Goal: Obtain resource: Download file/media

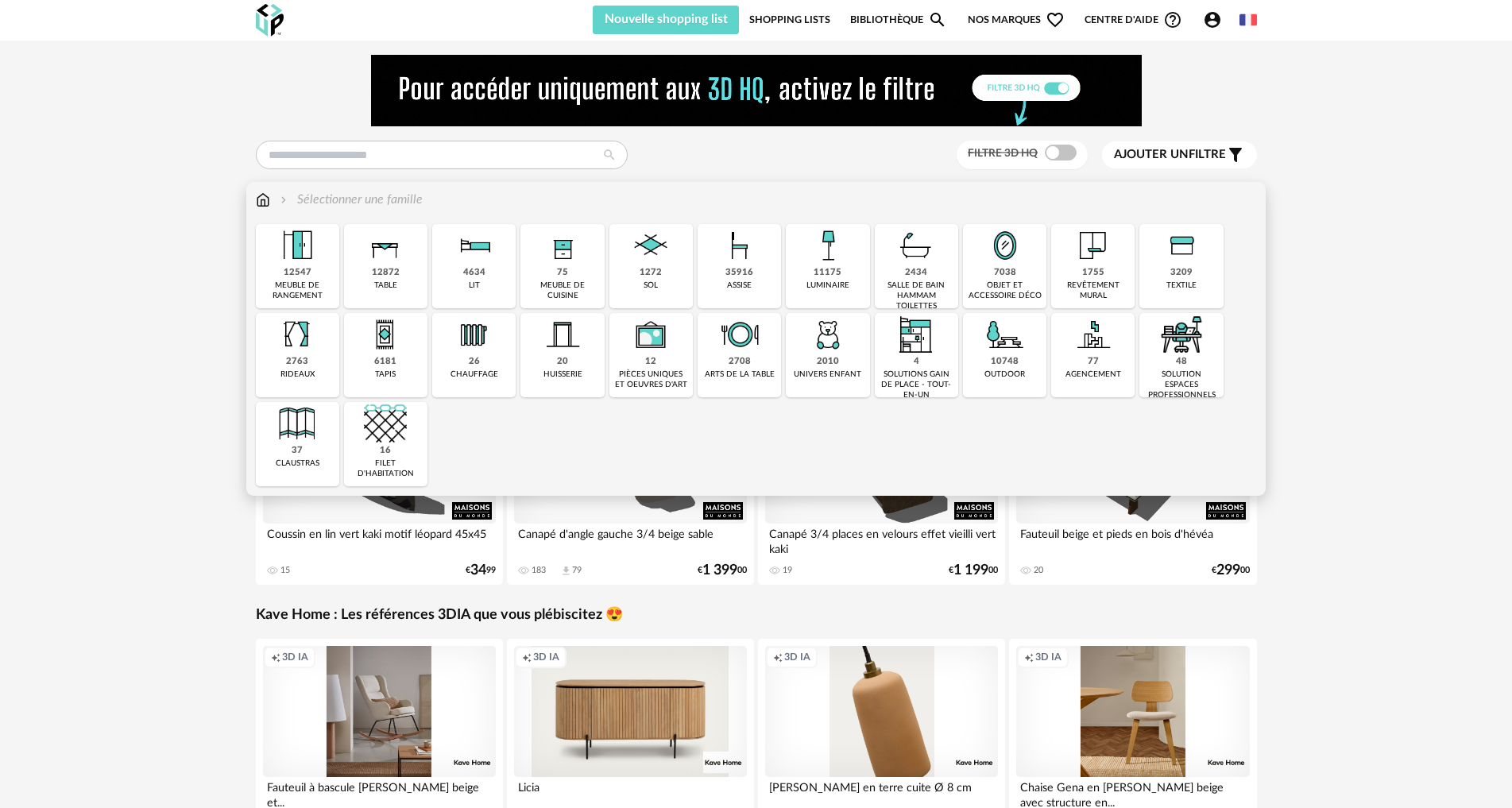
click at [656, 264] on img at bounding box center [651, 245] width 43 height 43
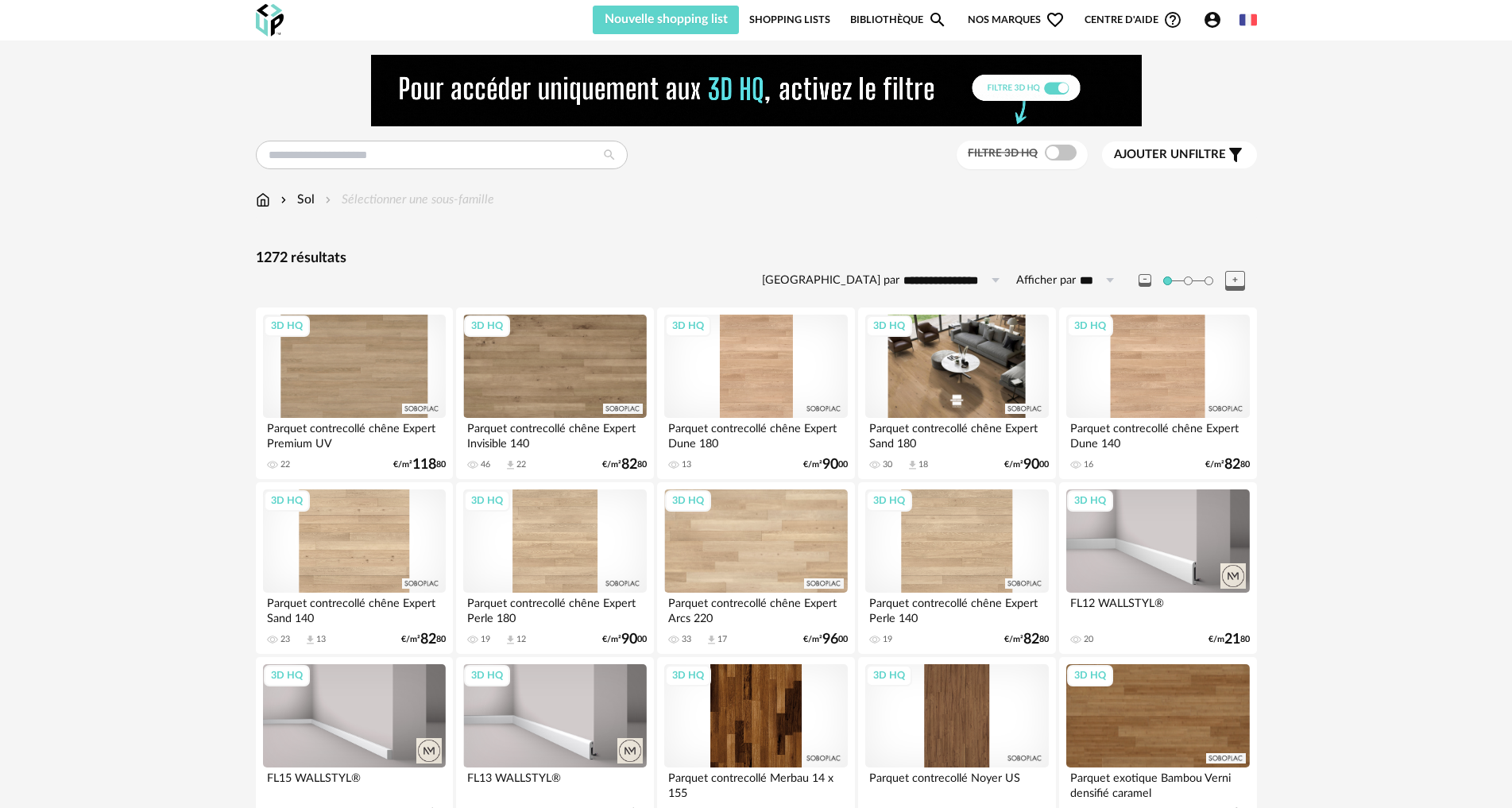
click at [976, 365] on div "3D HQ" at bounding box center [956, 367] width 183 height 103
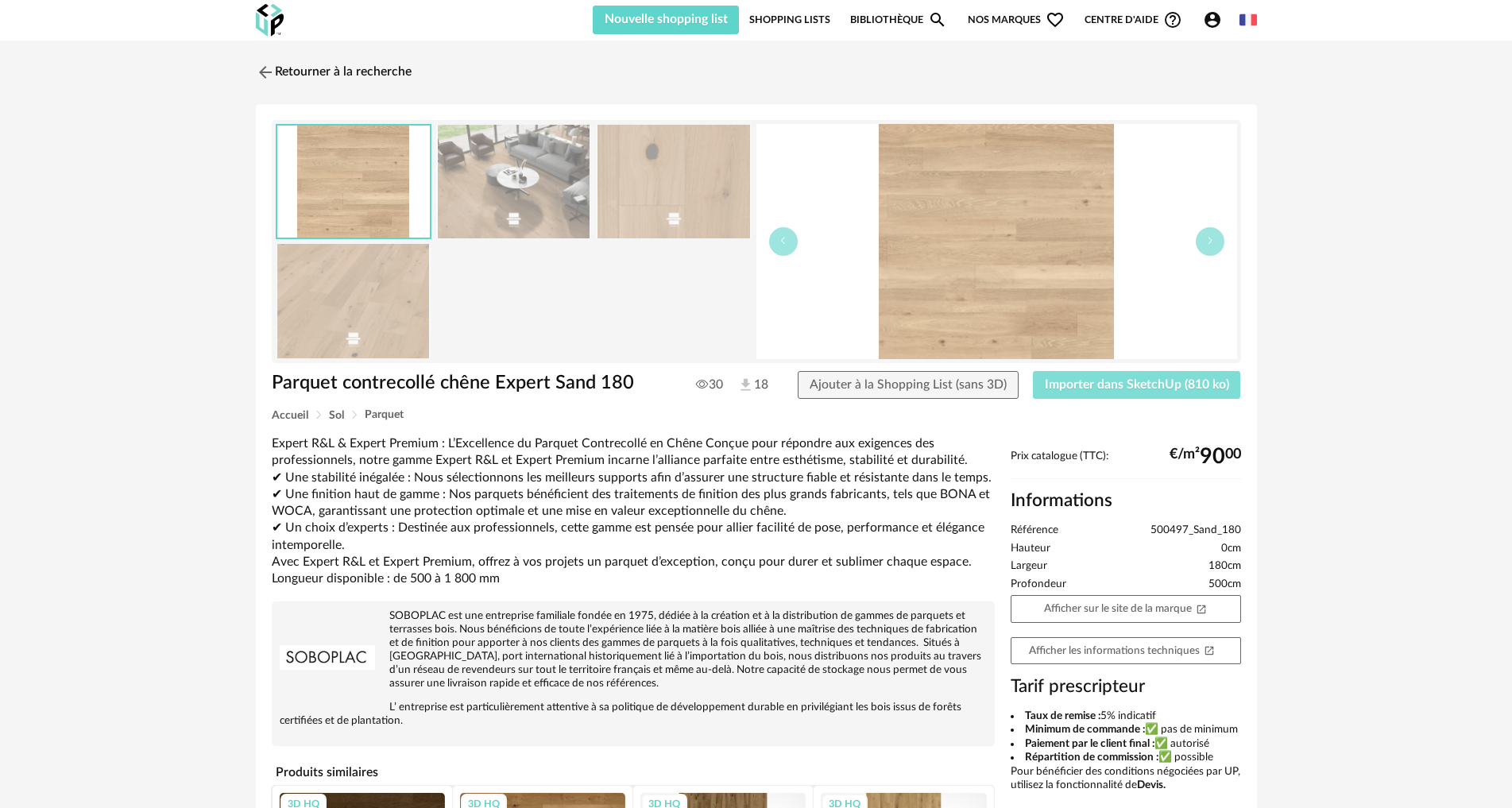
click at [1160, 389] on span "Importer dans SketchUp (810 ko)" at bounding box center [1136, 384] width 185 height 12
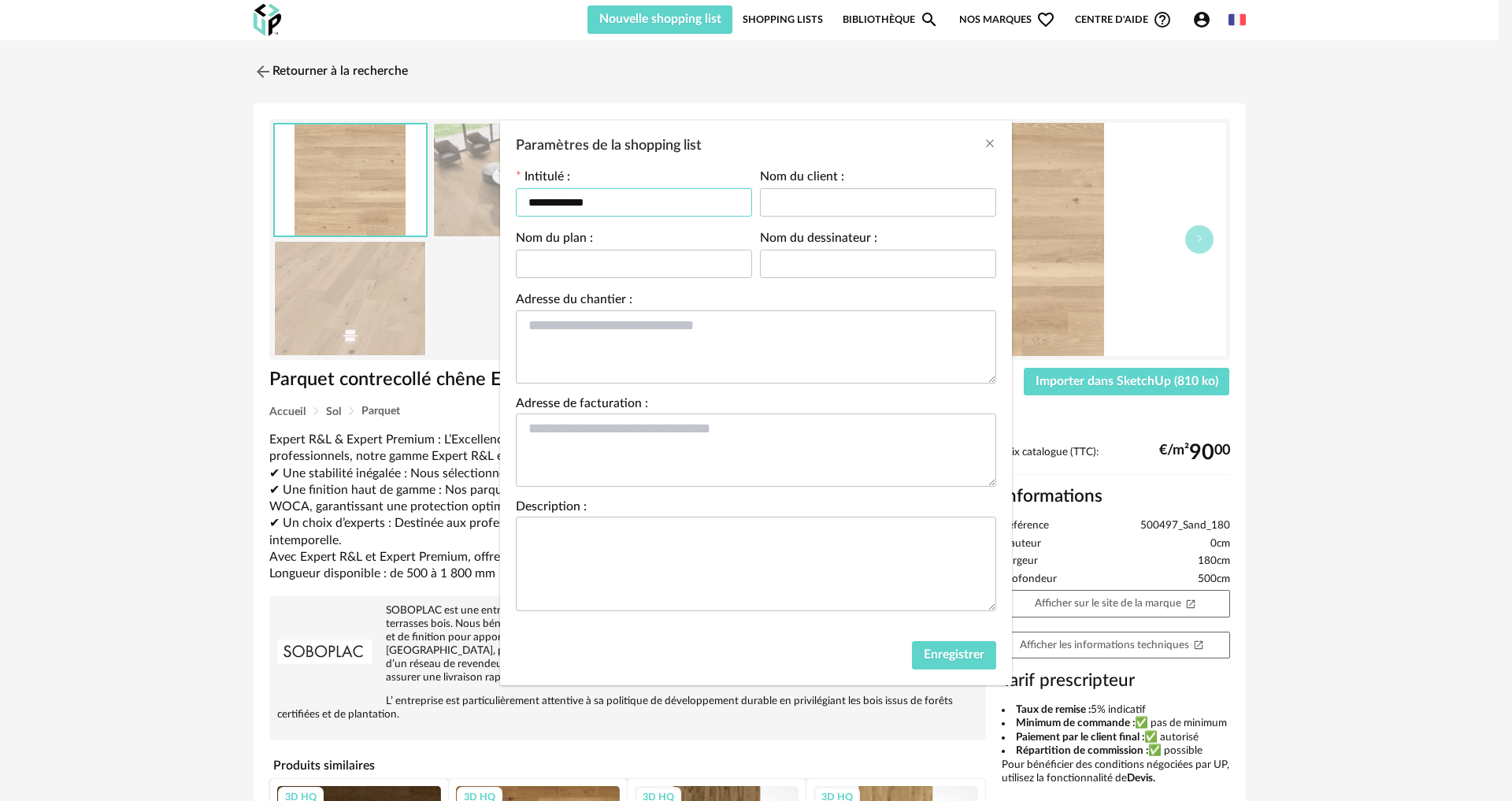
drag, startPoint x: 380, startPoint y: 164, endPoint x: 345, endPoint y: 158, distance: 35.5
click at [345, 158] on div "**********" at bounding box center [756, 400] width 1512 height 801
type input "*****"
click at [952, 653] on span "Enregistrer" at bounding box center [954, 654] width 61 height 12
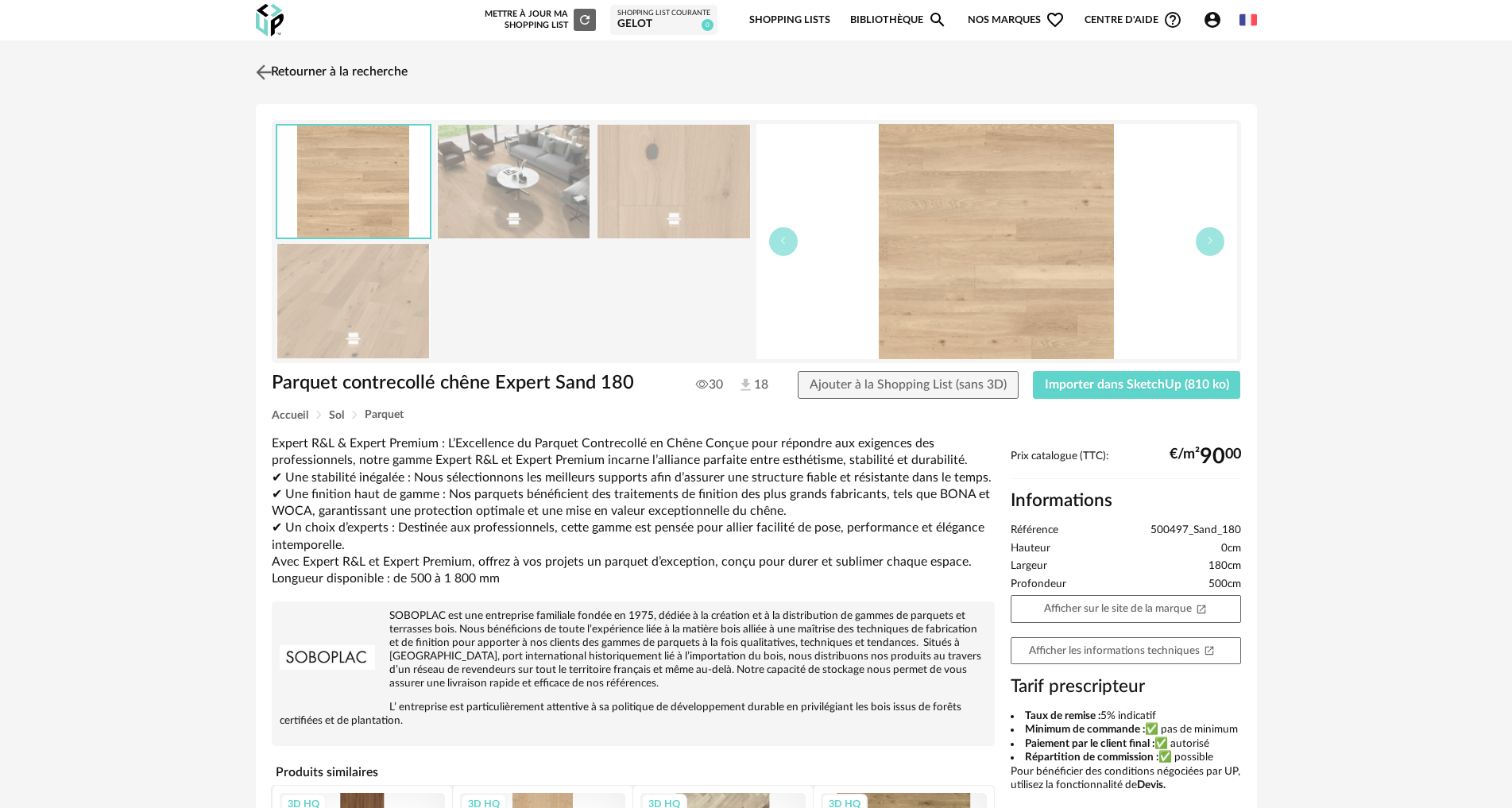
click at [269, 68] on img at bounding box center [263, 72] width 23 height 23
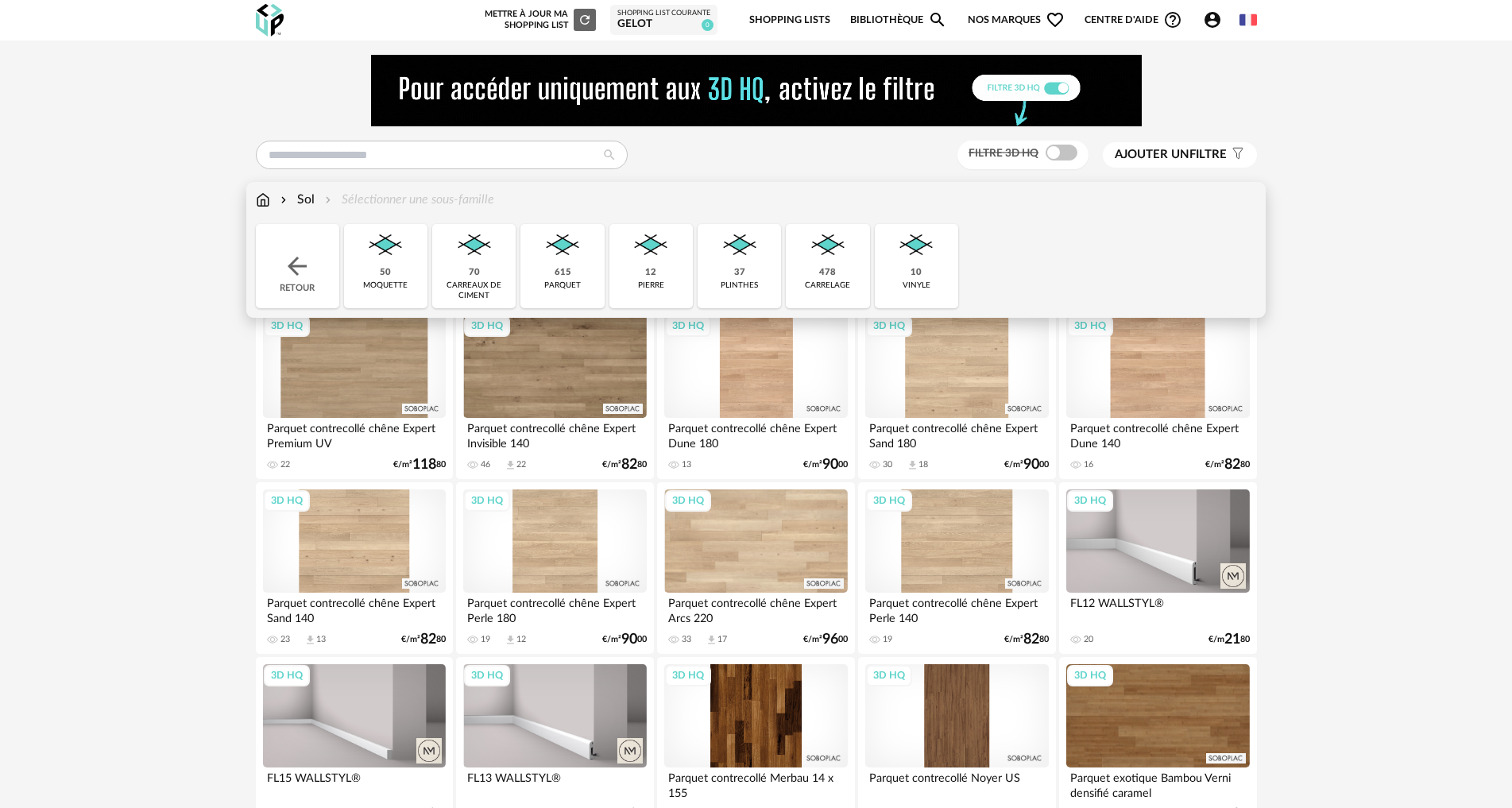
click at [263, 202] on img at bounding box center [263, 200] width 14 height 18
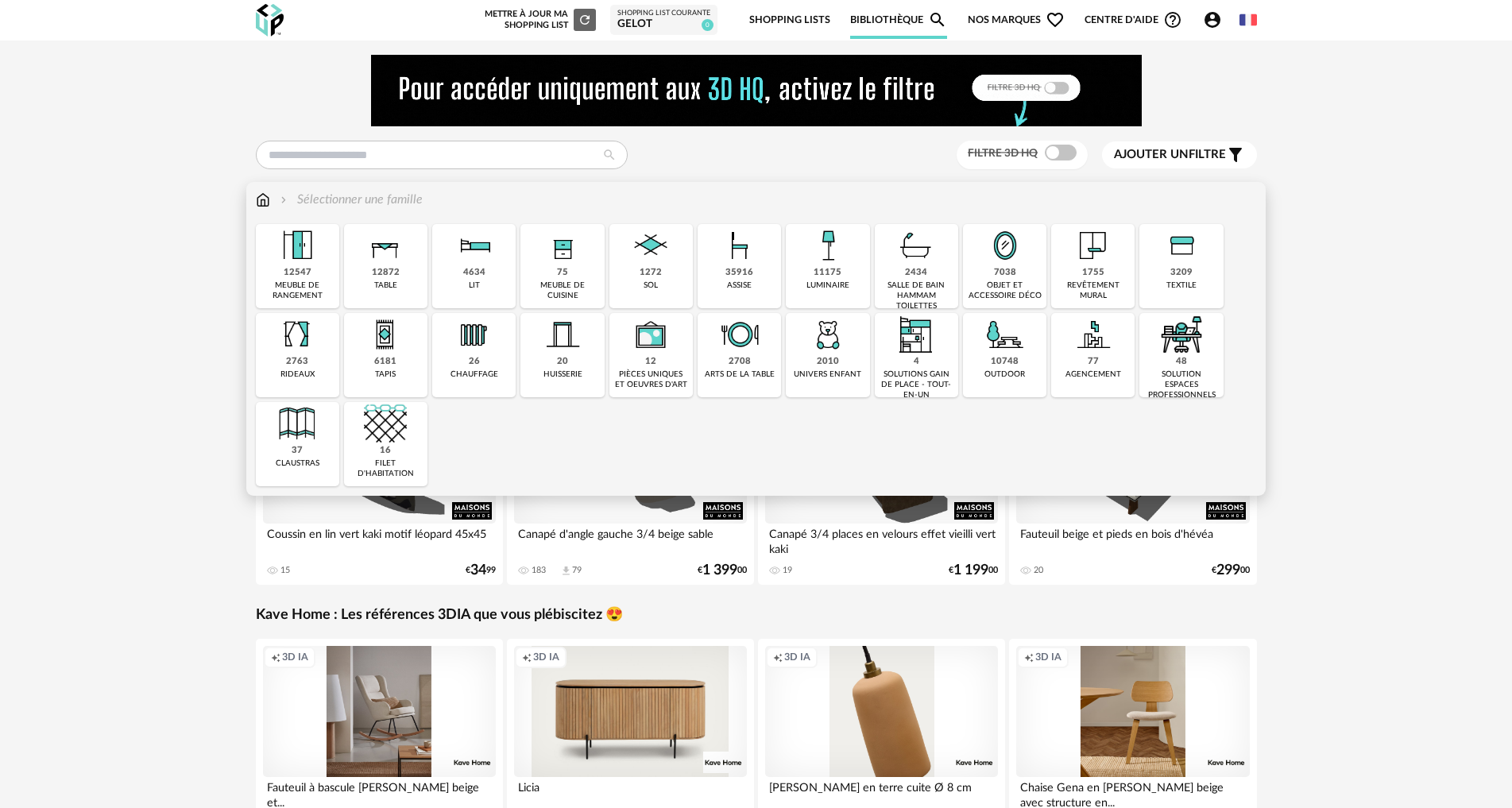
click at [450, 260] on div "4634 lit" at bounding box center [475, 266] width 84 height 84
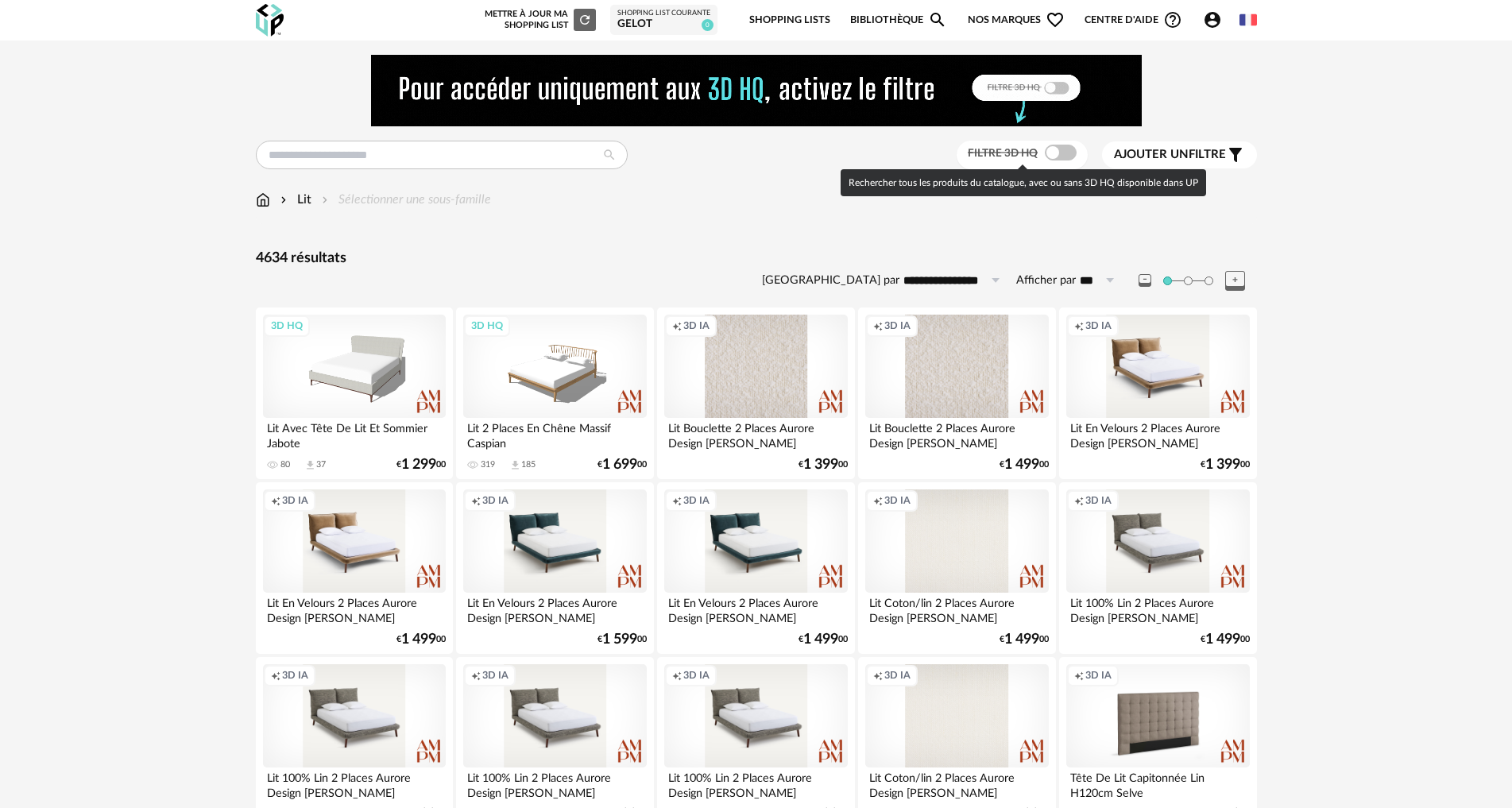
click at [1057, 156] on span at bounding box center [1061, 153] width 32 height 16
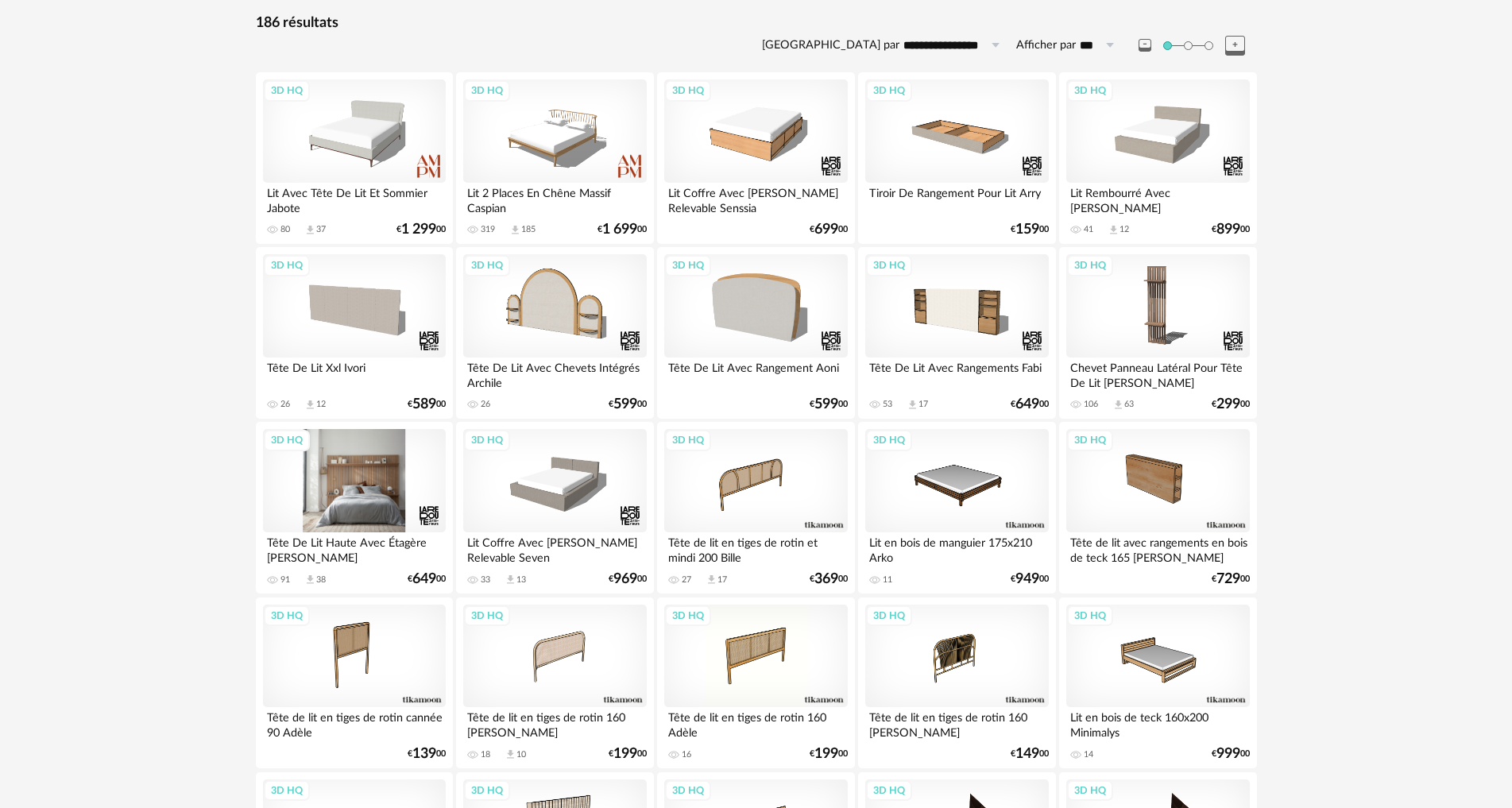
scroll to position [238, 0]
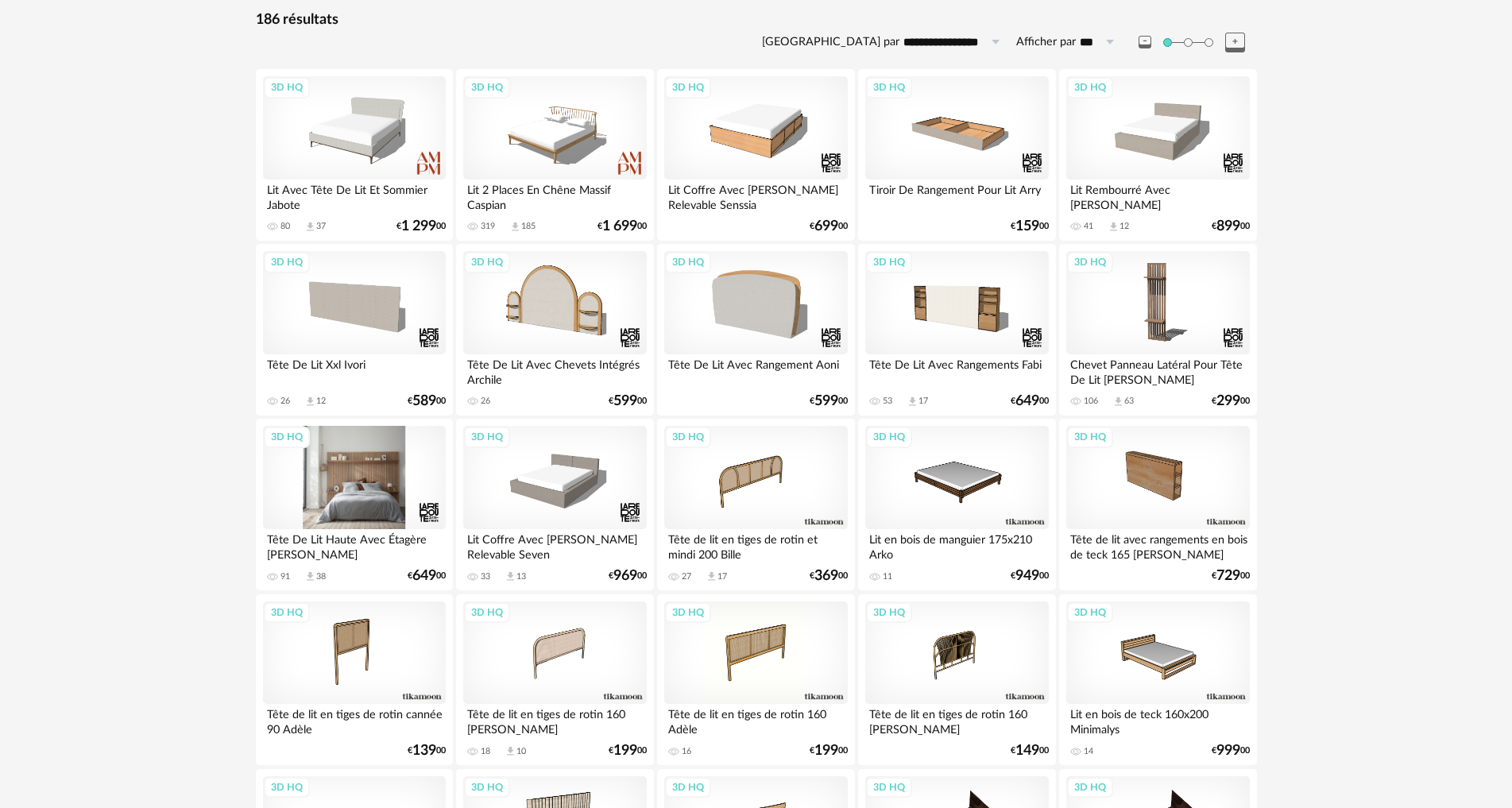
click at [357, 482] on div "3D HQ" at bounding box center [354, 477] width 183 height 103
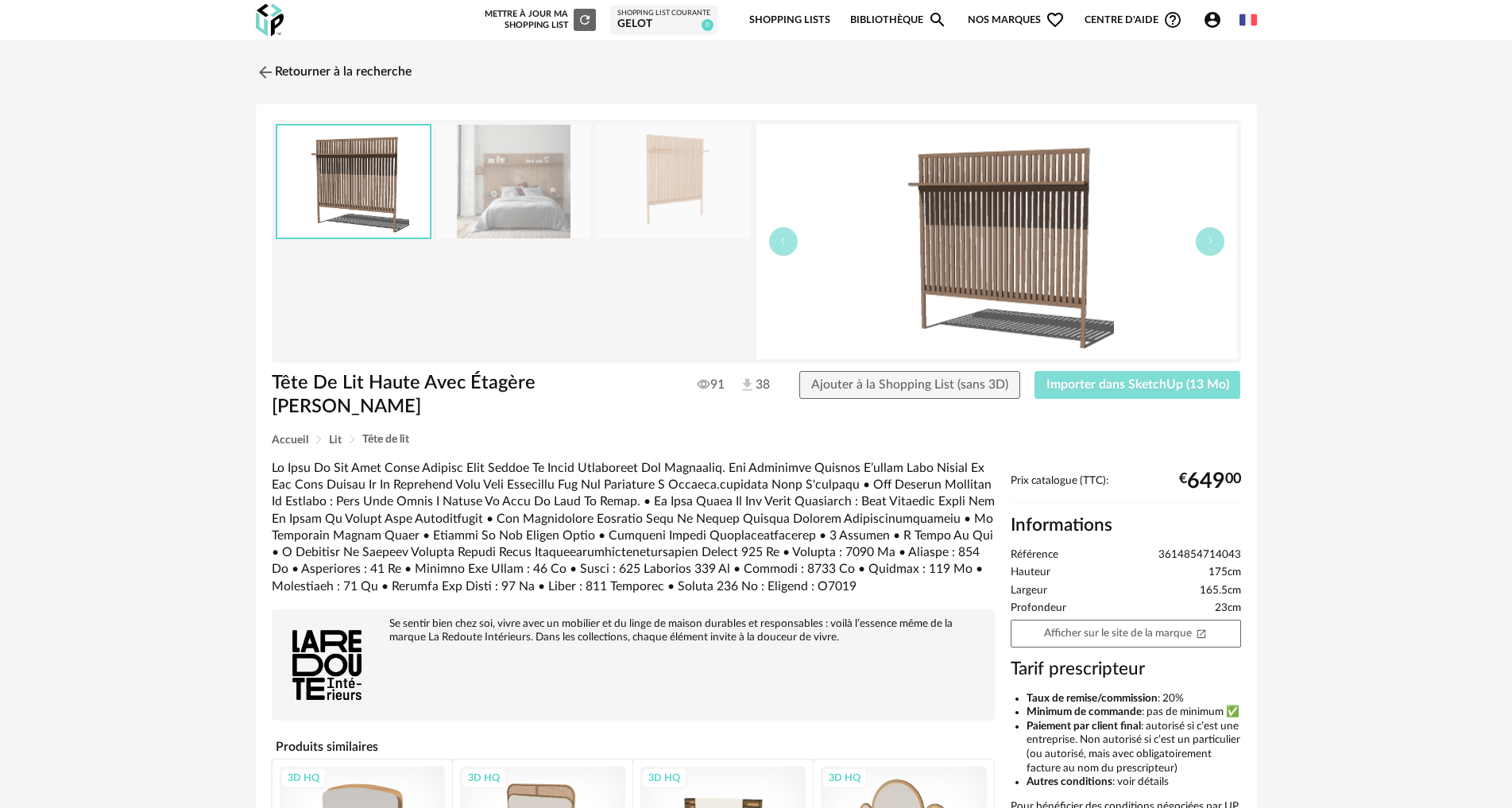
click at [1072, 389] on span "Importer dans SketchUp (13 Mo)" at bounding box center [1137, 384] width 183 height 12
click at [277, 70] on link "Retourner à la recherche" at bounding box center [334, 71] width 156 height 35
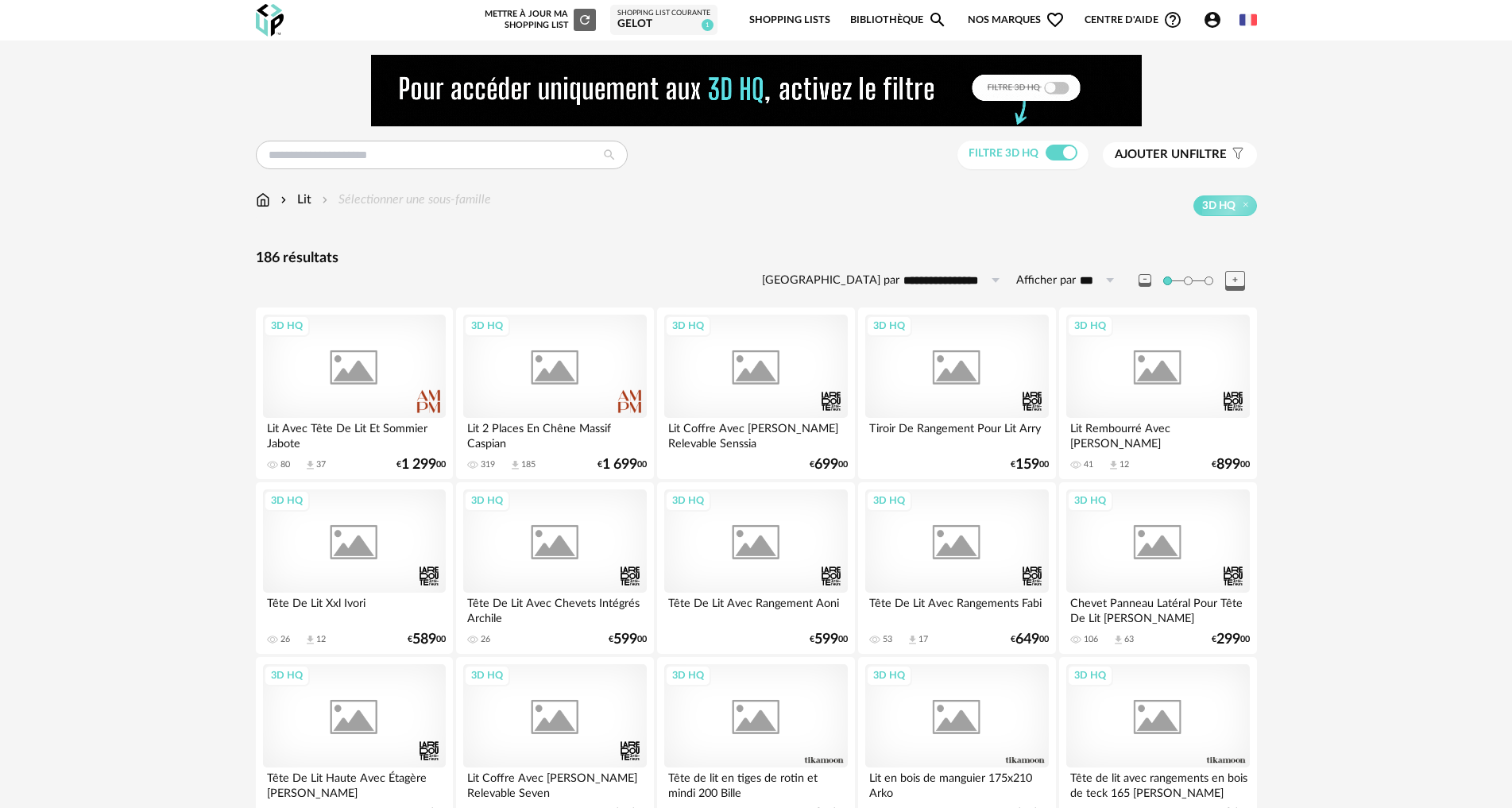
scroll to position [238, 0]
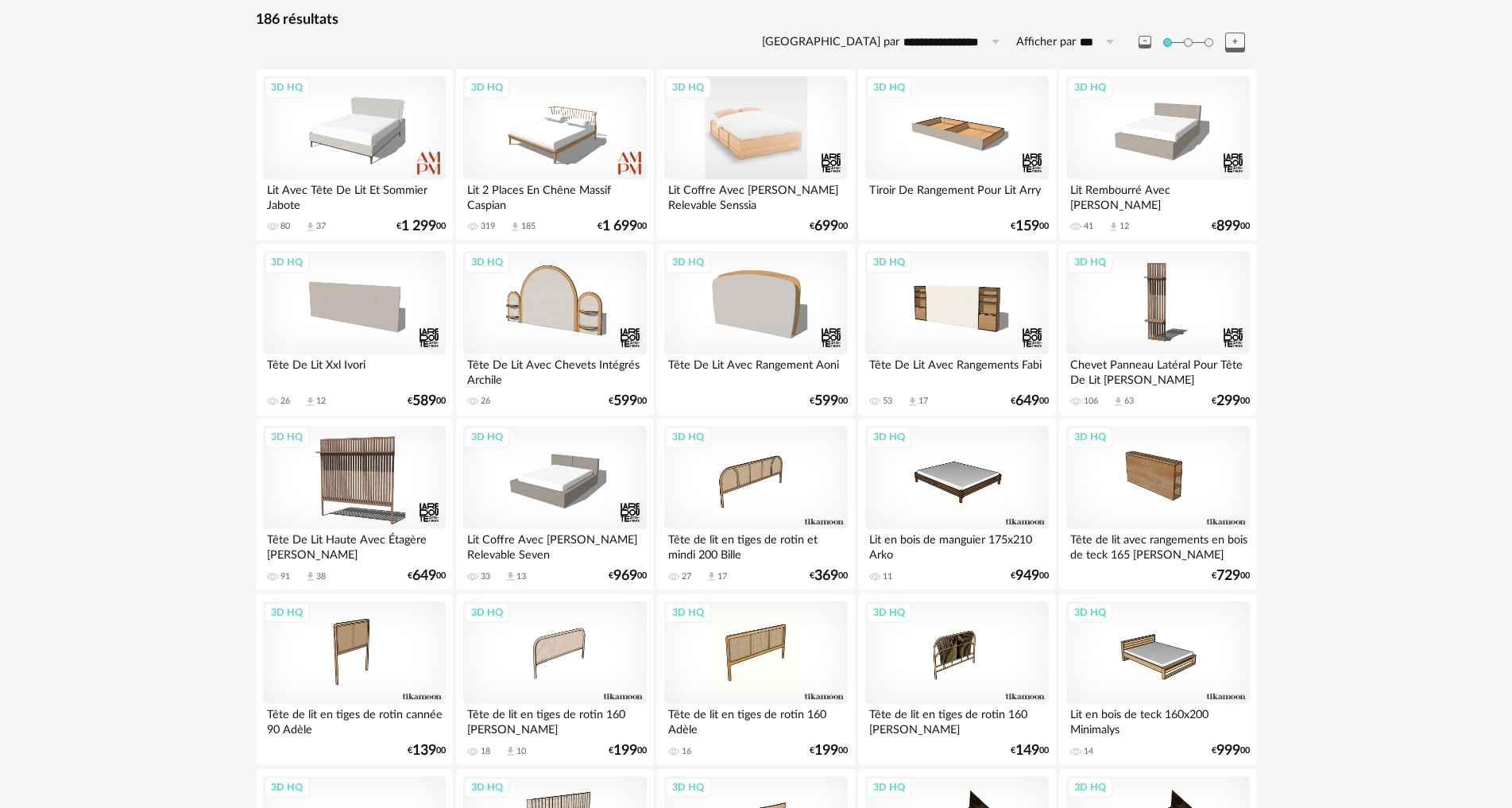
click at [742, 143] on div "3D HQ" at bounding box center [756, 128] width 183 height 103
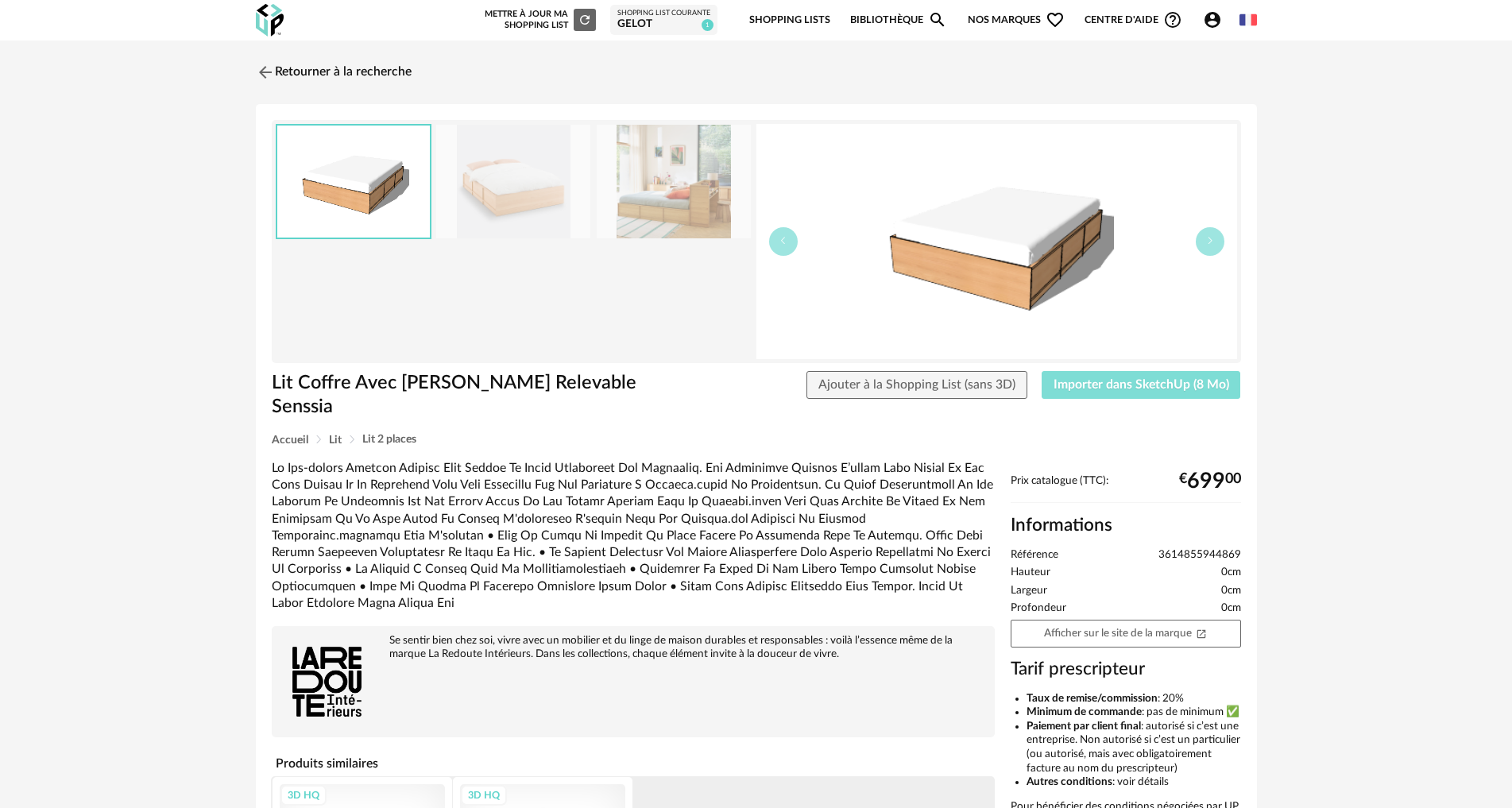
click at [1113, 383] on span "Importer dans SketchUp (8 Mo)" at bounding box center [1141, 384] width 176 height 12
drag, startPoint x: 1107, startPoint y: 388, endPoint x: 1089, endPoint y: 393, distance: 18.7
click at [1107, 388] on span "Importer dans SketchUp (8 Mo)" at bounding box center [1141, 384] width 176 height 12
drag, startPoint x: 329, startPoint y: 73, endPoint x: 311, endPoint y: 99, distance: 31.6
click at [330, 73] on link "Retourner à la recherche" at bounding box center [334, 71] width 156 height 35
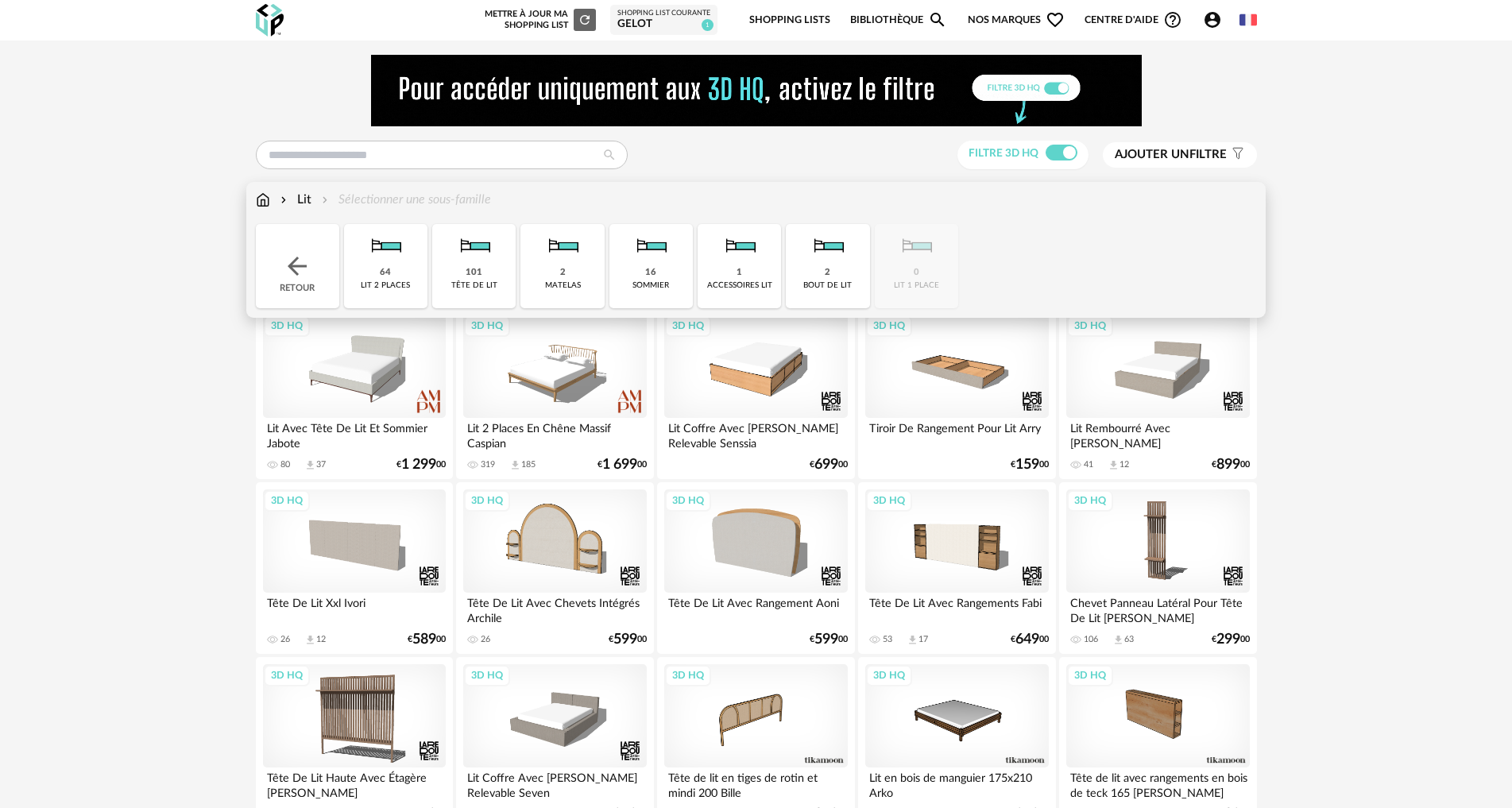
click at [298, 268] on img at bounding box center [297, 266] width 29 height 29
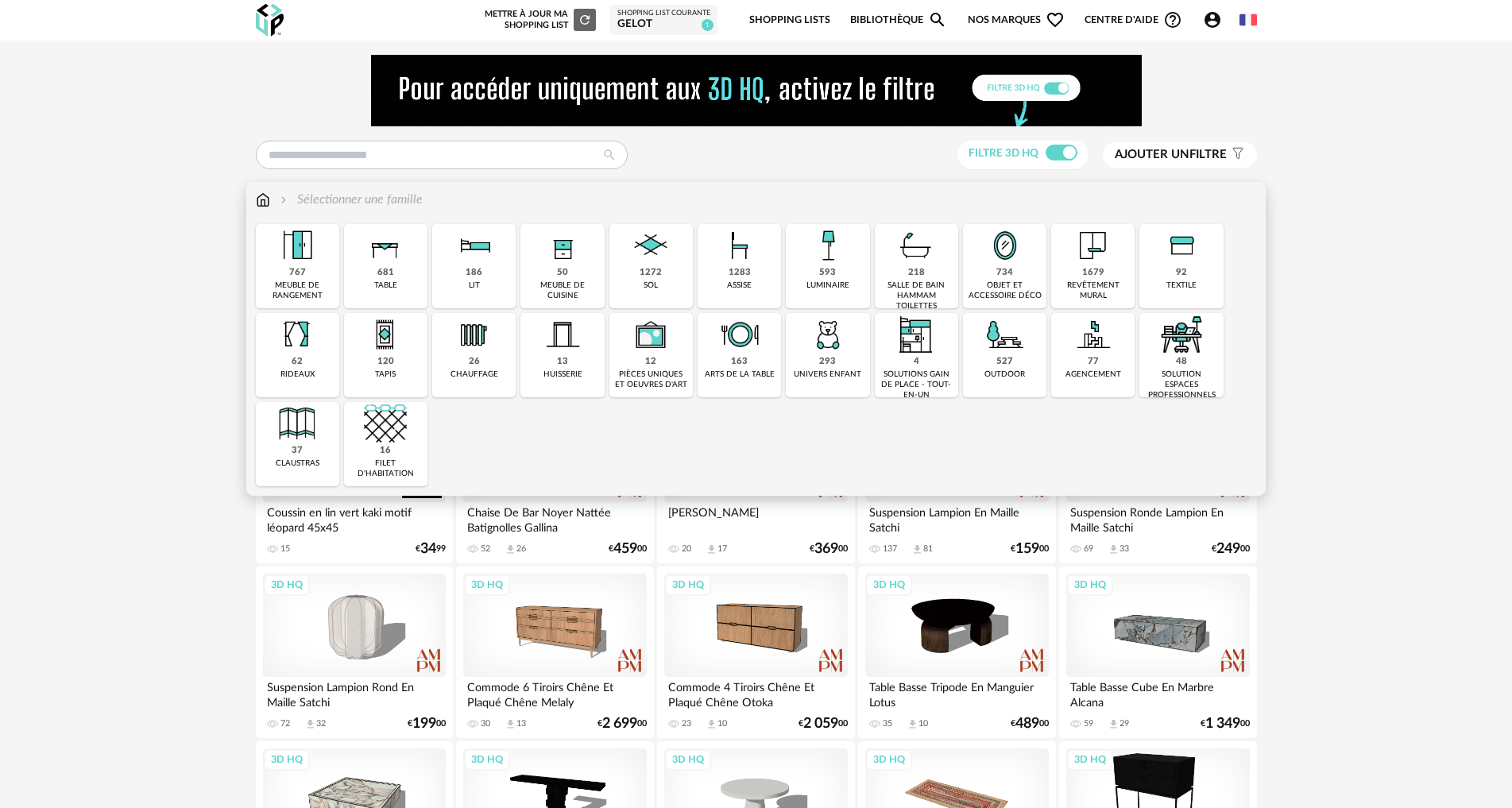
click at [752, 276] on div "1283 assise" at bounding box center [739, 266] width 84 height 84
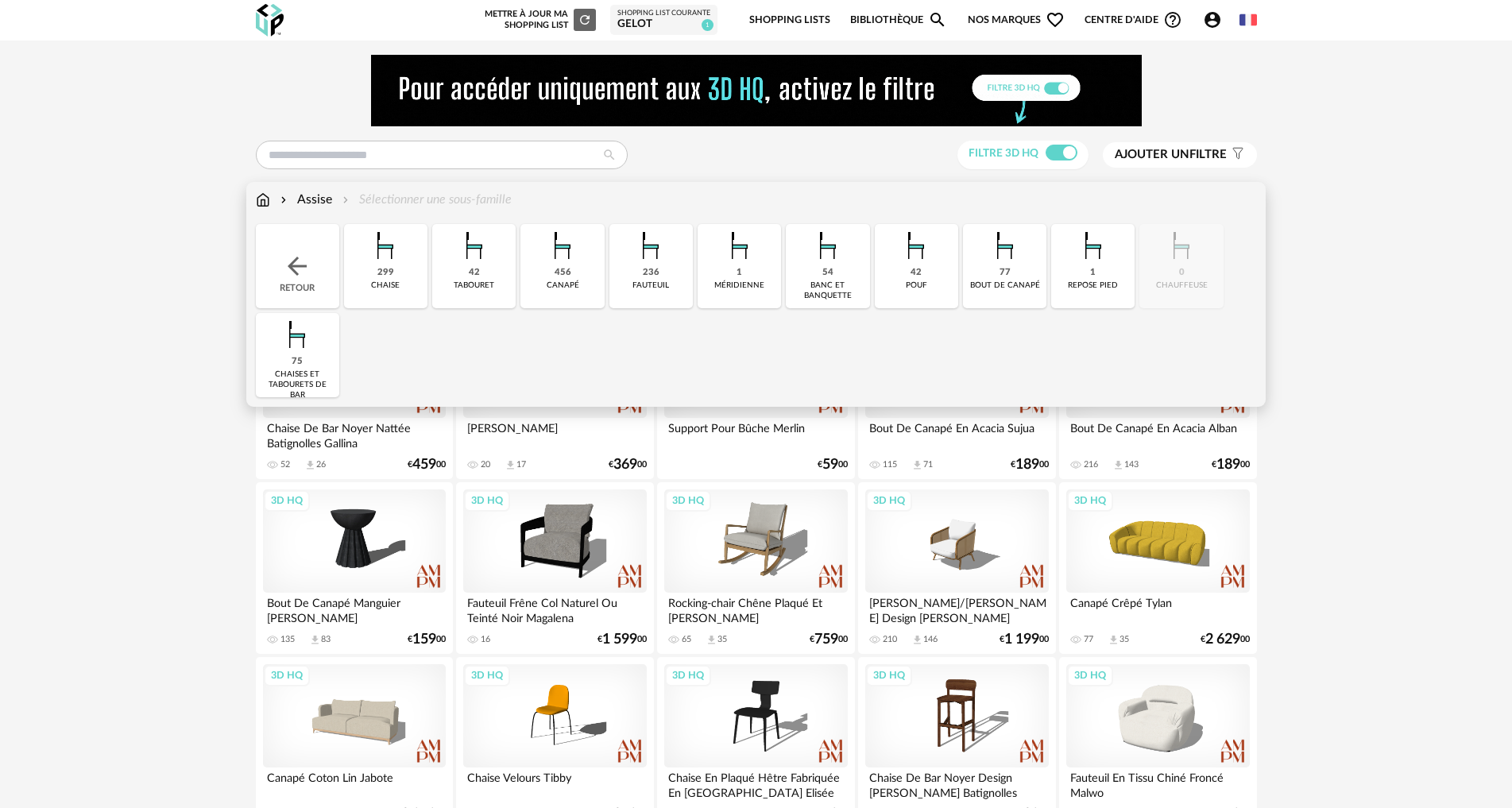
click at [570, 262] on img at bounding box center [563, 245] width 43 height 43
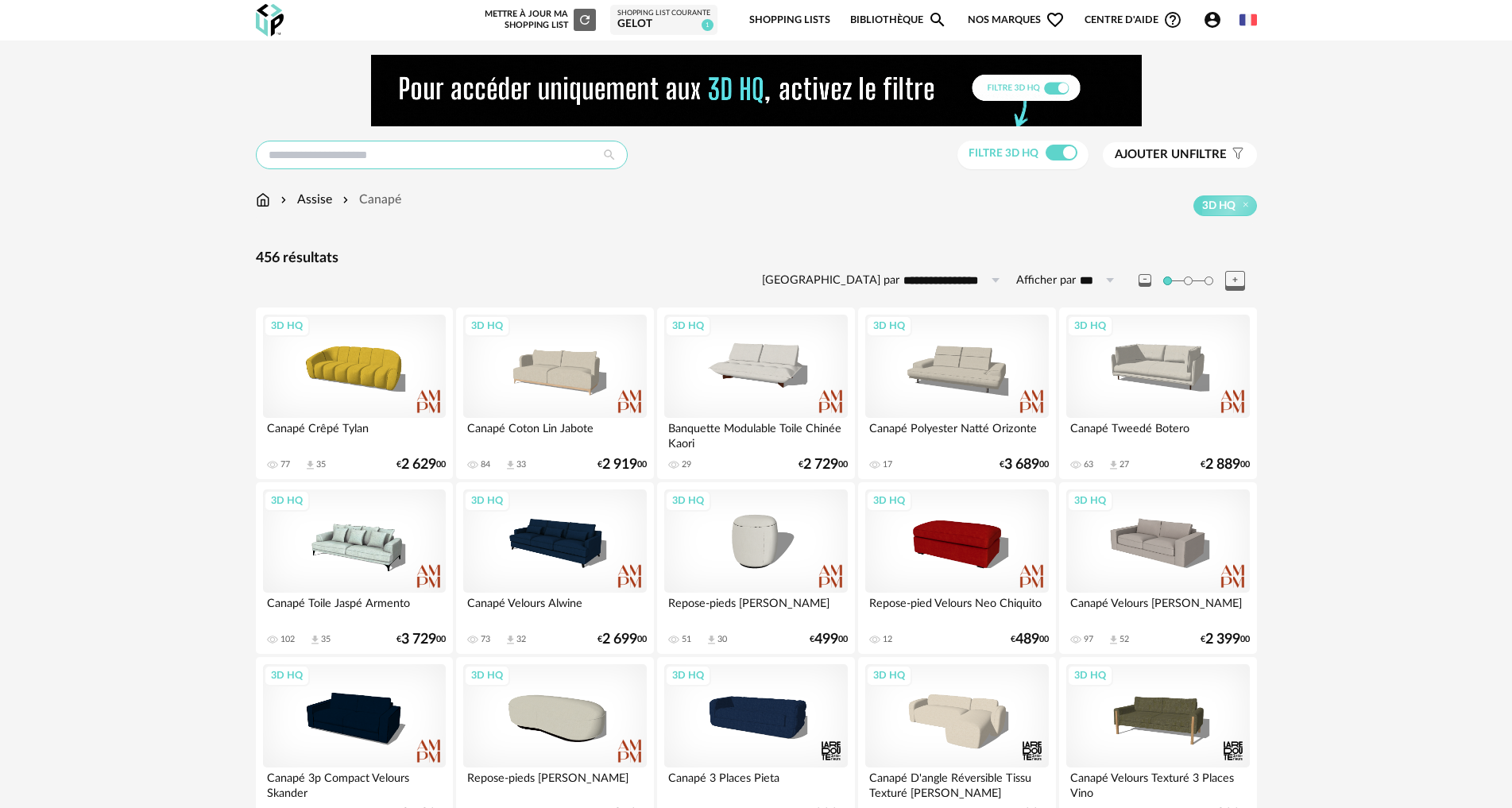
click at [475, 160] on input "text" at bounding box center [442, 155] width 372 height 29
type input "**********"
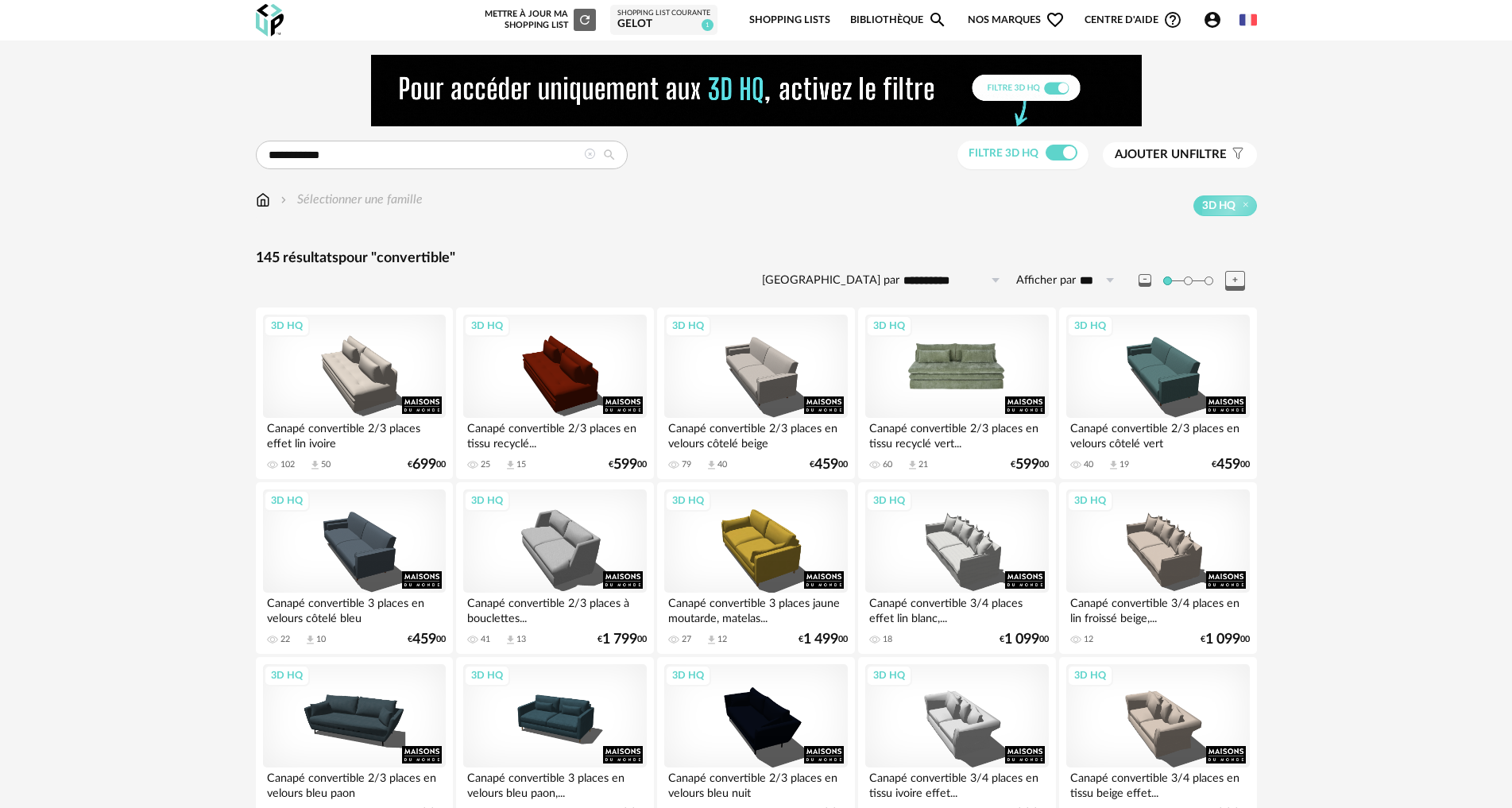
click at [973, 389] on div "3D HQ" at bounding box center [956, 367] width 183 height 103
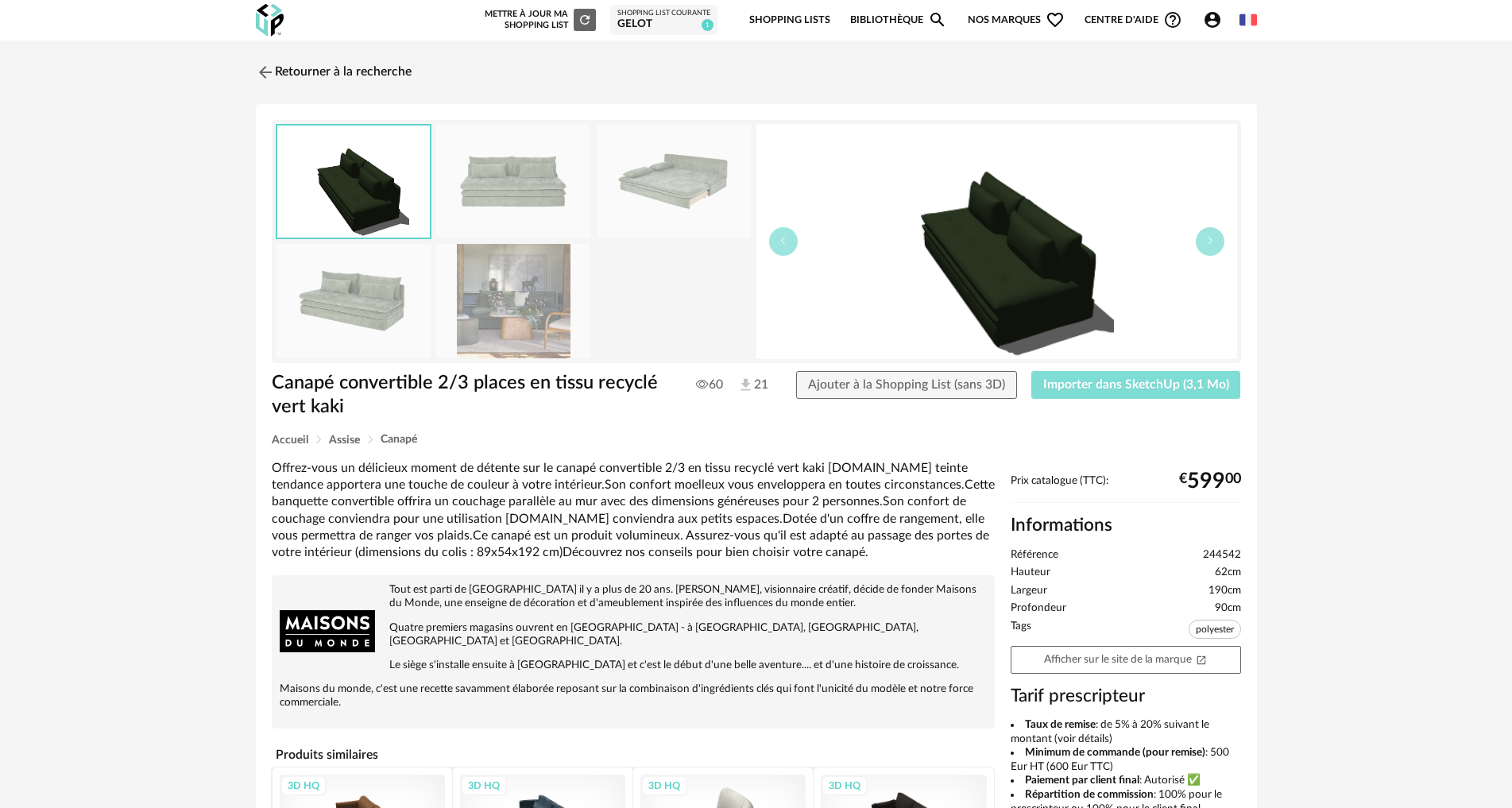
click at [1133, 386] on span "Importer dans SketchUp (3,1 Mo)" at bounding box center [1136, 384] width 186 height 12
click at [317, 78] on link "Retourner à la recherche" at bounding box center [329, 71] width 156 height 35
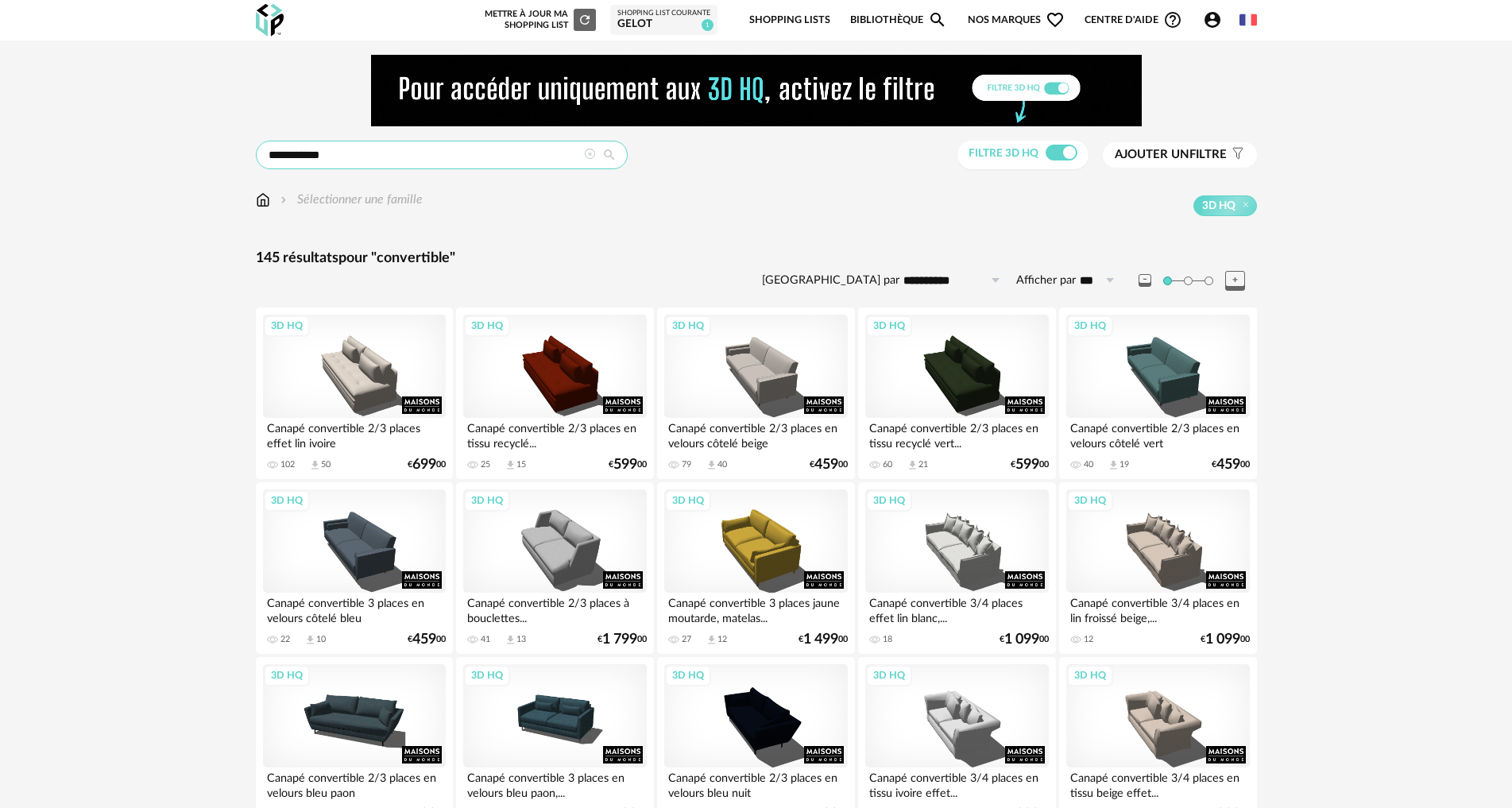
drag, startPoint x: 186, startPoint y: 149, endPoint x: 170, endPoint y: 149, distance: 16.0
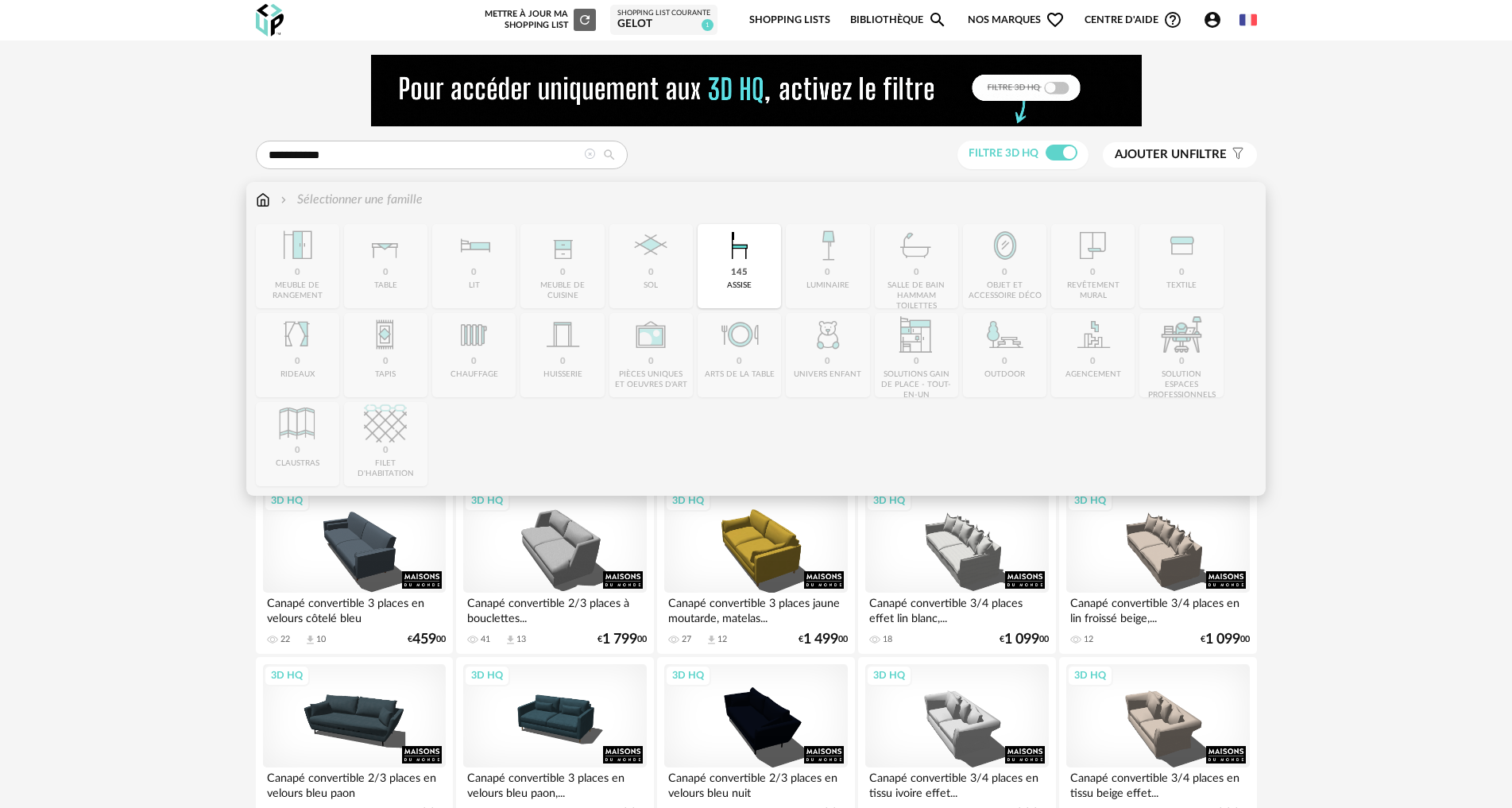
click at [258, 196] on img at bounding box center [263, 200] width 14 height 18
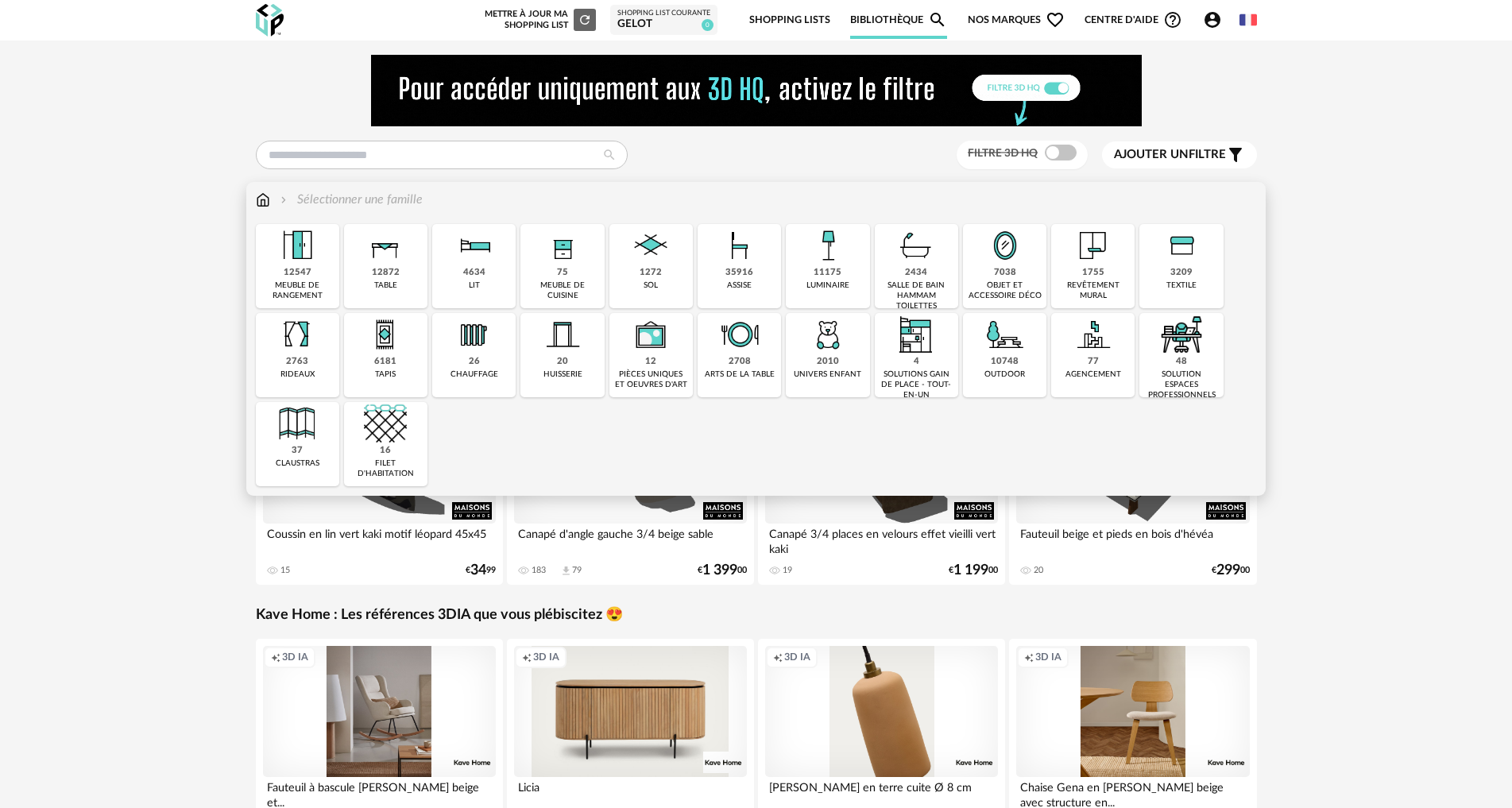
click at [480, 262] on img at bounding box center [475, 245] width 43 height 43
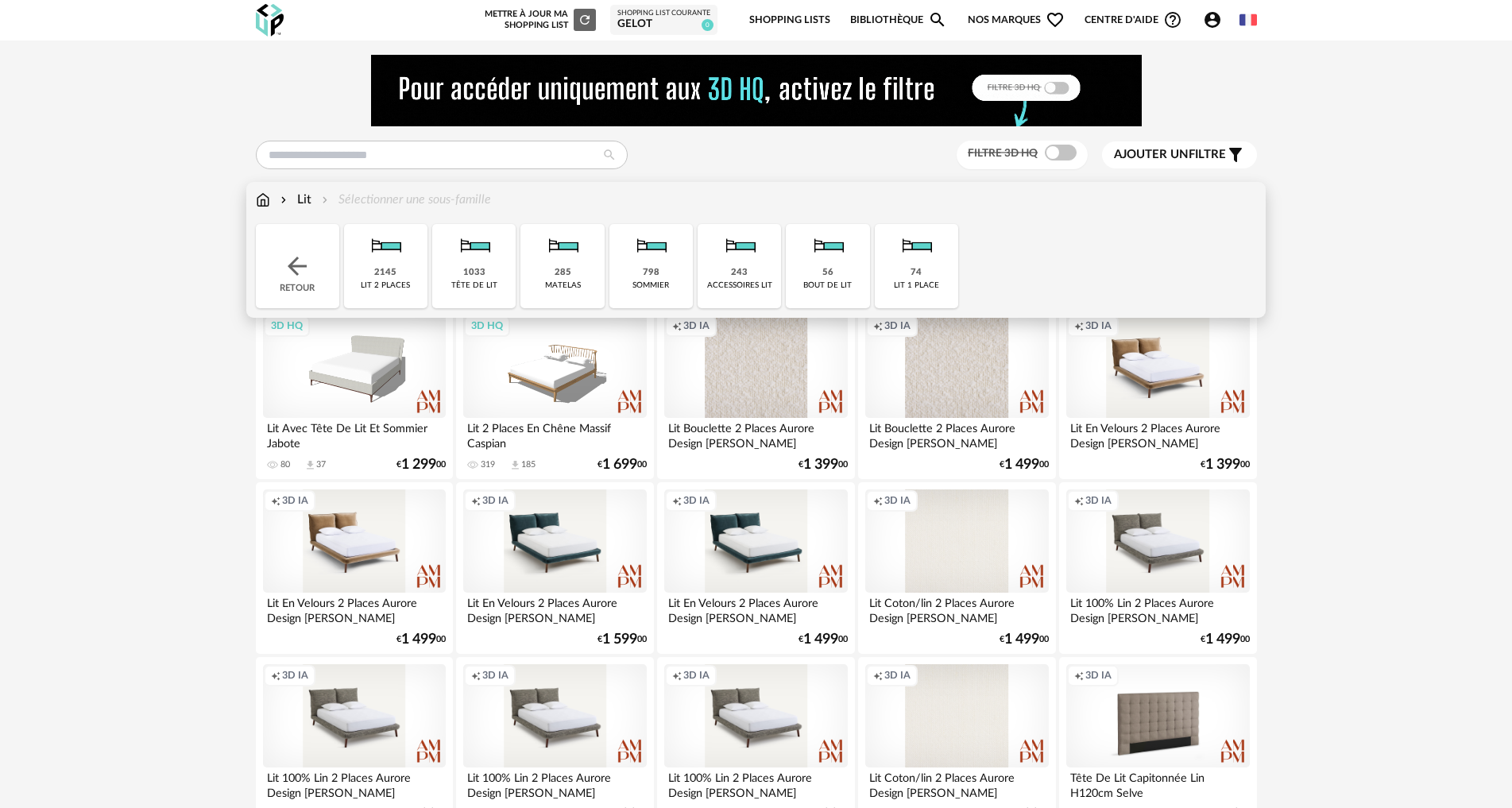
click at [371, 263] on img at bounding box center [385, 245] width 43 height 43
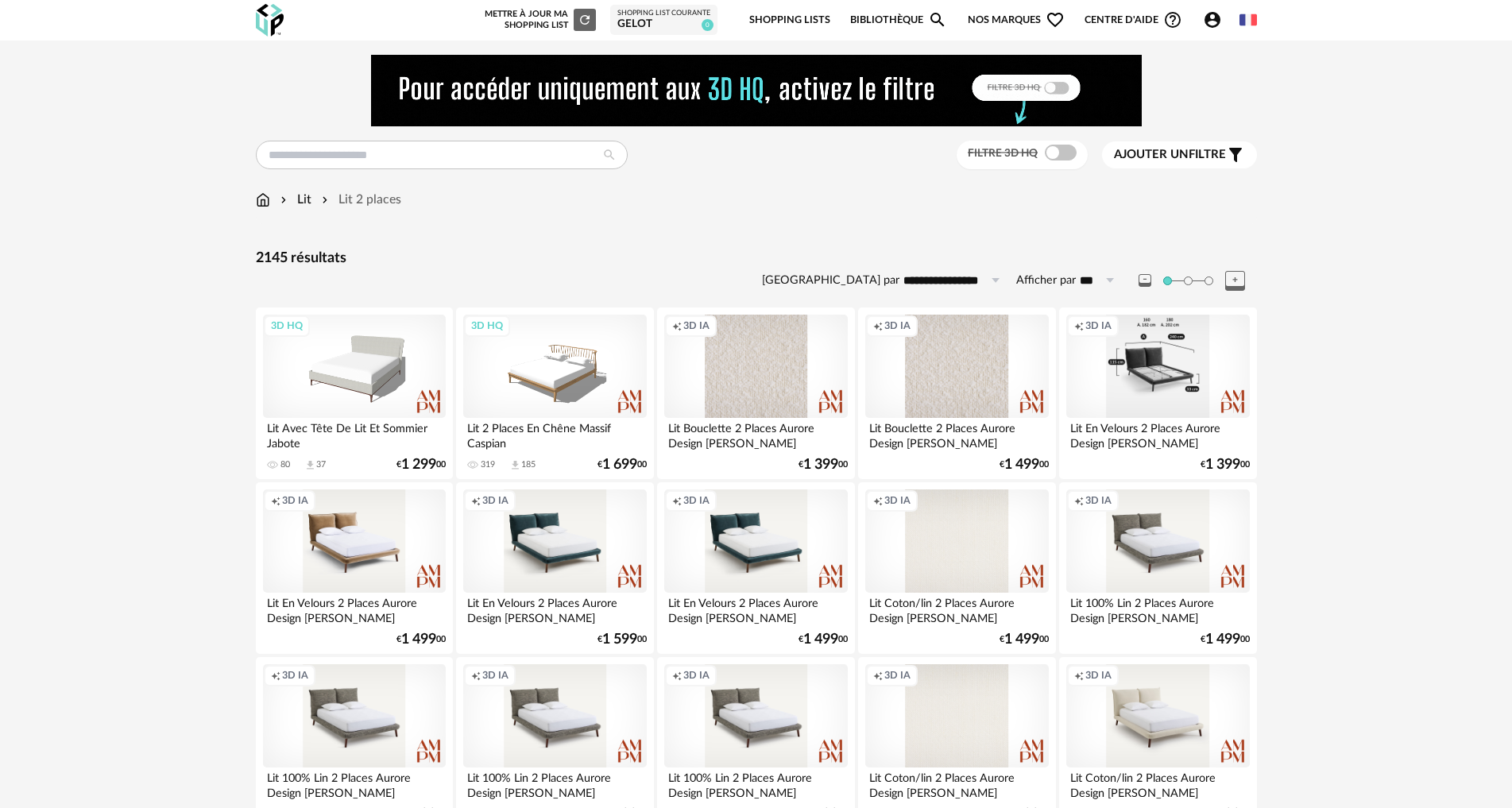
click at [1151, 366] on div "Creation icon 3D IA" at bounding box center [1157, 367] width 183 height 103
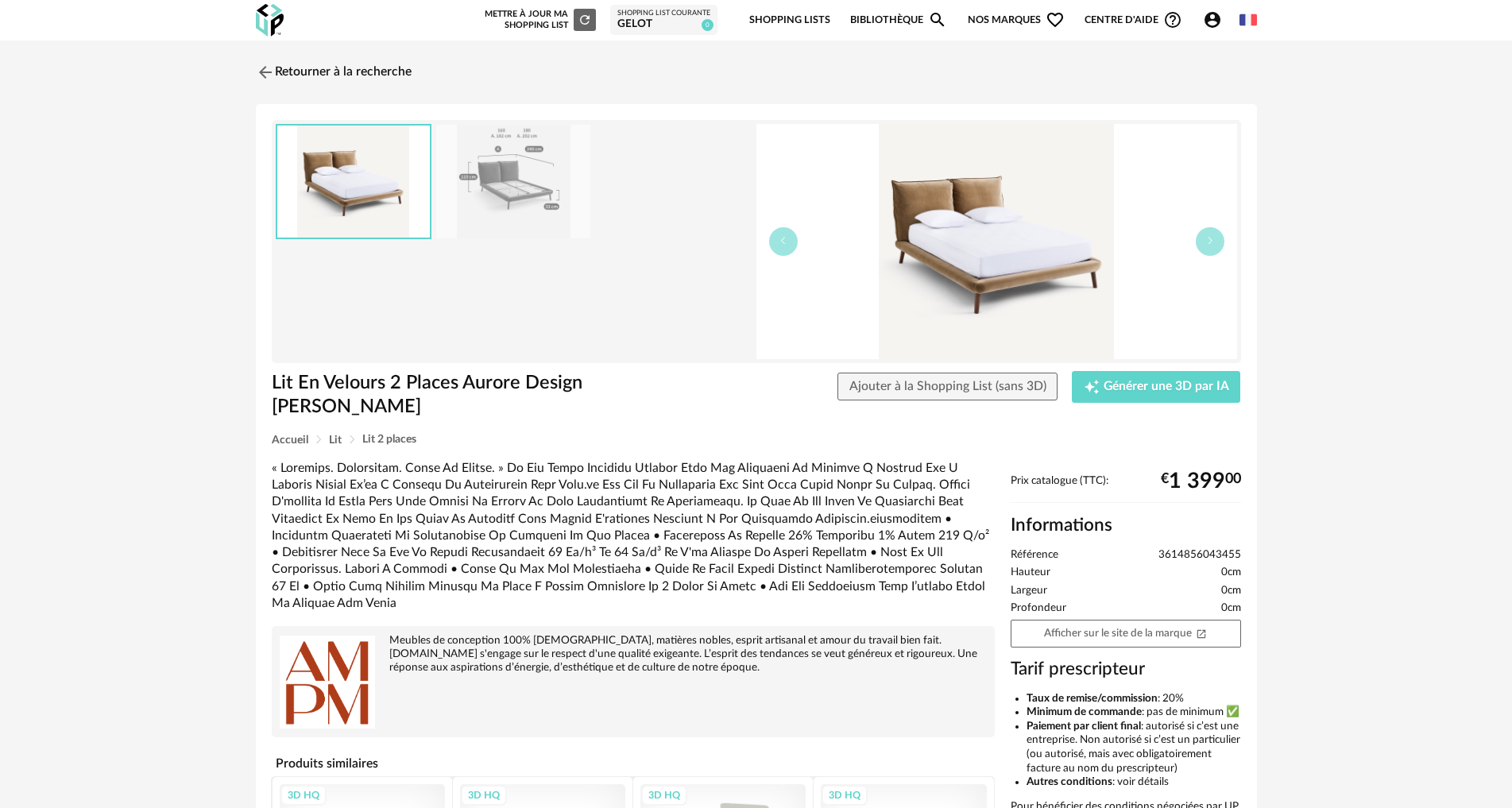
click at [471, 154] on img at bounding box center [513, 181] width 154 height 113
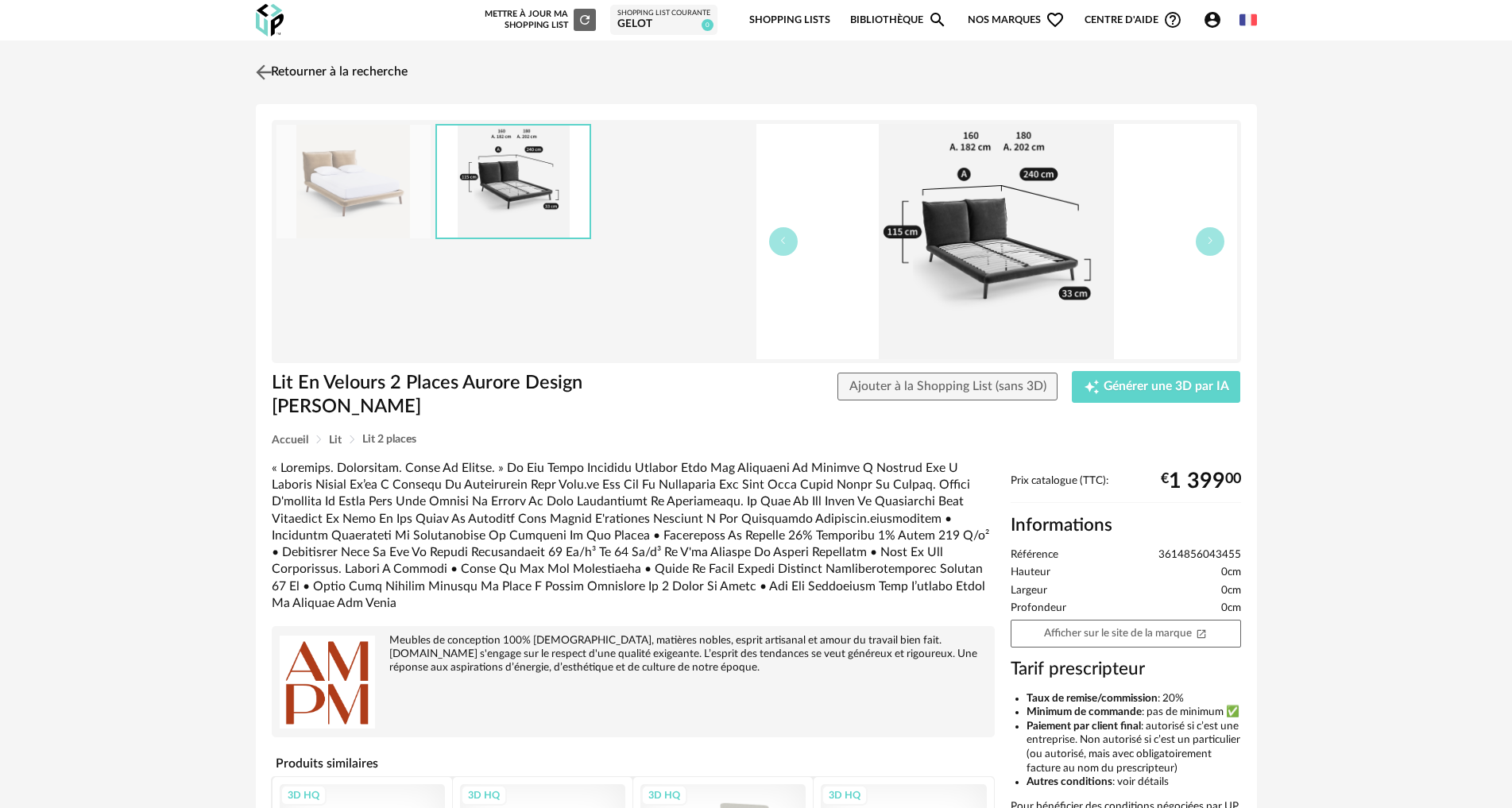
click at [282, 70] on link "Retourner à la recherche" at bounding box center [329, 71] width 156 height 35
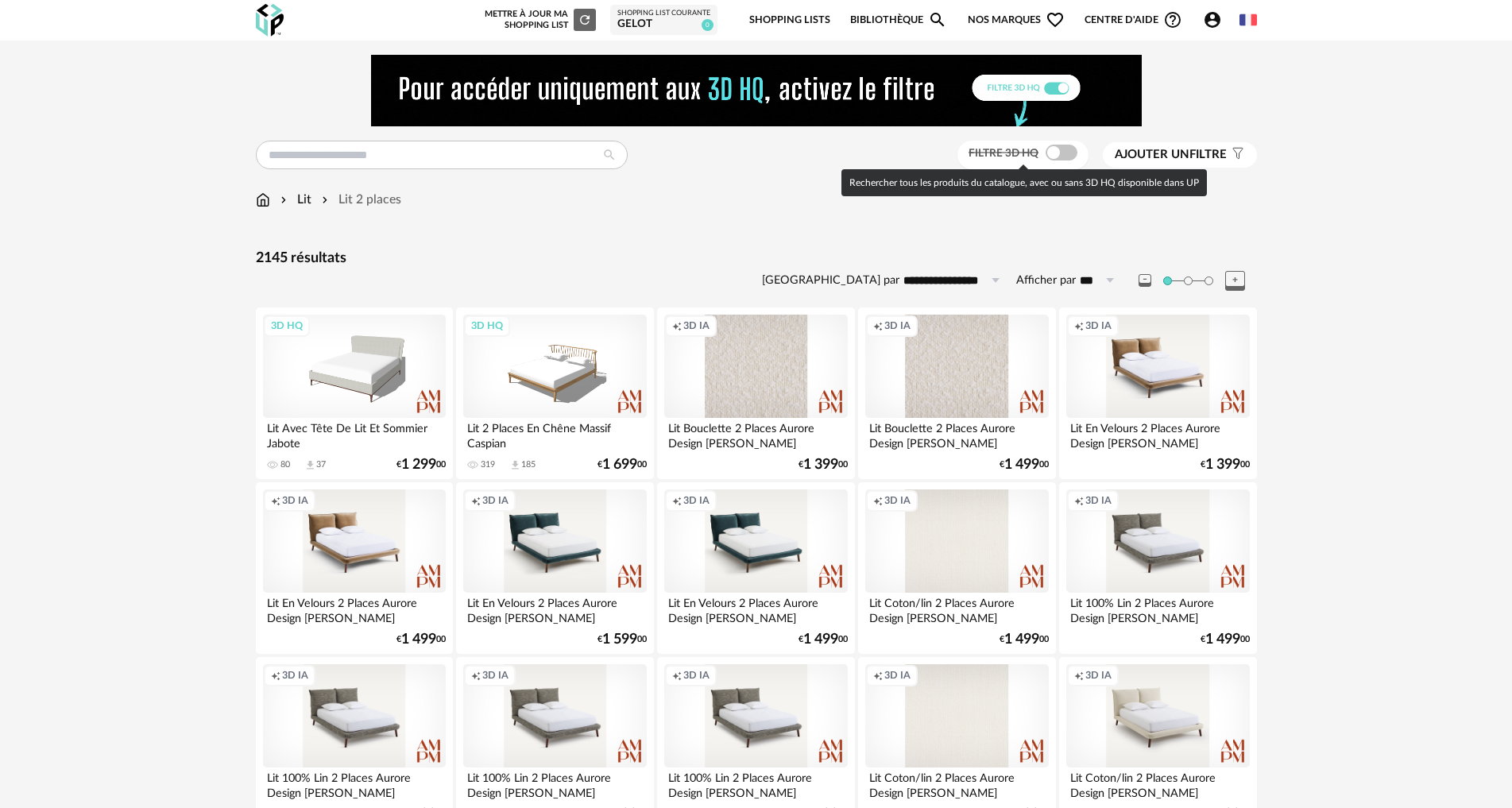
click at [1065, 156] on span at bounding box center [1062, 153] width 32 height 16
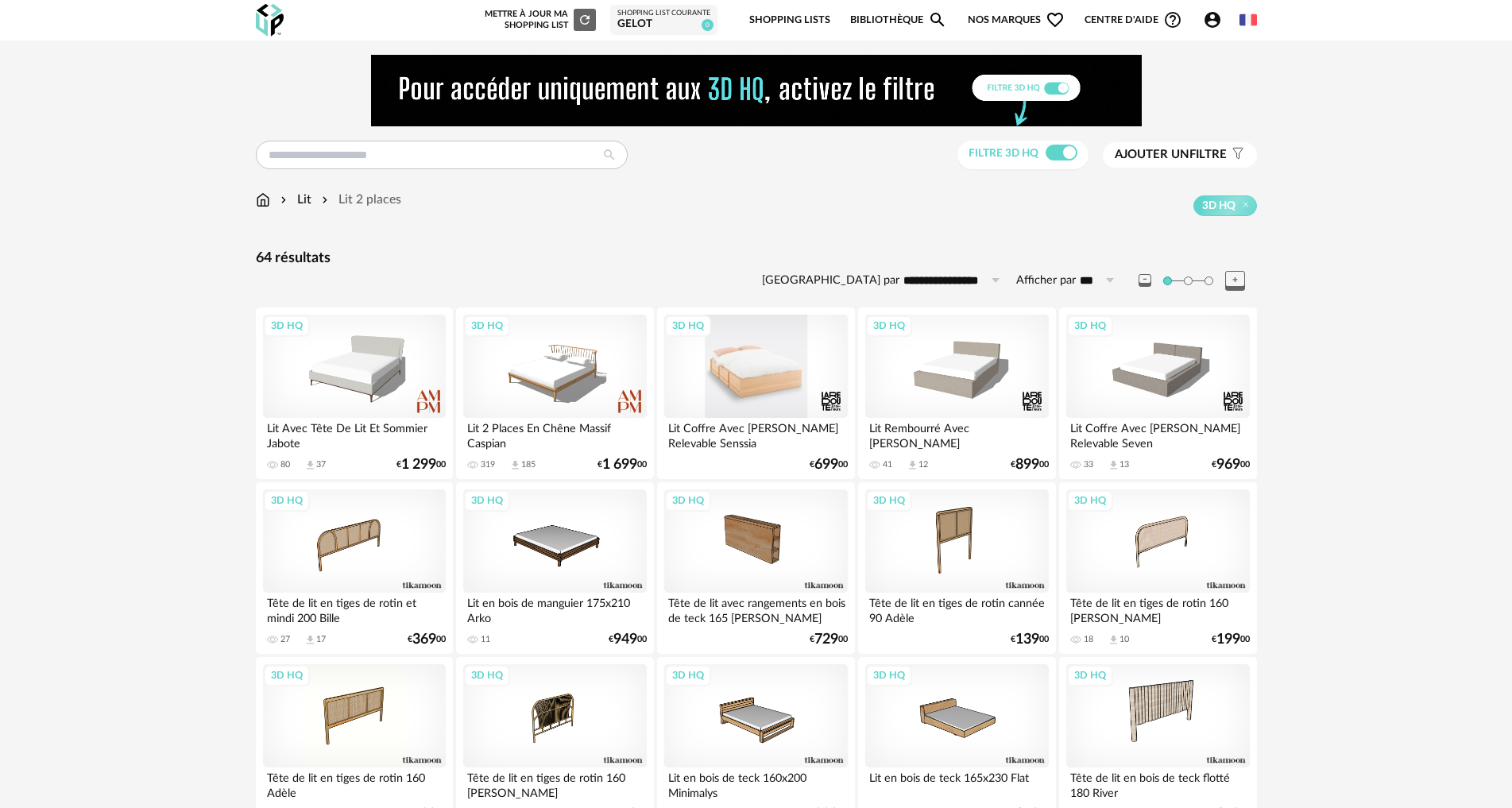
click at [758, 372] on div "3D HQ" at bounding box center [756, 367] width 183 height 103
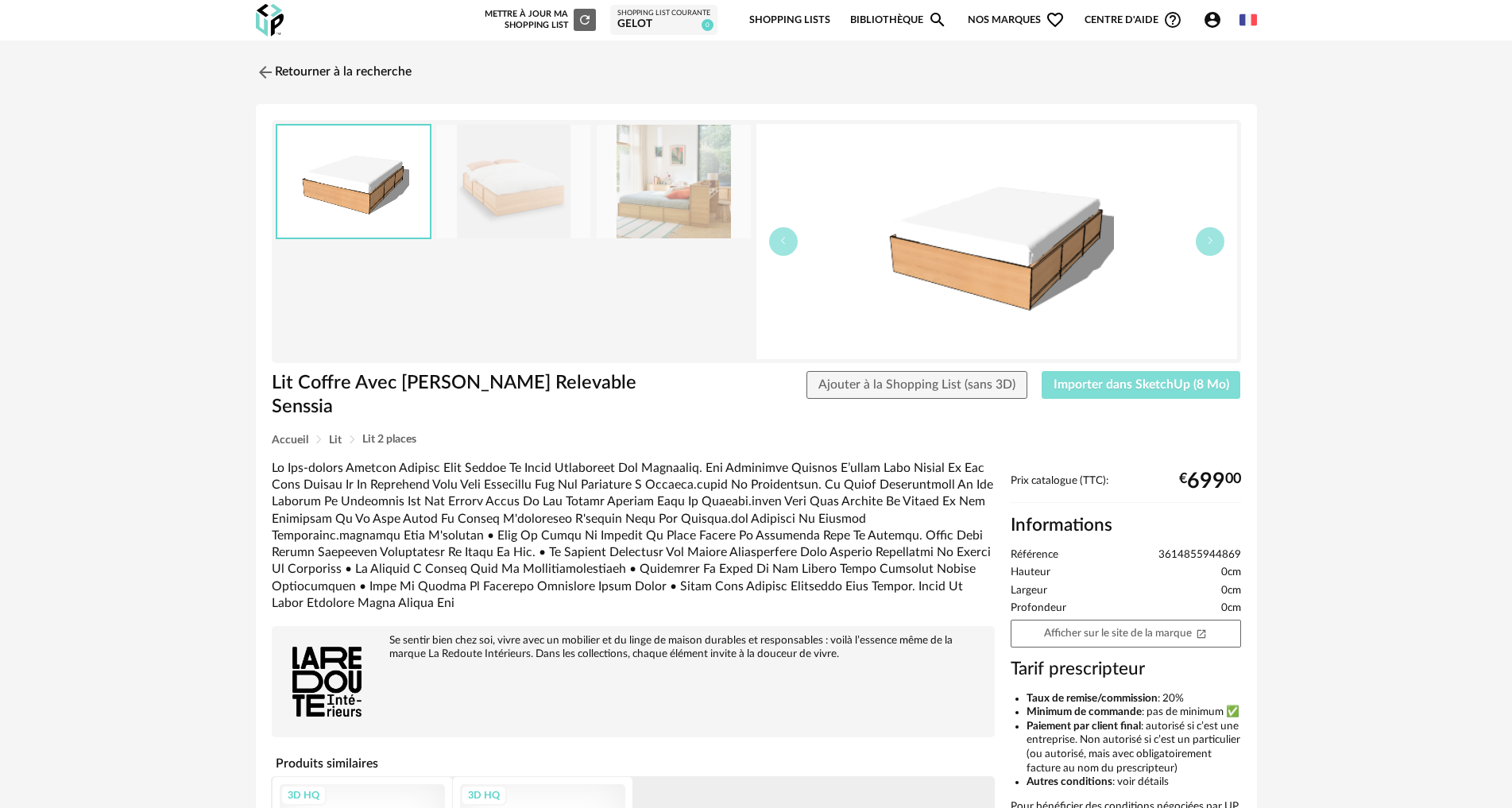
click at [1115, 388] on span "Importer dans SketchUp (8 Mo)" at bounding box center [1141, 384] width 176 height 12
drag, startPoint x: 386, startPoint y: 70, endPoint x: 408, endPoint y: 111, distance: 46.5
click at [385, 70] on link "Retourner à la recherche" at bounding box center [334, 71] width 156 height 35
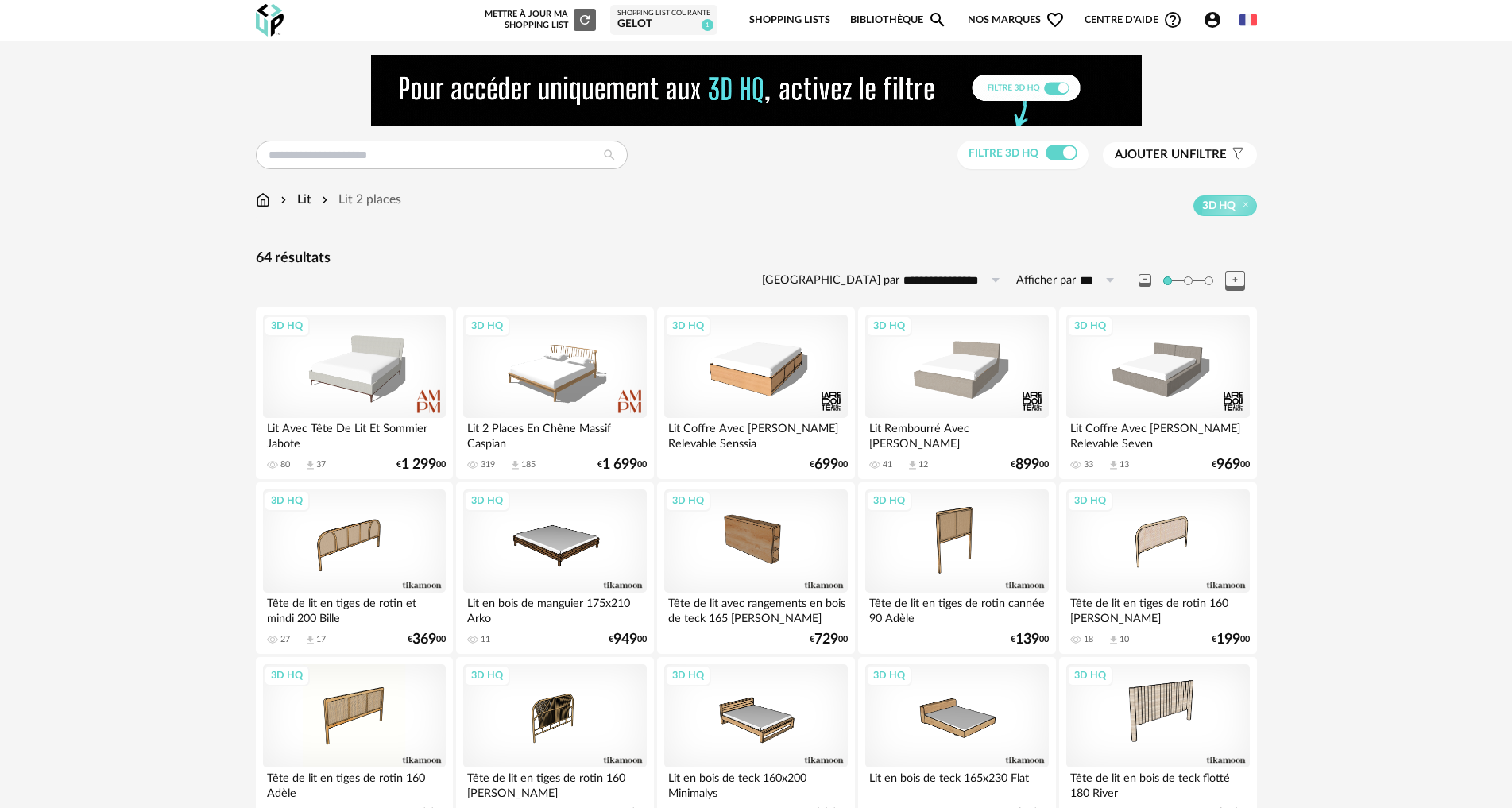
click at [259, 194] on img at bounding box center [263, 200] width 14 height 18
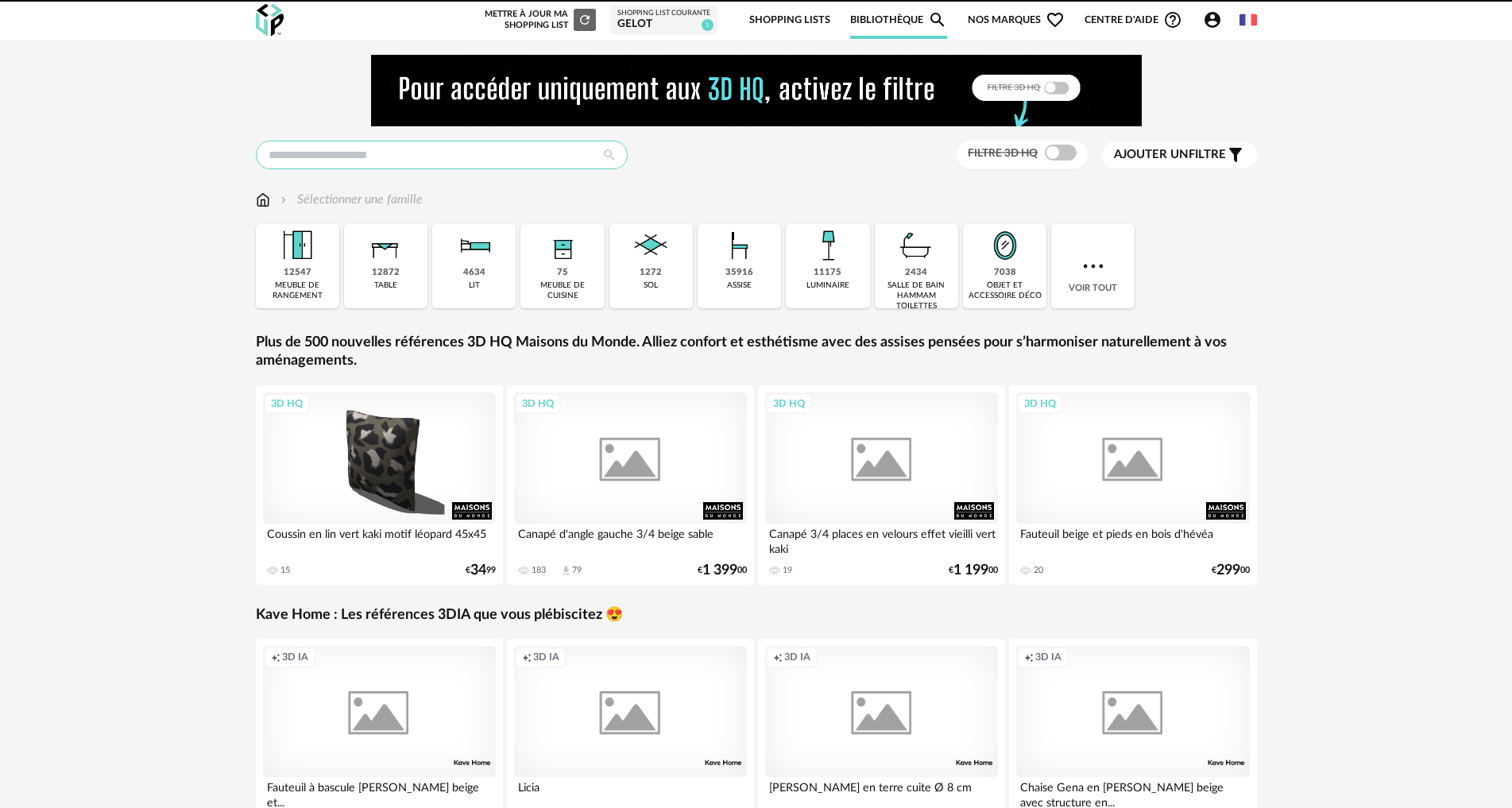
click at [342, 162] on input "text" at bounding box center [442, 155] width 372 height 29
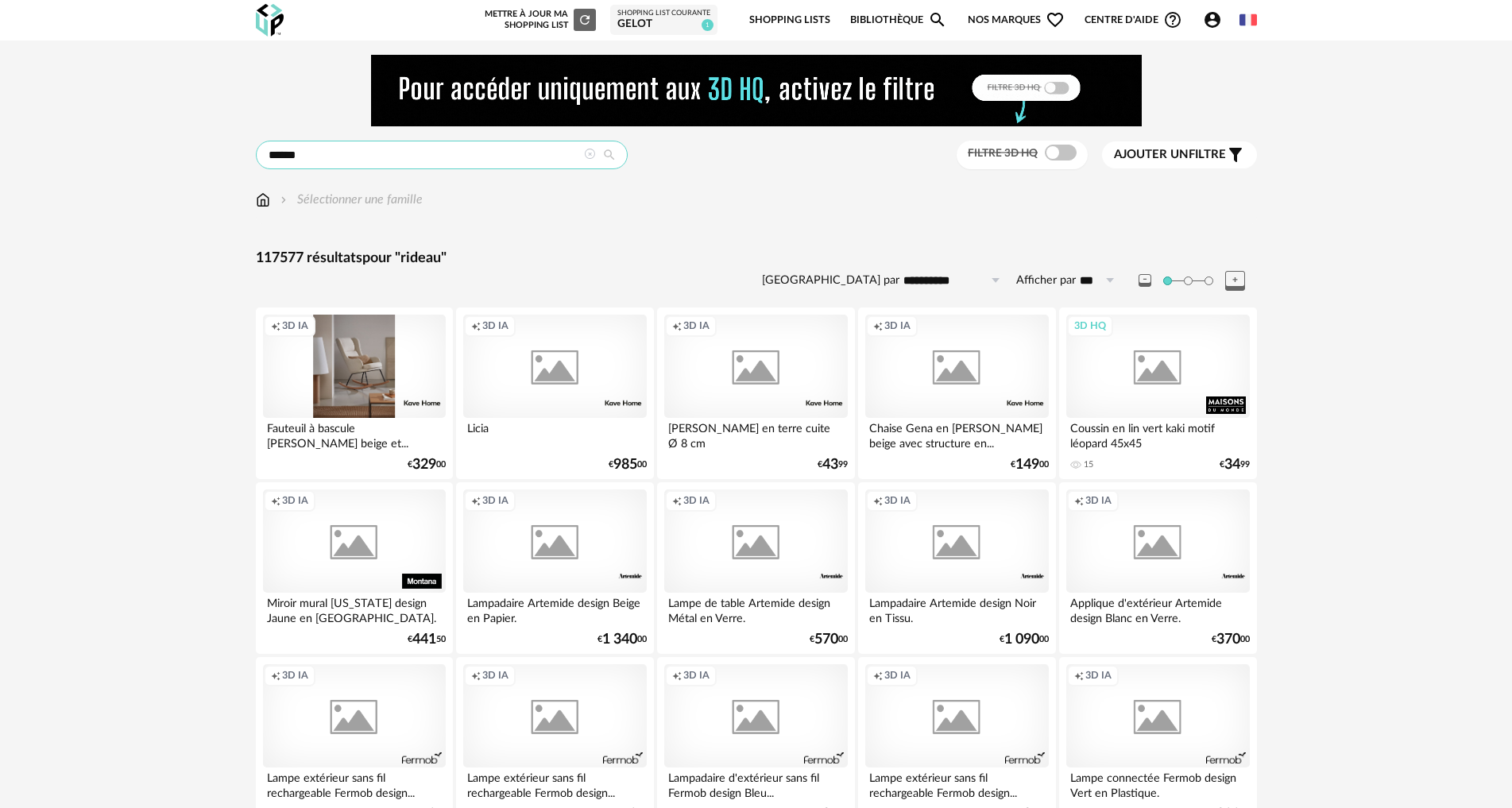
type input "******"
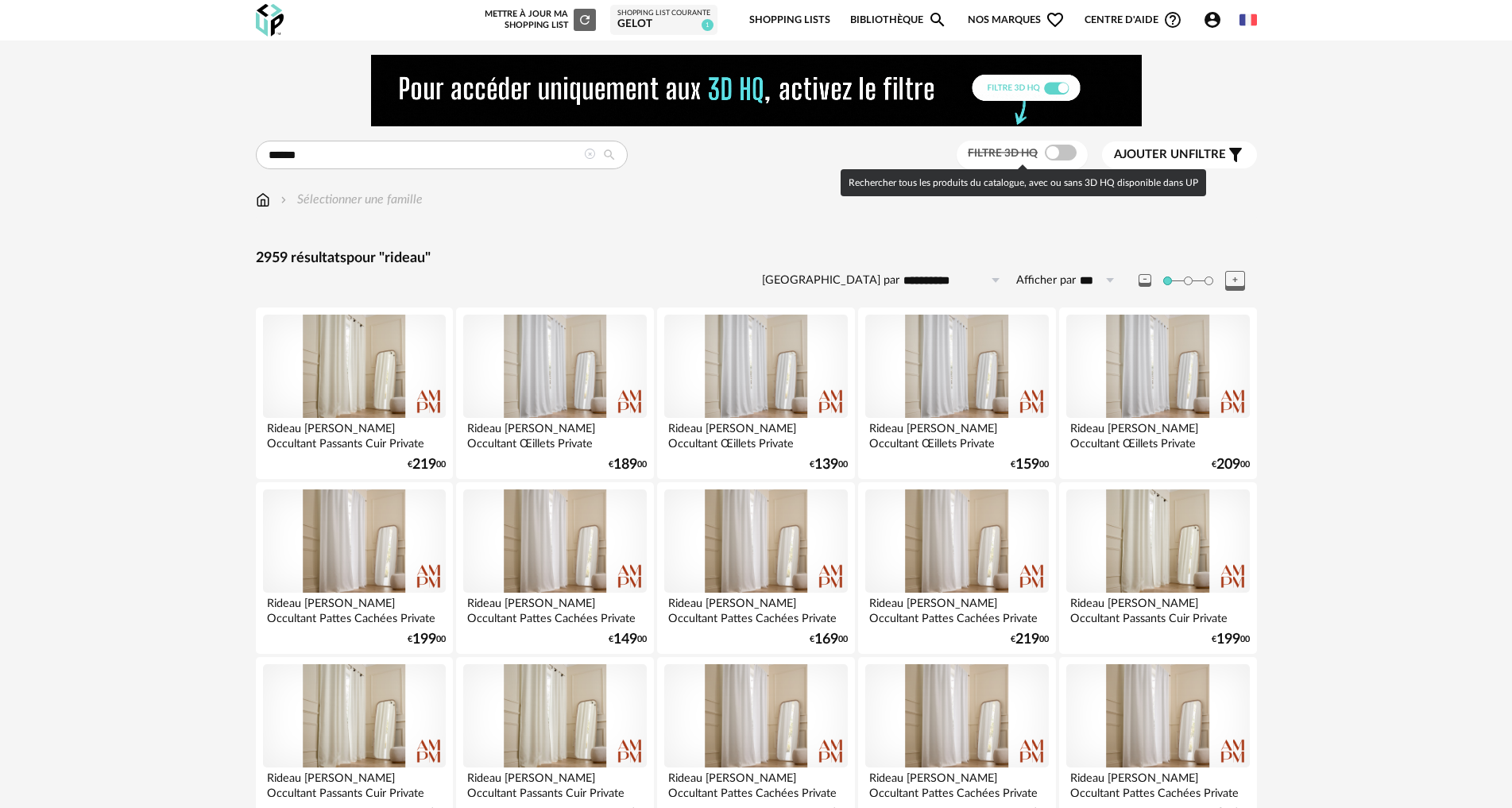
click at [1061, 155] on span at bounding box center [1061, 153] width 32 height 16
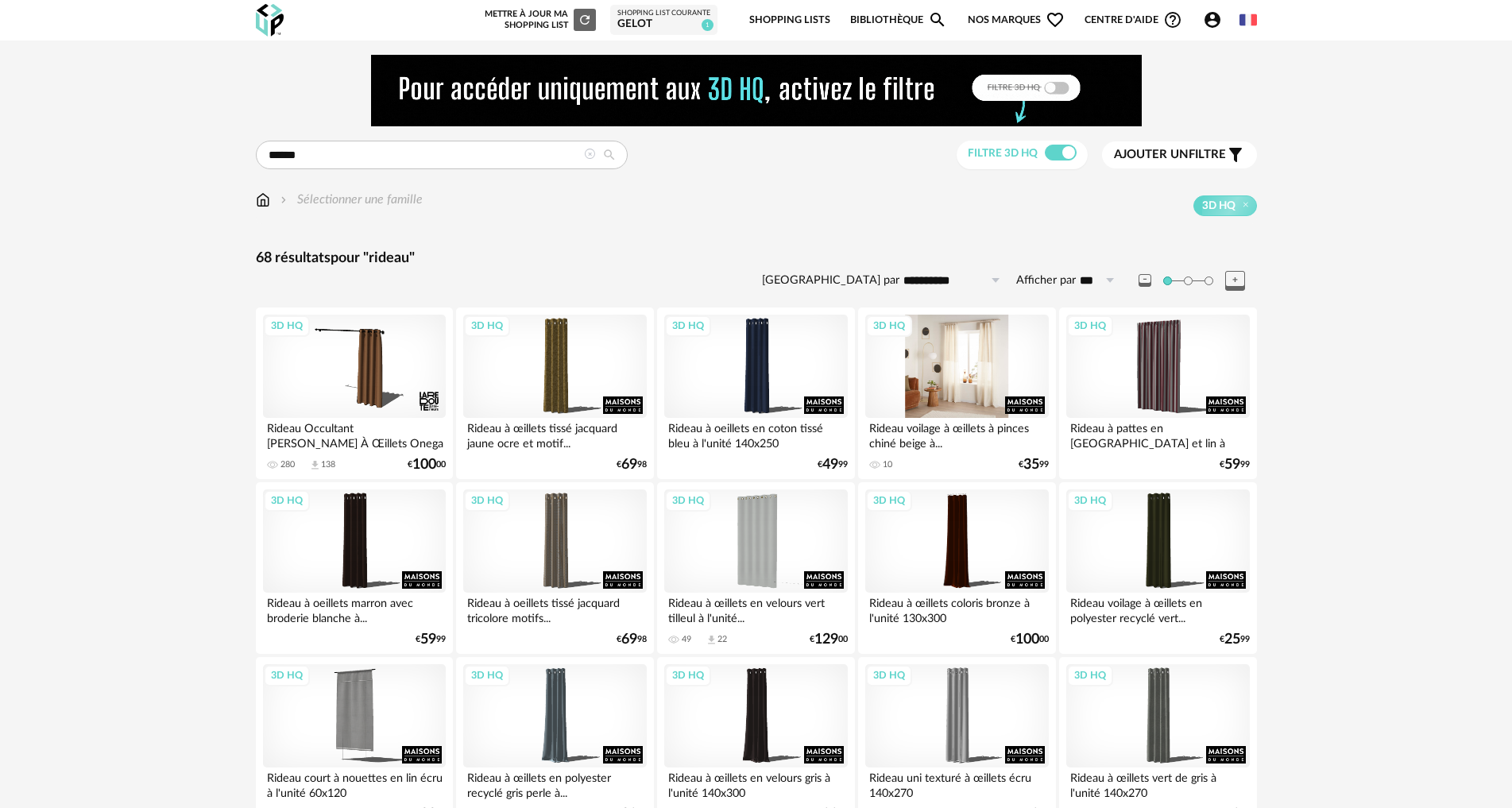
click at [940, 373] on div "3D HQ" at bounding box center [956, 367] width 183 height 103
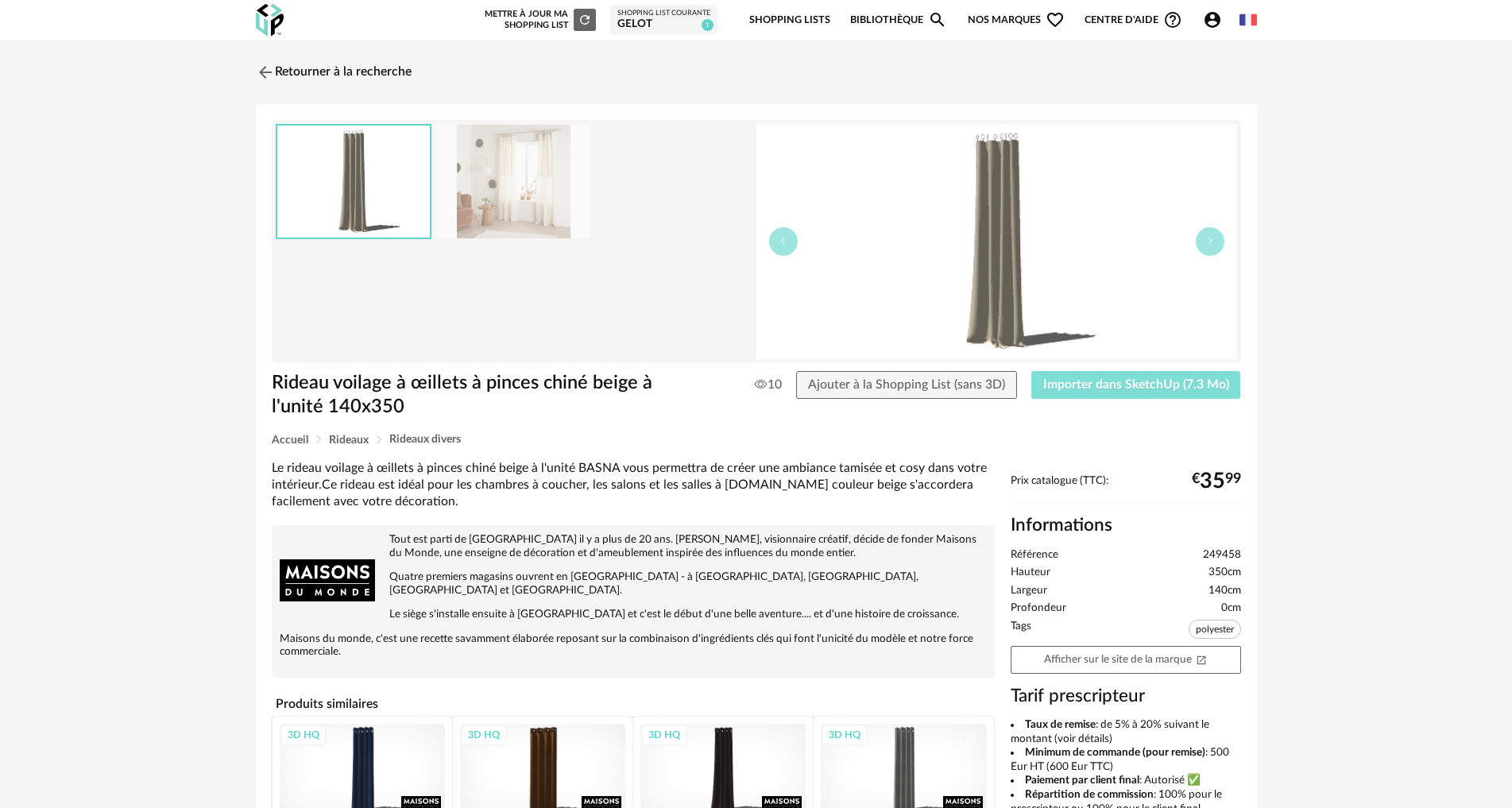
click at [1130, 390] on span "Importer dans SketchUp (7,3 Mo)" at bounding box center [1136, 384] width 186 height 12
click at [343, 76] on link "Retourner à la recherche" at bounding box center [329, 71] width 156 height 35
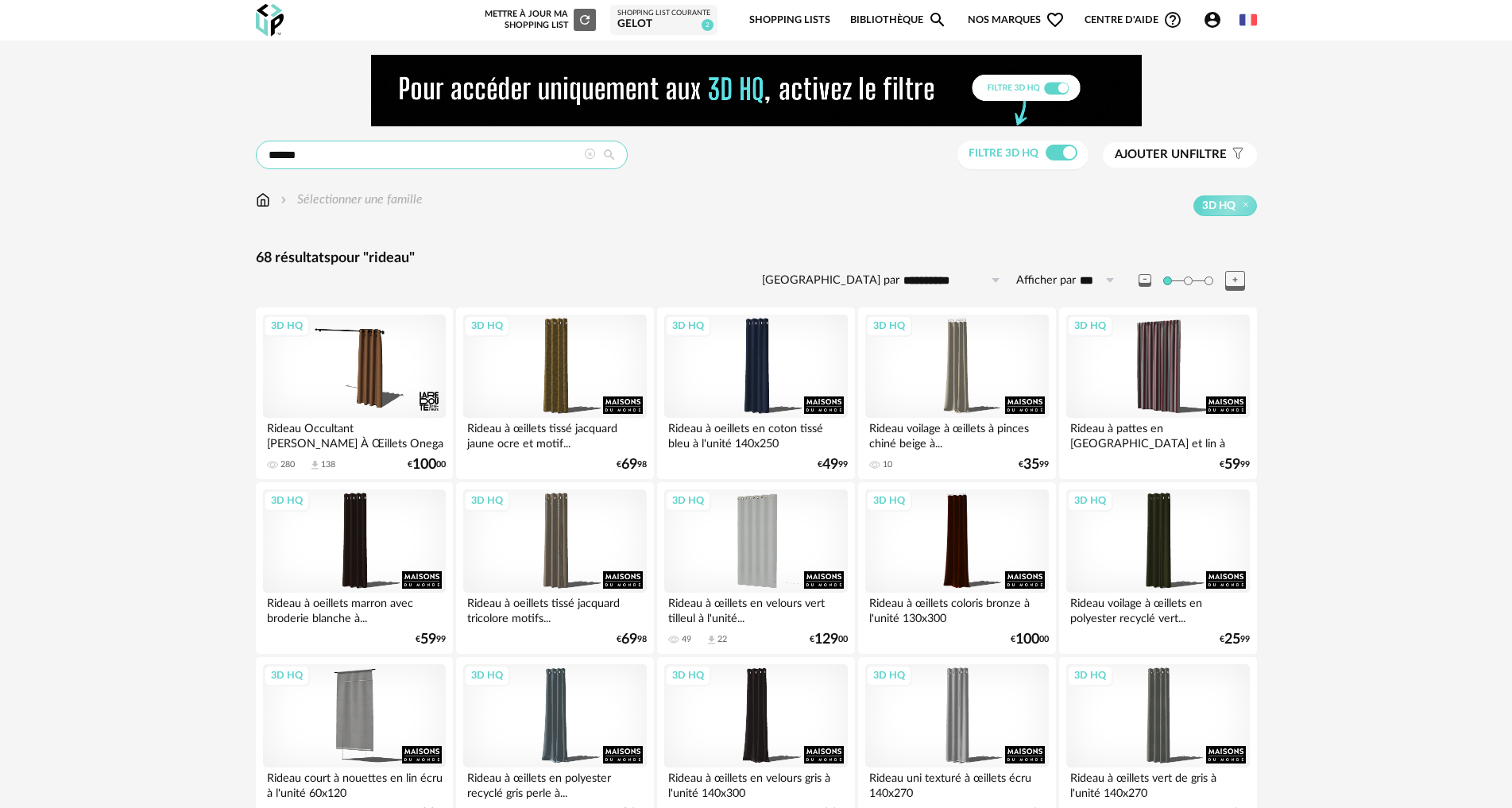
drag, startPoint x: 315, startPoint y: 153, endPoint x: 137, endPoint y: 135, distance: 178.9
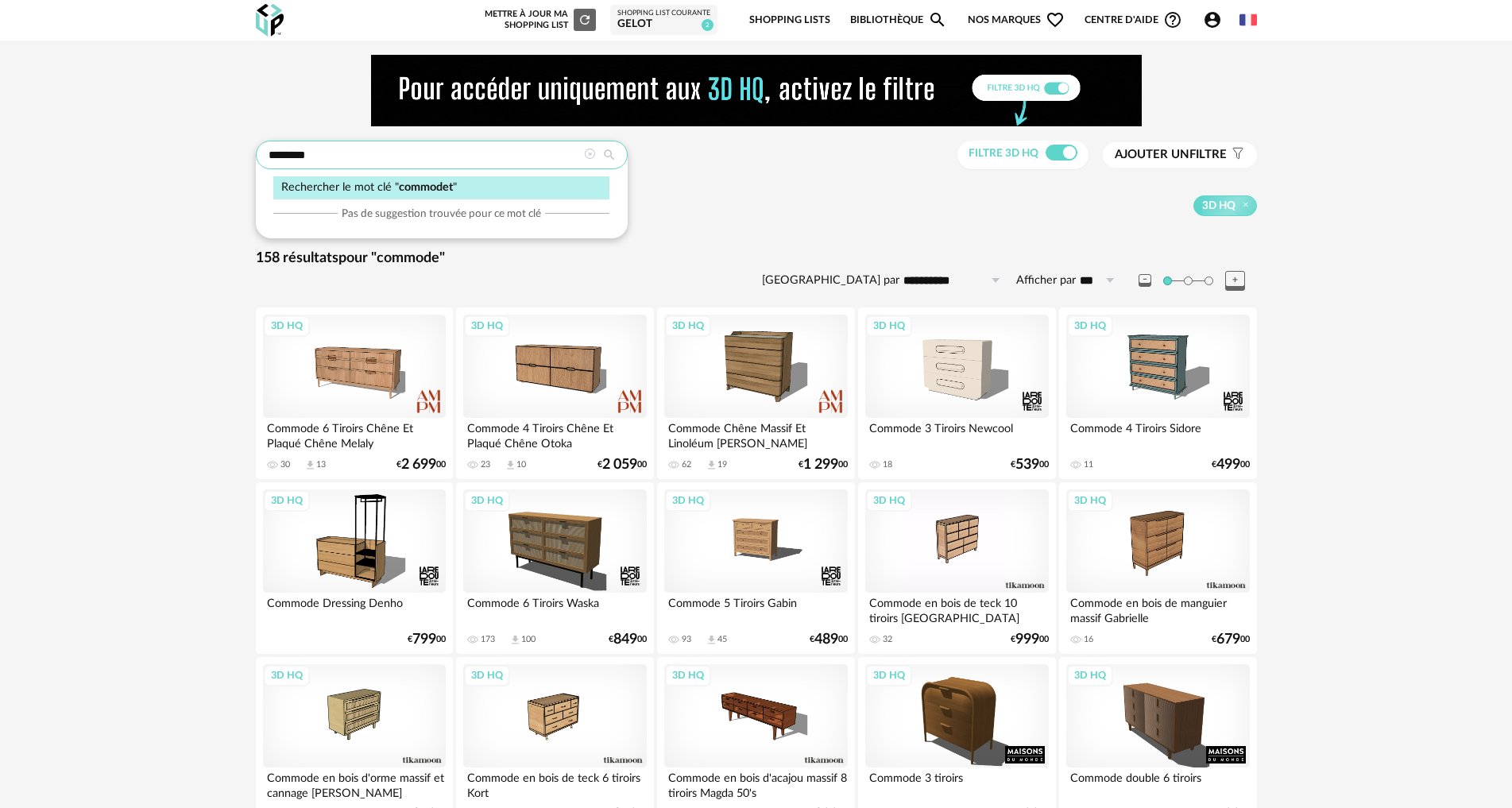
type input "********"
click at [368, 558] on div "3D HQ" at bounding box center [354, 541] width 183 height 103
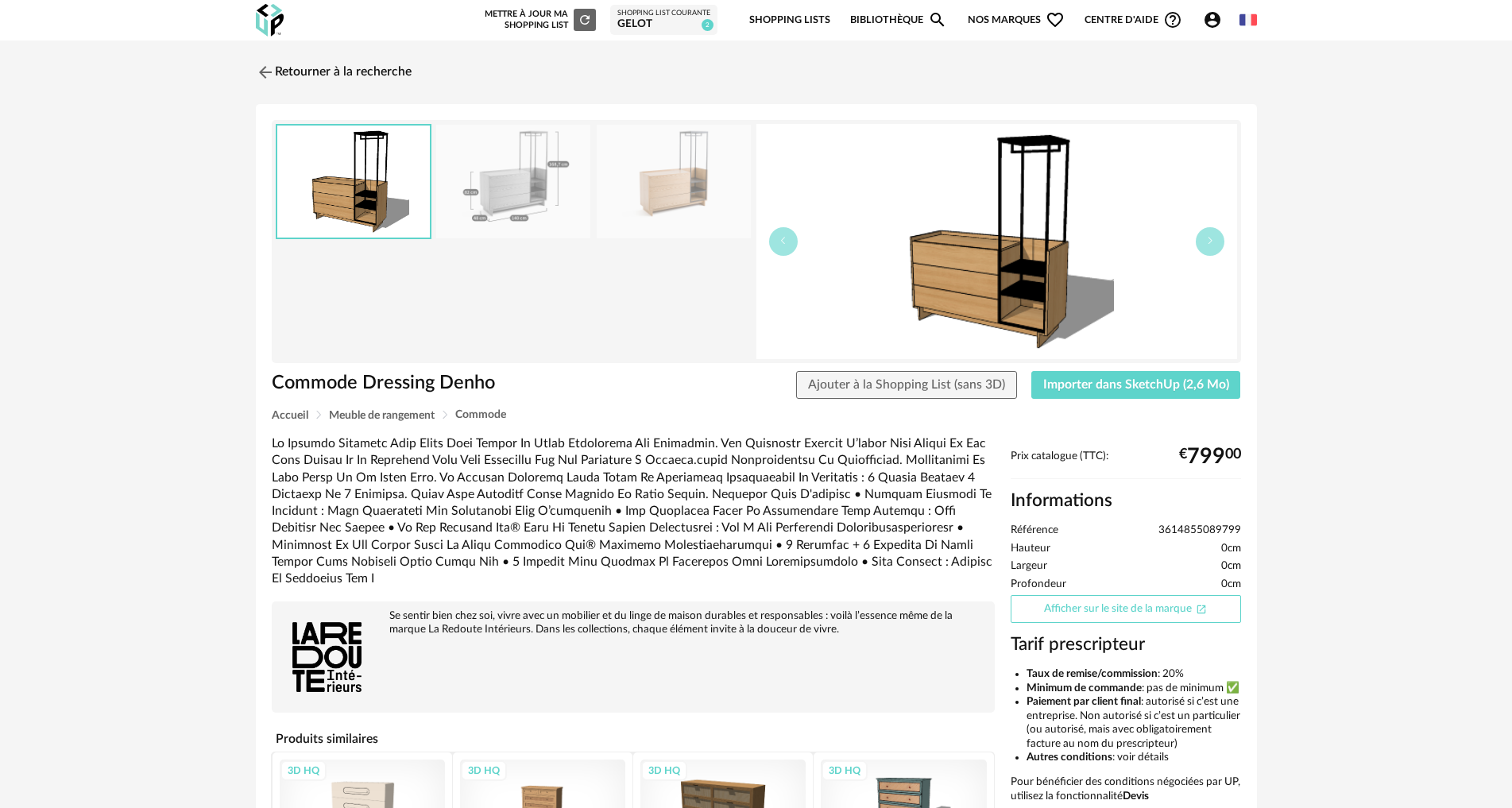
click at [1110, 604] on link "Afficher sur le site de la marque Open In New icon" at bounding box center [1126, 608] width 230 height 28
click at [511, 192] on img at bounding box center [513, 181] width 154 height 113
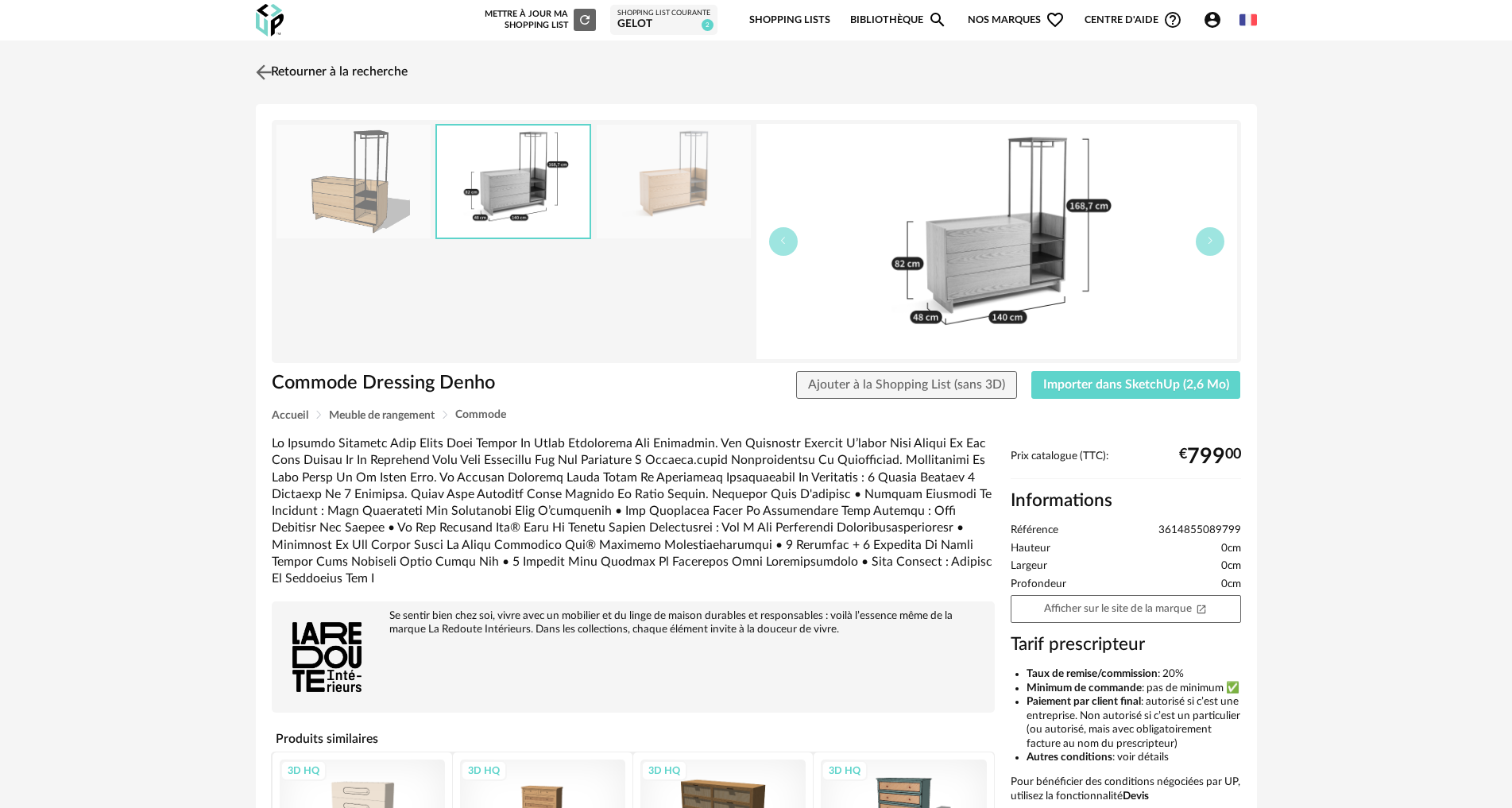
click at [266, 67] on img at bounding box center [263, 72] width 23 height 23
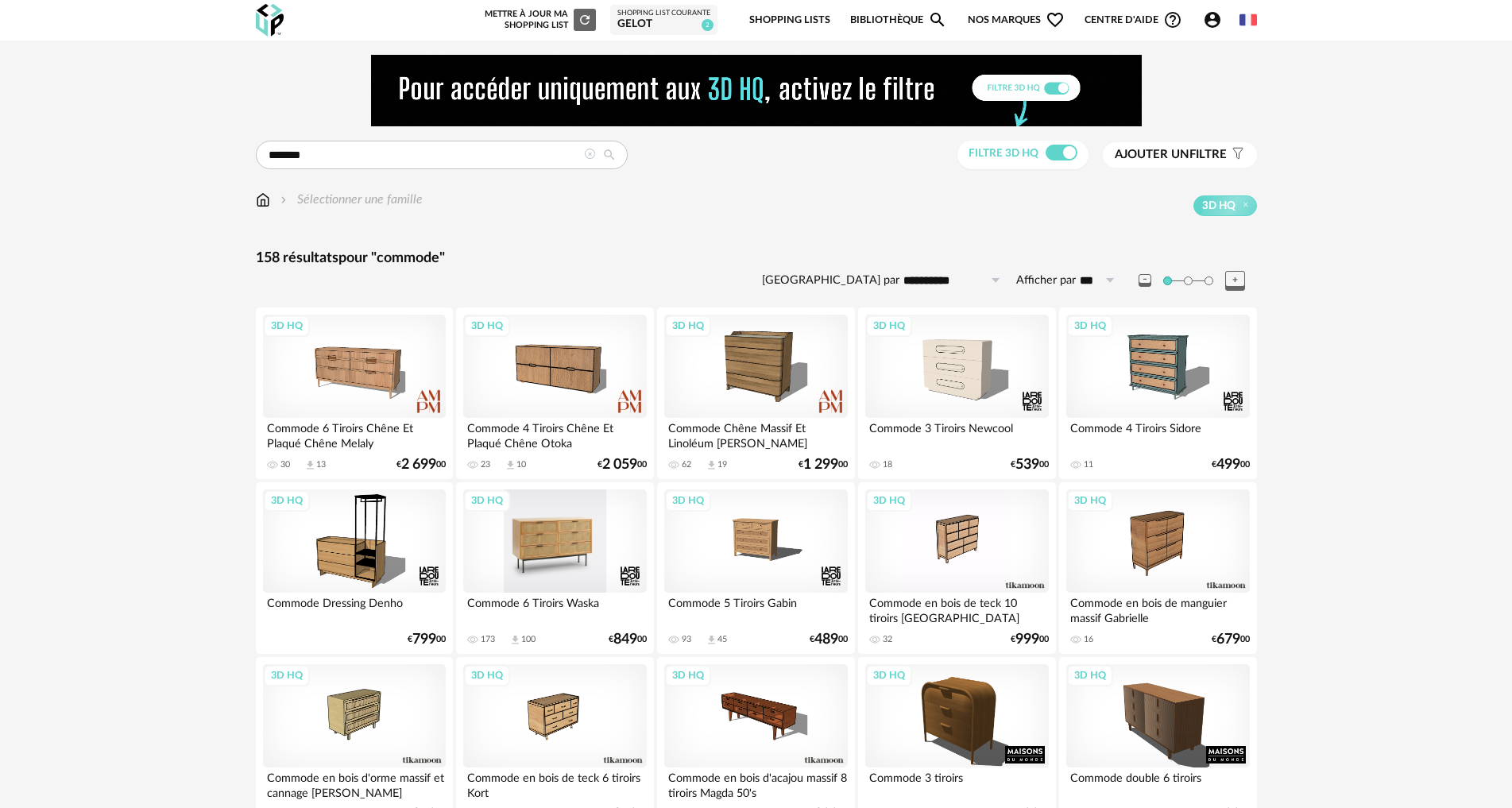
click at [574, 535] on div "3D HQ" at bounding box center [554, 541] width 183 height 103
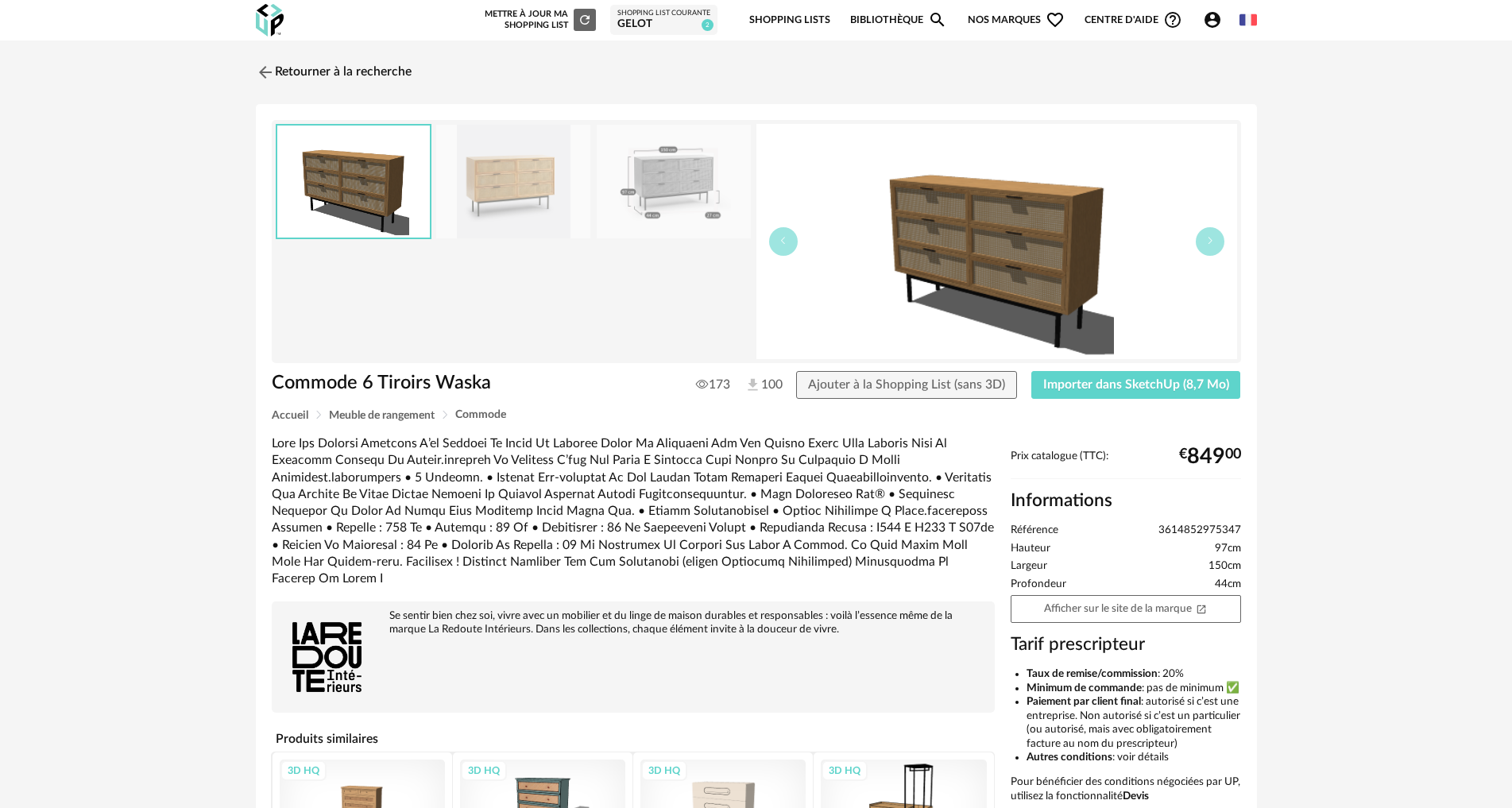
click at [705, 175] on img at bounding box center [673, 181] width 154 height 113
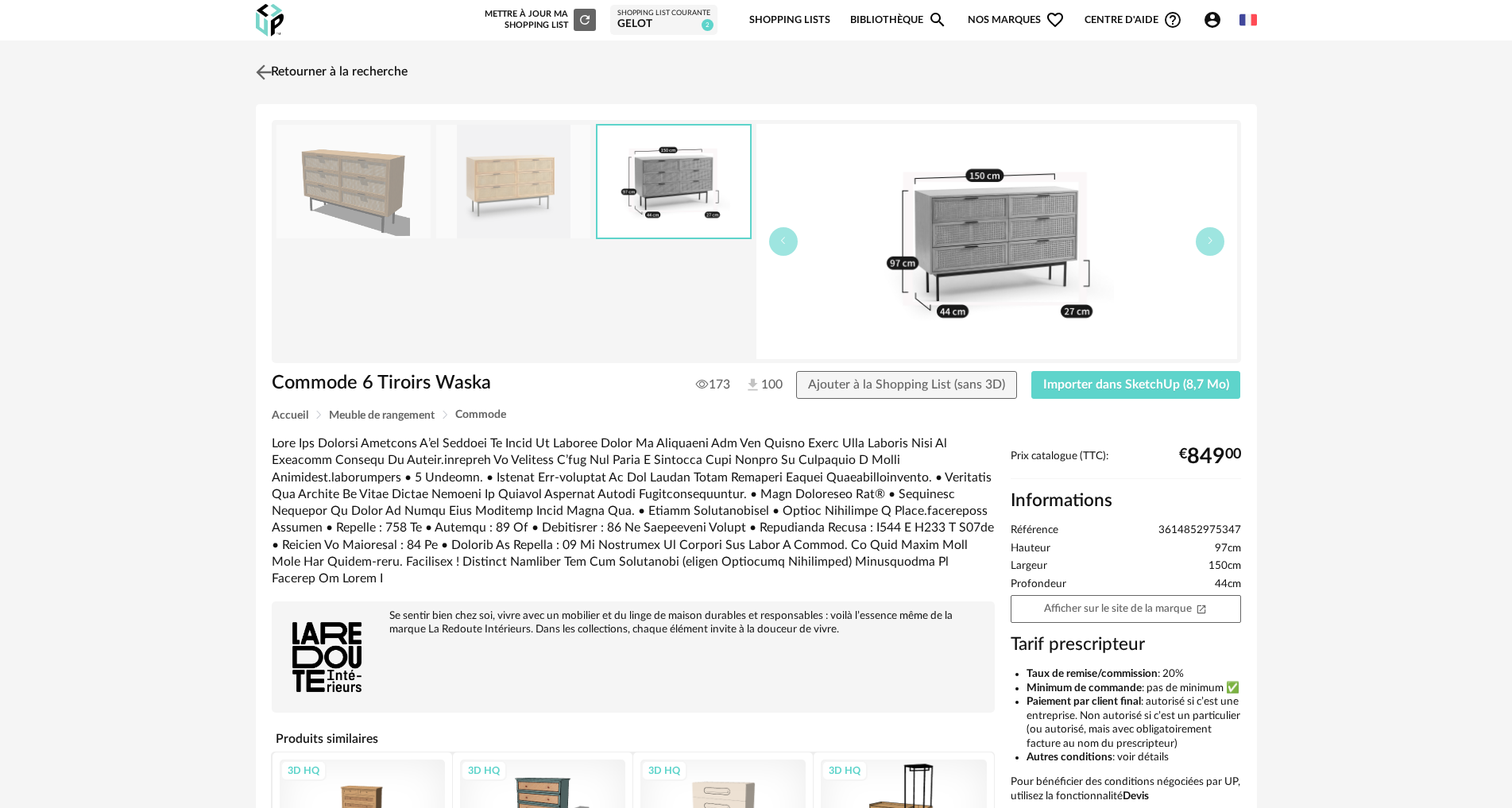
click at [304, 70] on link "Retourner à la recherche" at bounding box center [329, 71] width 156 height 35
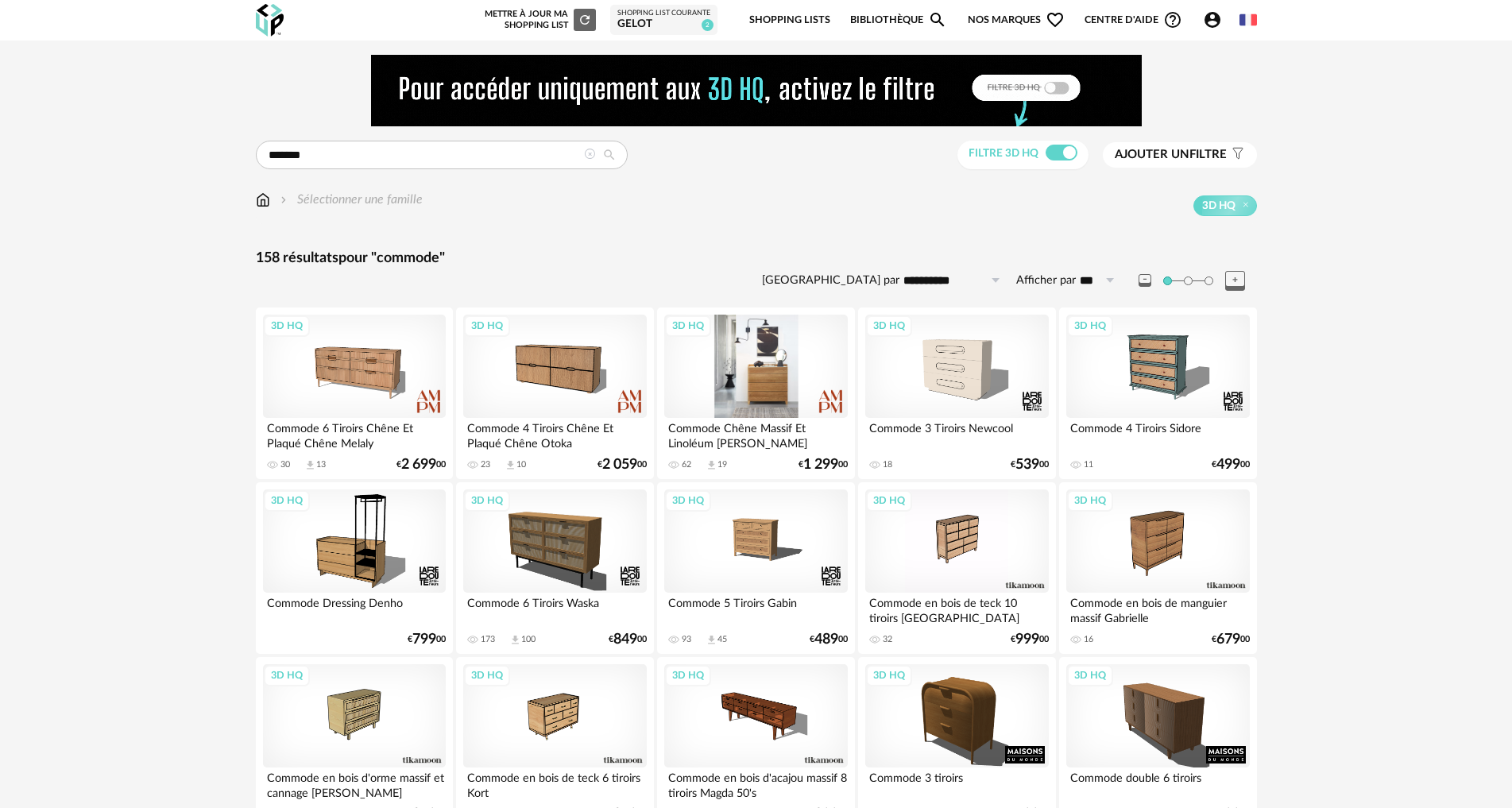
click at [783, 383] on div "3D HQ" at bounding box center [756, 367] width 183 height 103
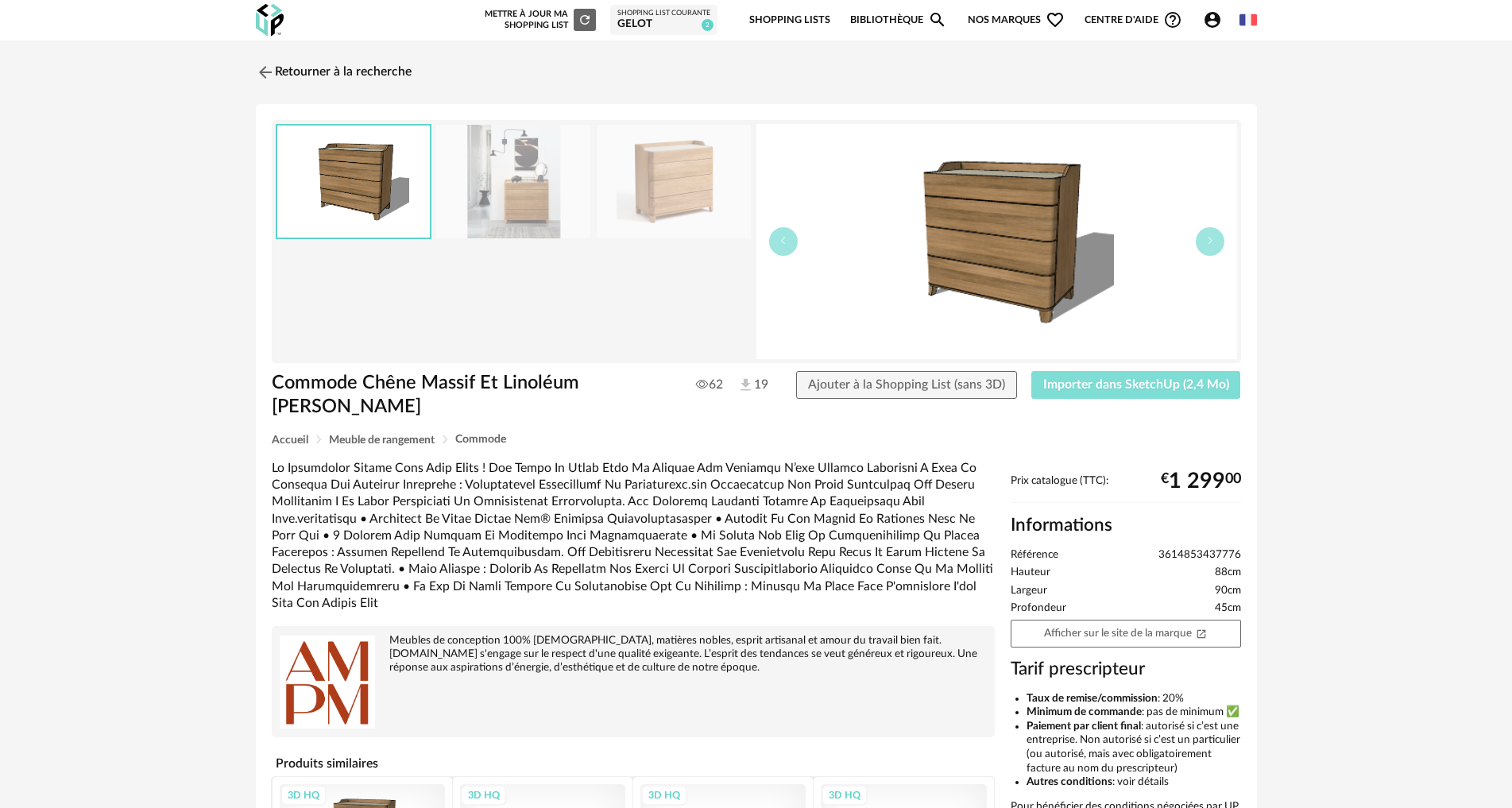
click at [1150, 386] on span "Importer dans SketchUp (2,4 Mo)" at bounding box center [1136, 384] width 186 height 12
drag, startPoint x: 357, startPoint y: 71, endPoint x: 384, endPoint y: 82, distance: 29.2
click at [357, 71] on link "Retourner à la recherche" at bounding box center [329, 71] width 156 height 35
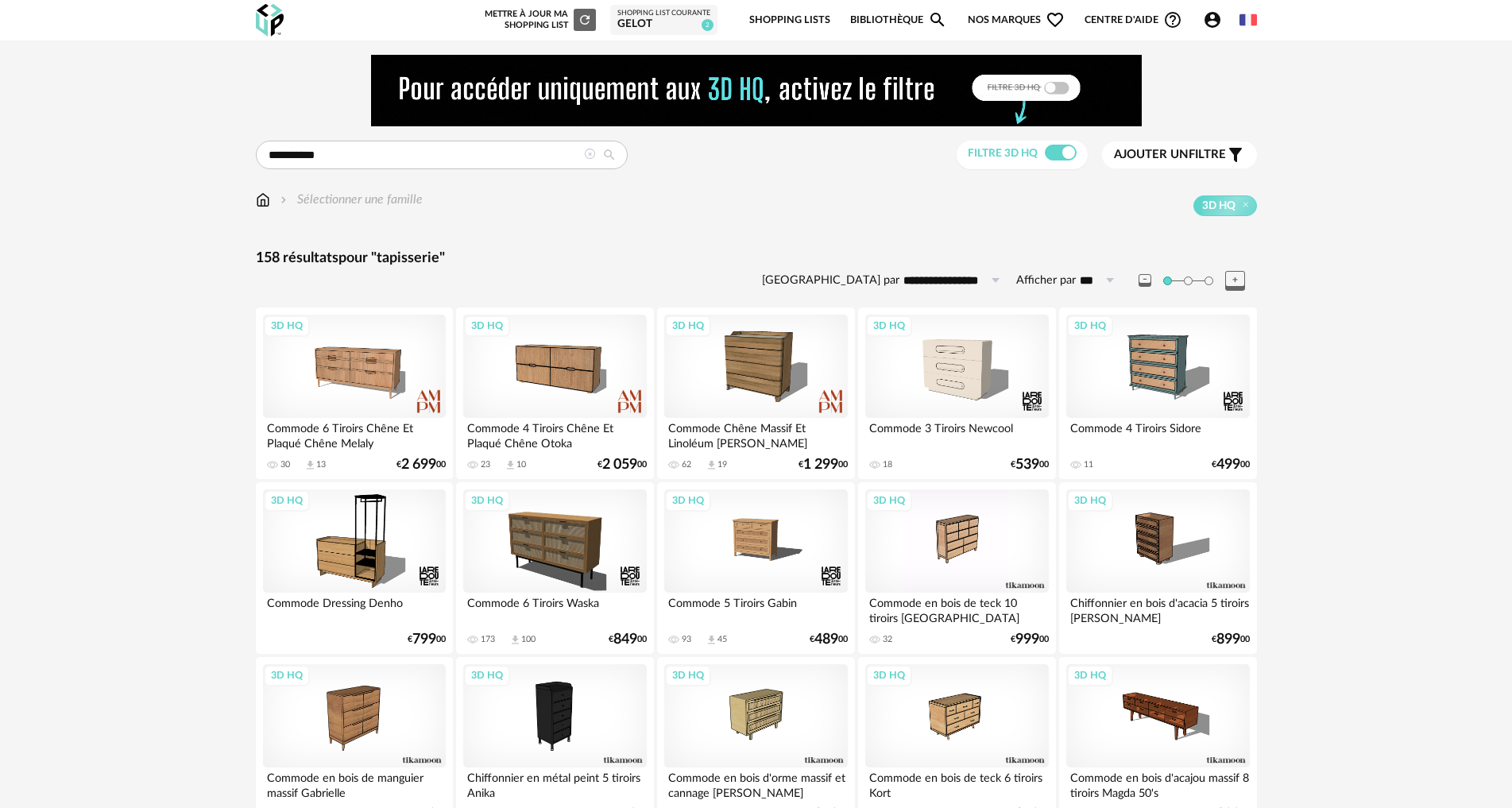
type input "**********"
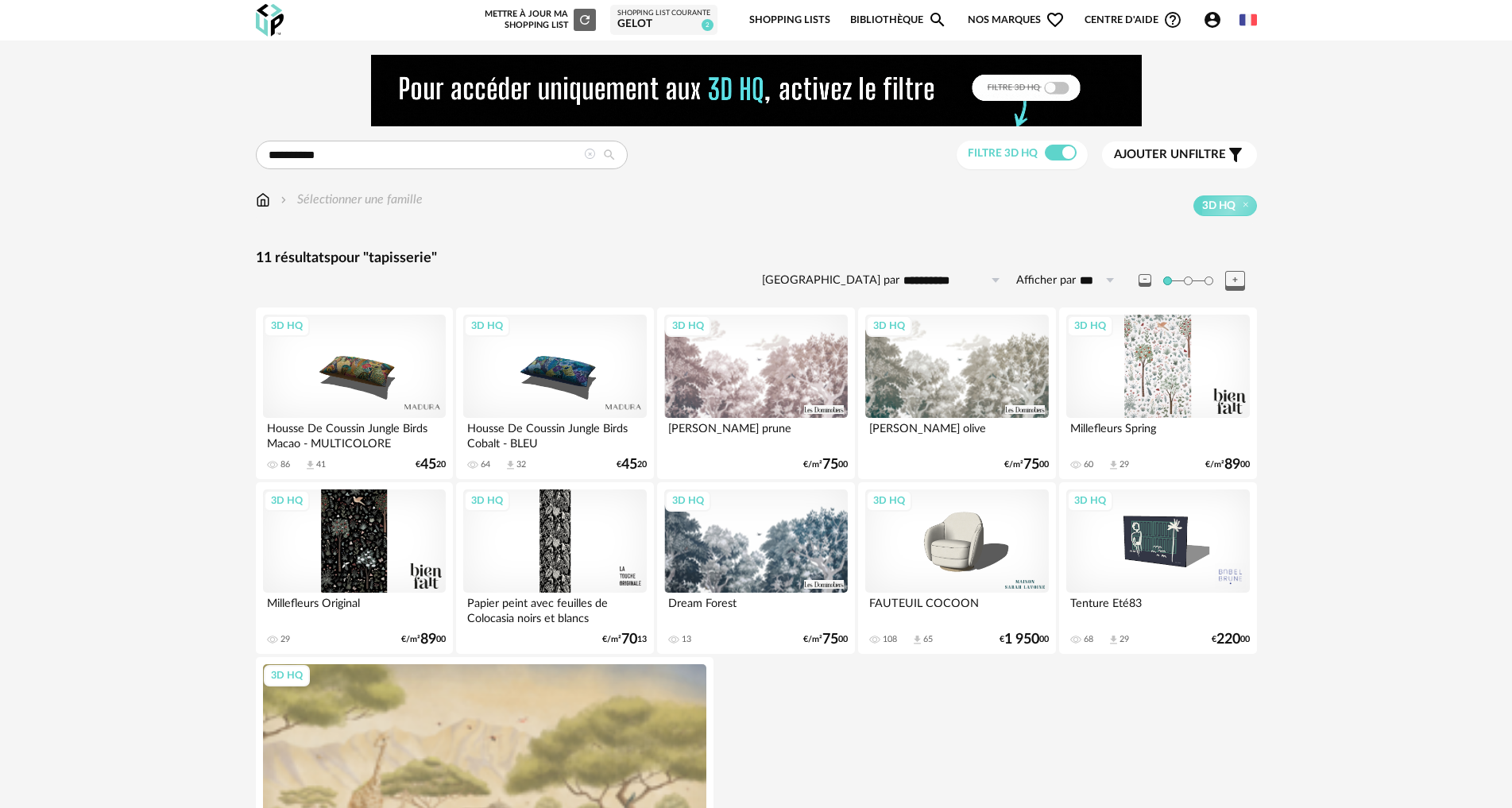
click at [960, 375] on div "3D HQ" at bounding box center [956, 367] width 183 height 103
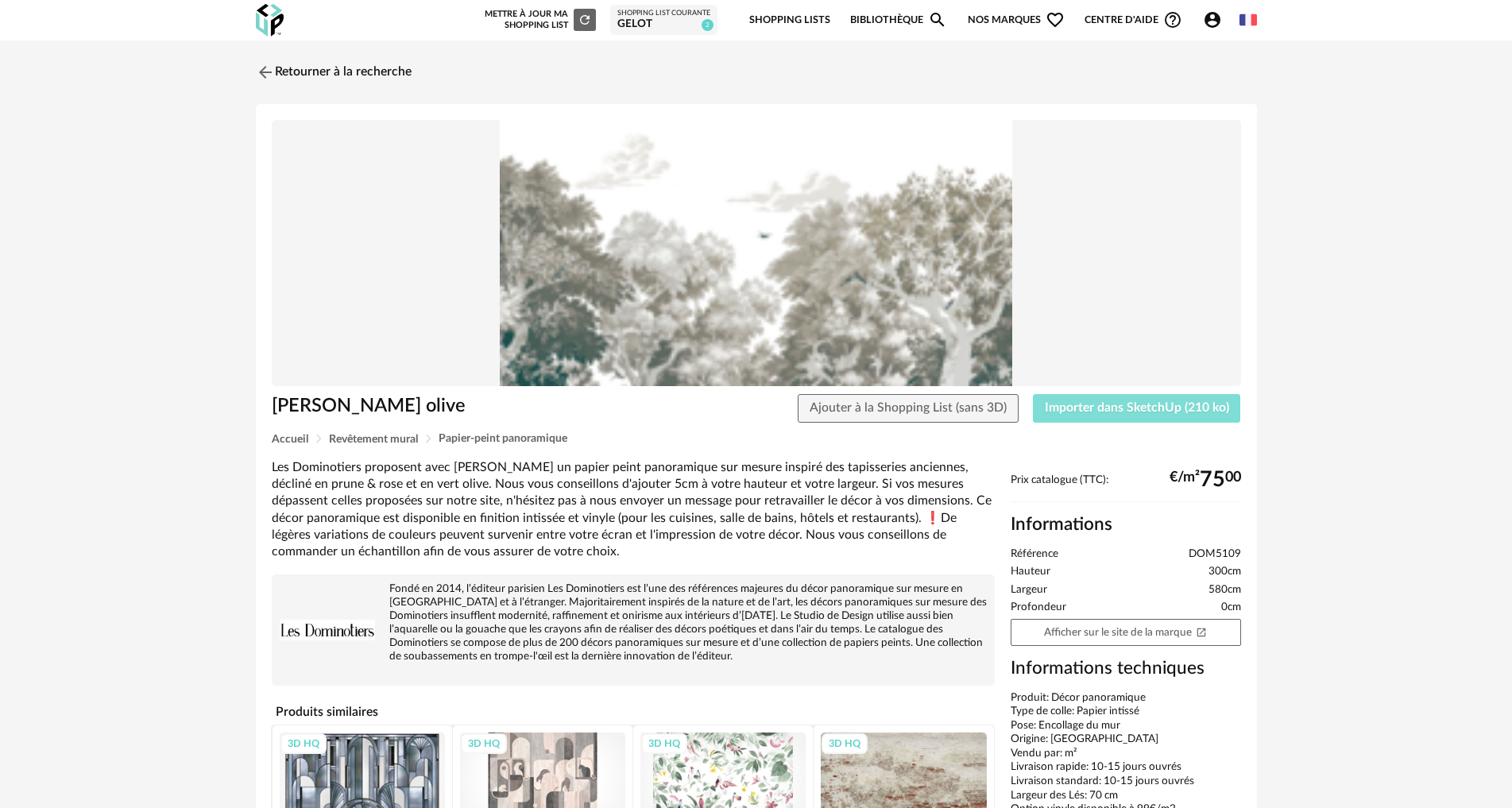
drag, startPoint x: 1100, startPoint y: 416, endPoint x: 1027, endPoint y: 441, distance: 77.2
click at [1102, 416] on button "Importer dans SketchUp (210 ko)" at bounding box center [1136, 408] width 208 height 29
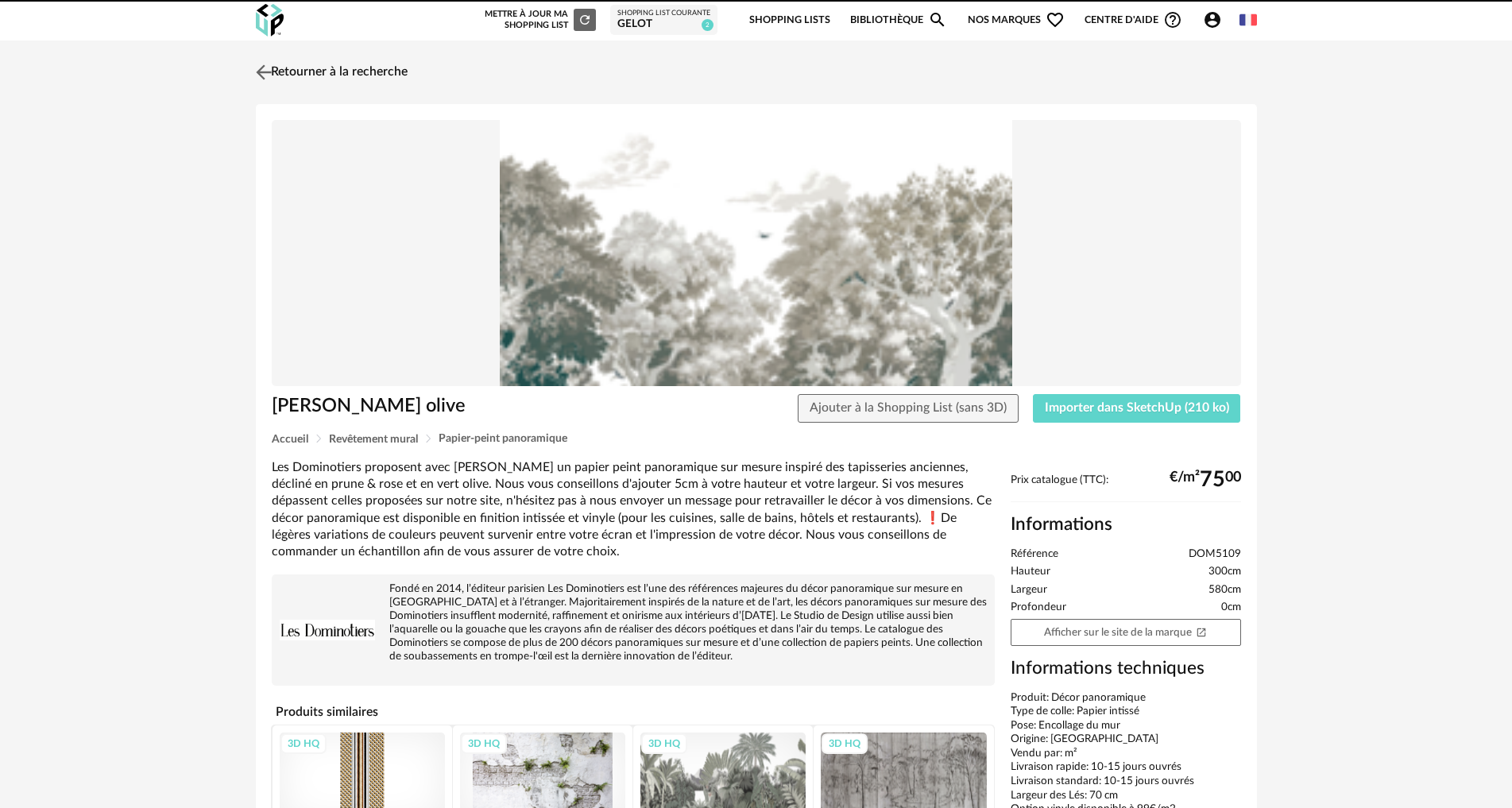
click at [362, 67] on link "Retourner à la recherche" at bounding box center [329, 71] width 156 height 35
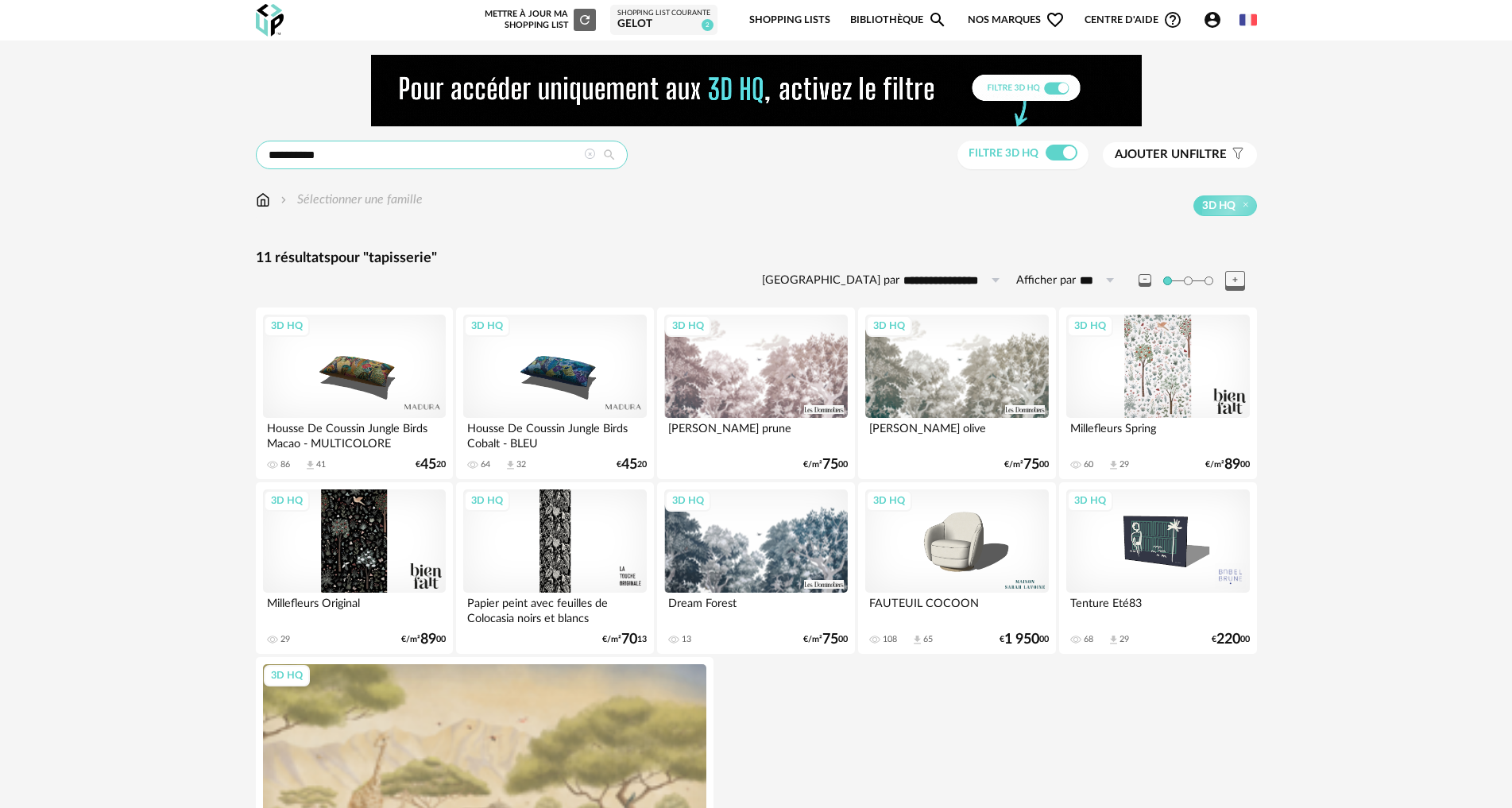
drag, startPoint x: 381, startPoint y: 167, endPoint x: 78, endPoint y: 136, distance: 304.6
click at [78, 136] on div "**********" at bounding box center [756, 524] width 1512 height 967
type input "*******"
type input "**********"
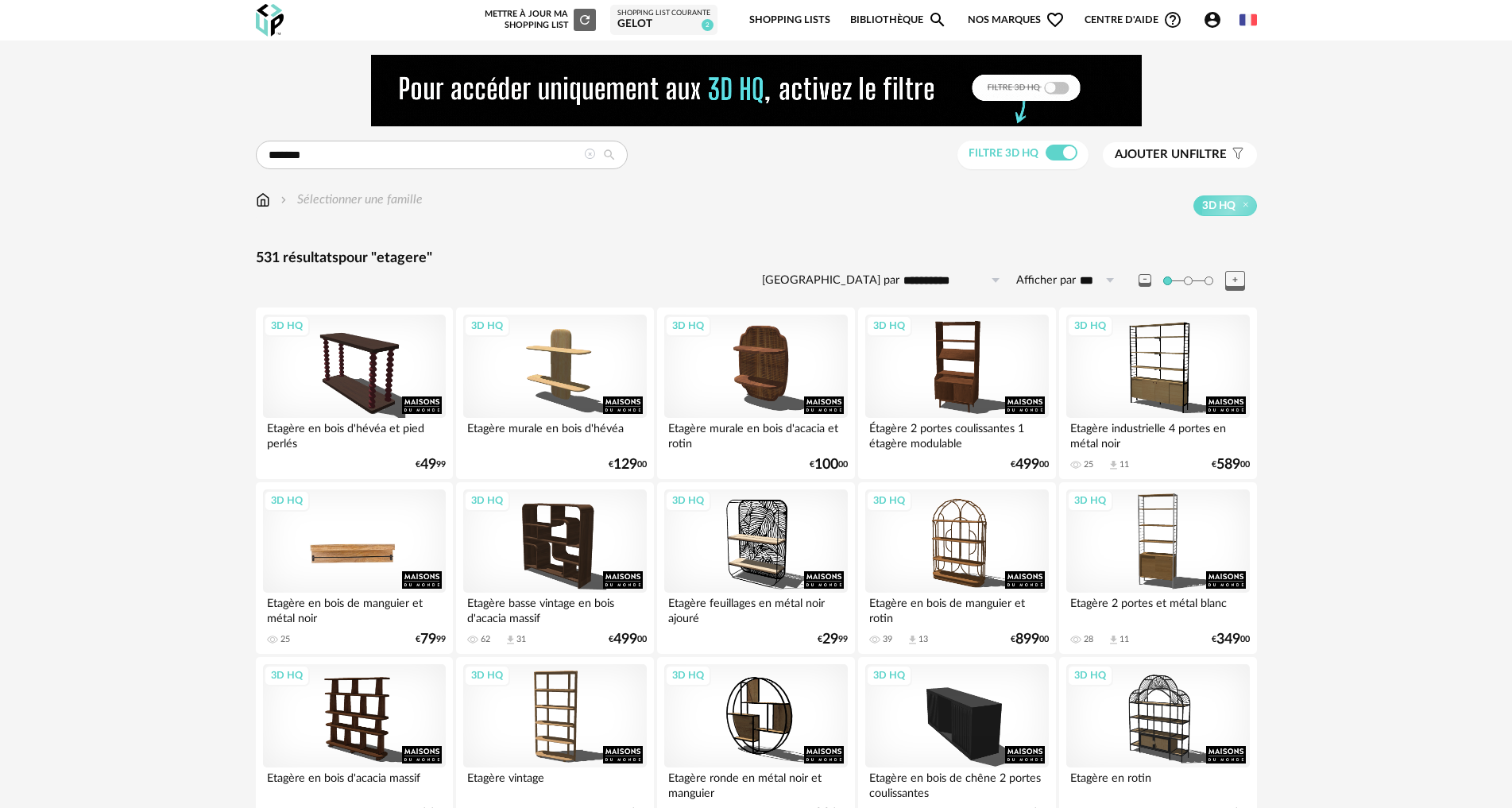
click at [349, 537] on div "3D HQ" at bounding box center [354, 541] width 183 height 103
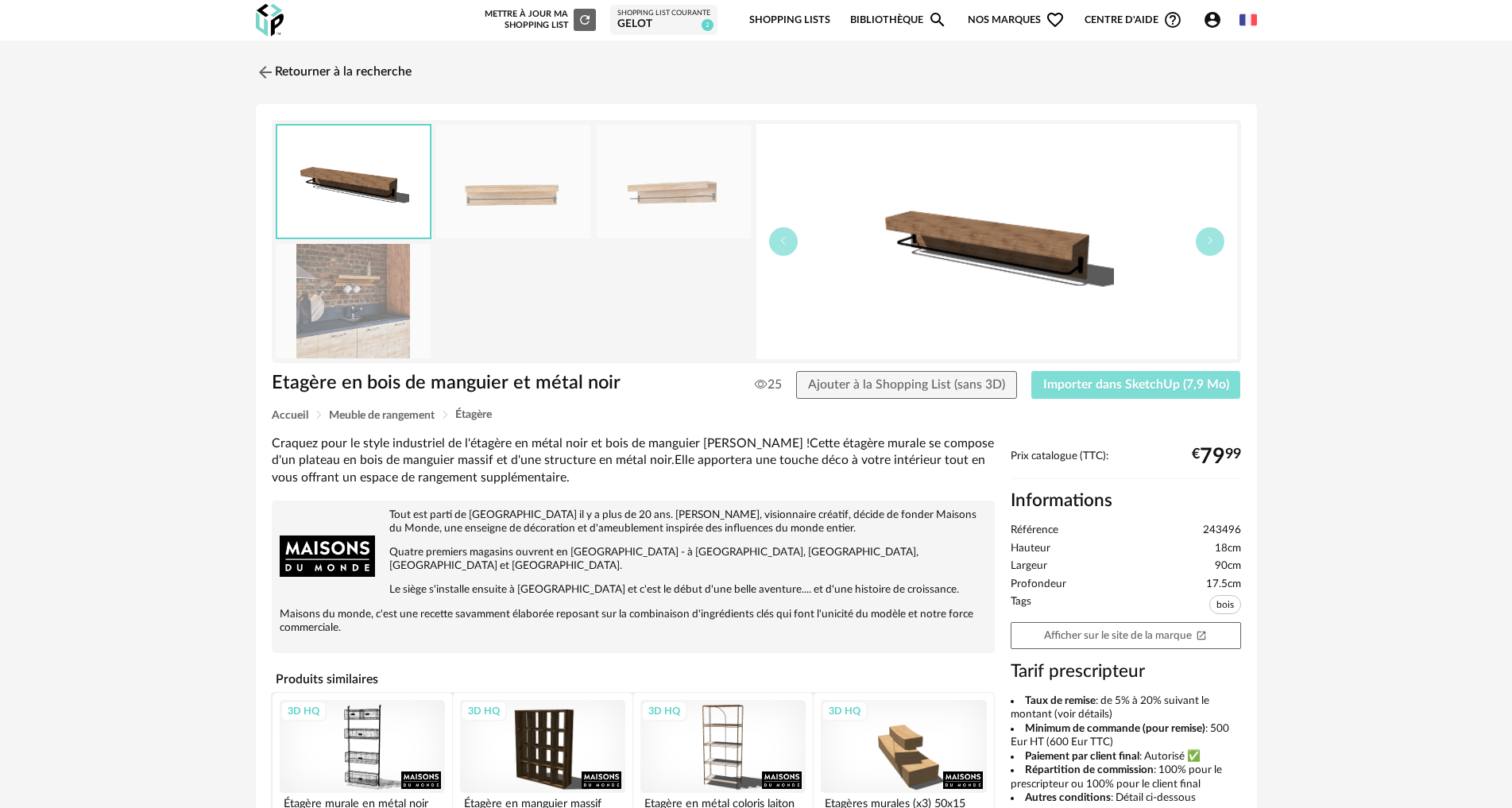
click at [1091, 379] on span "Importer dans SketchUp (7,9 Mo)" at bounding box center [1136, 384] width 186 height 12
click at [331, 84] on link "Retourner à la recherche" at bounding box center [329, 71] width 156 height 35
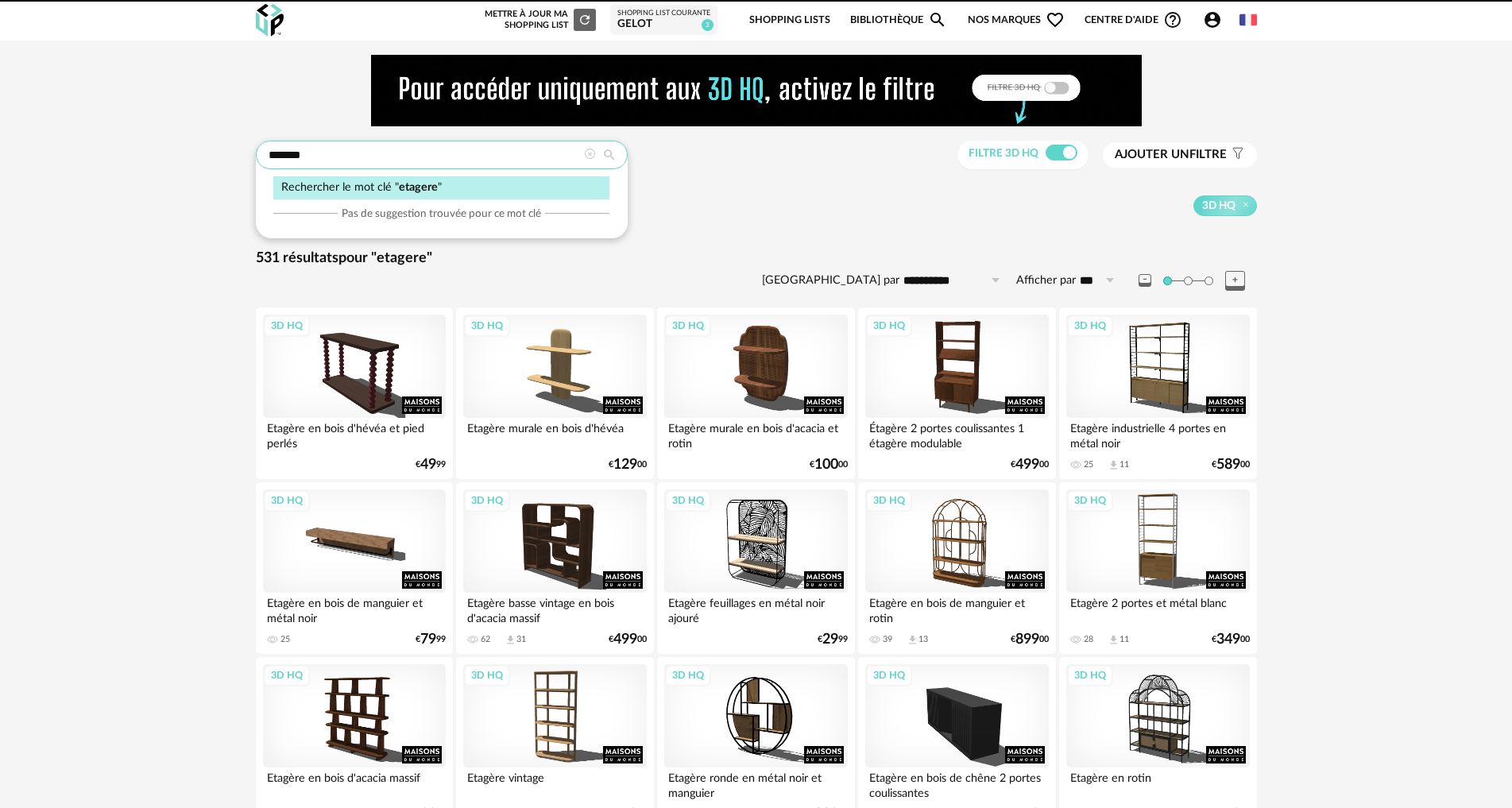
drag, startPoint x: 365, startPoint y: 157, endPoint x: 131, endPoint y: 149, distance: 234.1
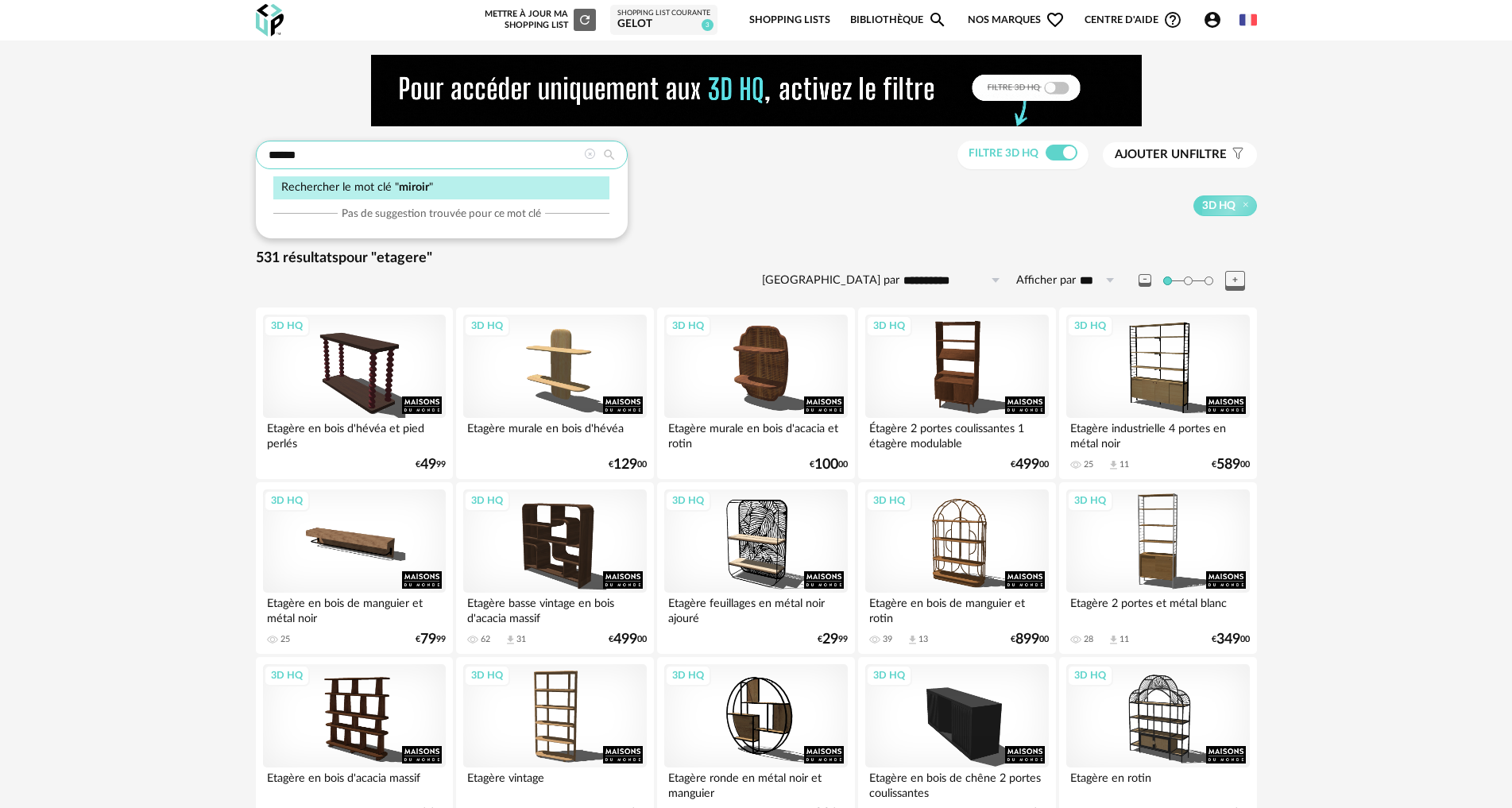
type input "******"
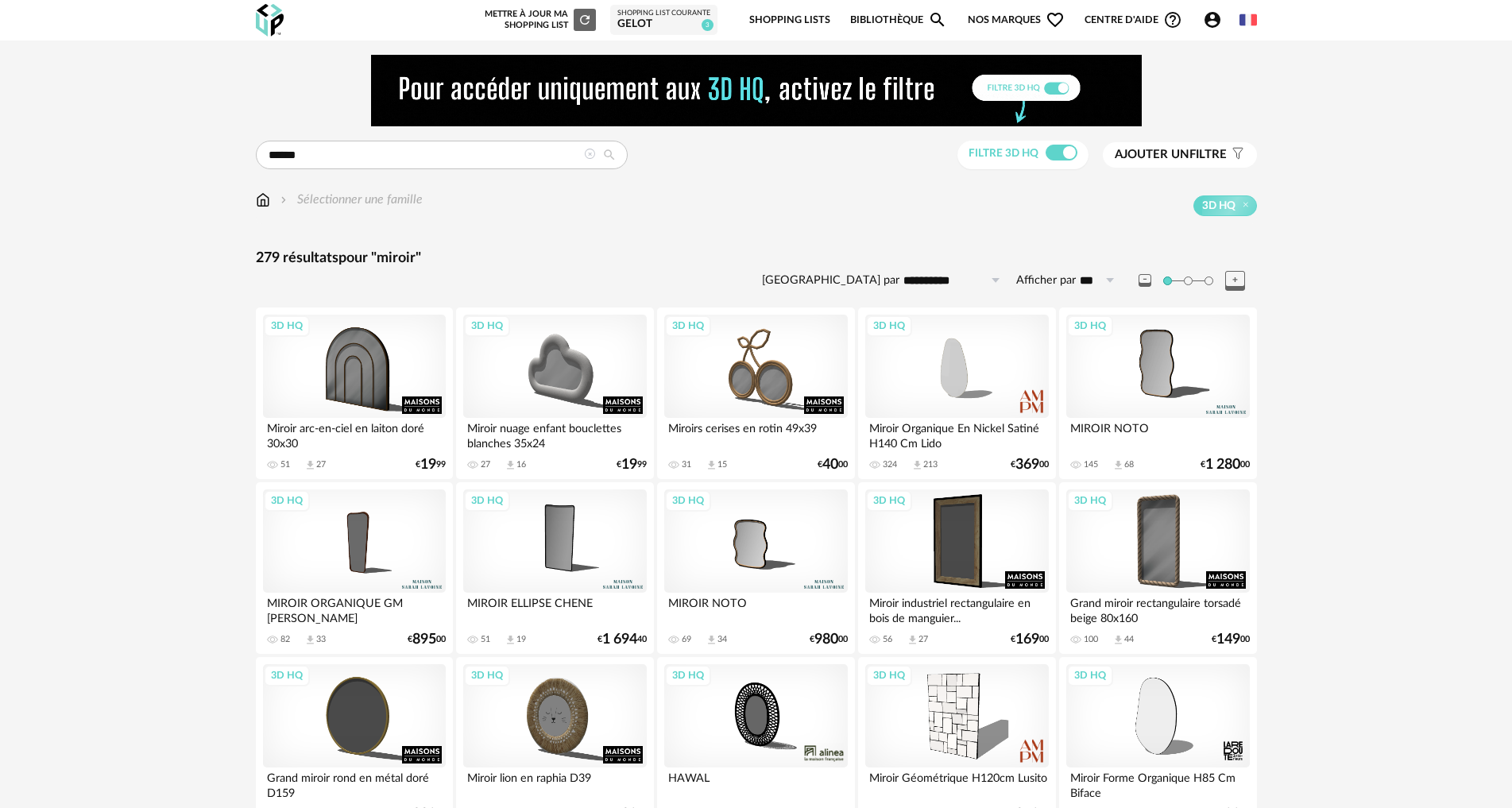
click at [755, 540] on div "3D HQ" at bounding box center [756, 541] width 183 height 103
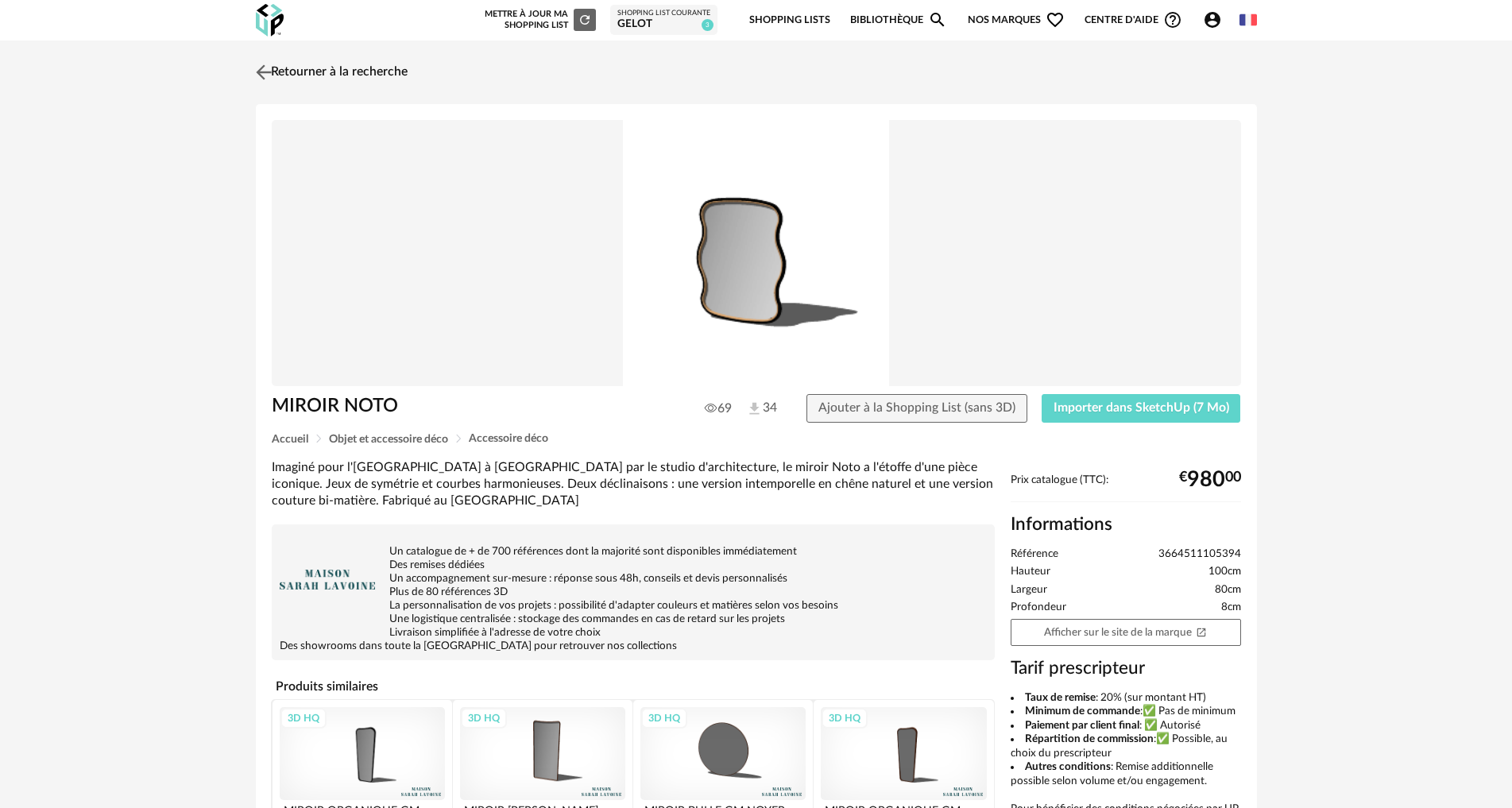
click at [324, 69] on link "Retourner à la recherche" at bounding box center [329, 71] width 156 height 35
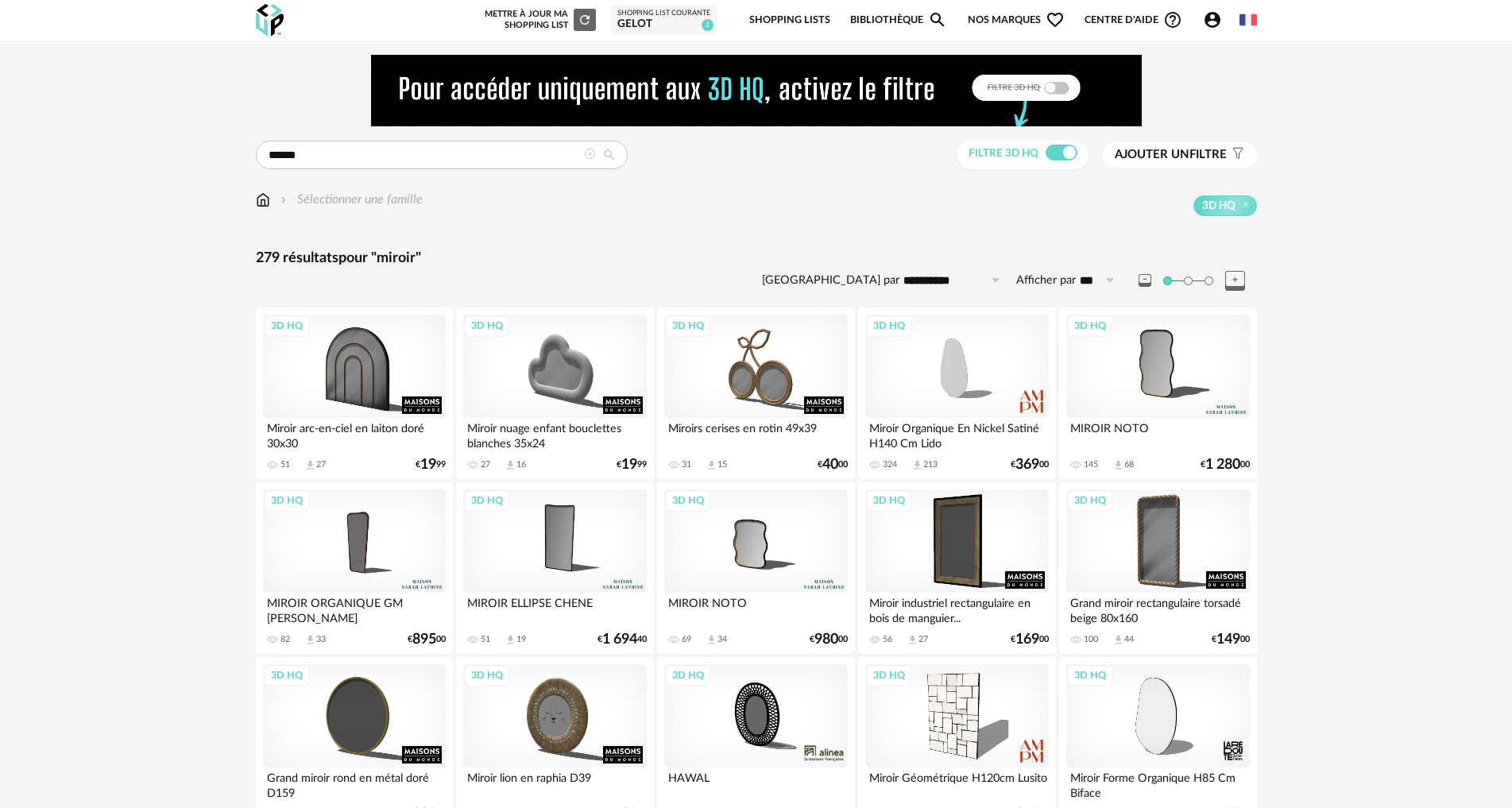
click at [937, 283] on input "**********" at bounding box center [954, 280] width 110 height 26
click at [941, 348] on span "Prix croissant" at bounding box center [958, 348] width 85 height 14
type input "**********"
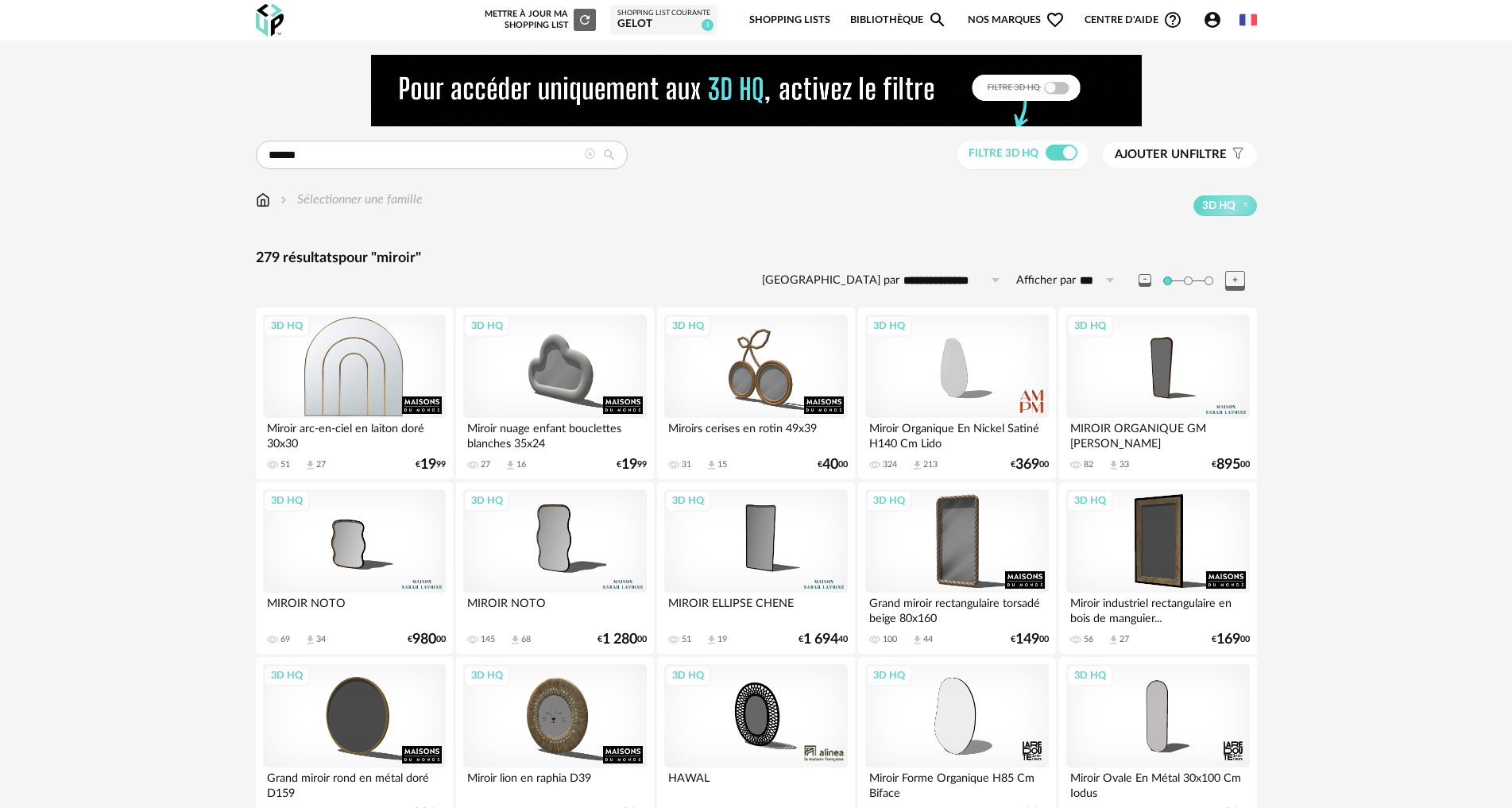
click at [364, 374] on div "3D HQ" at bounding box center [354, 367] width 183 height 103
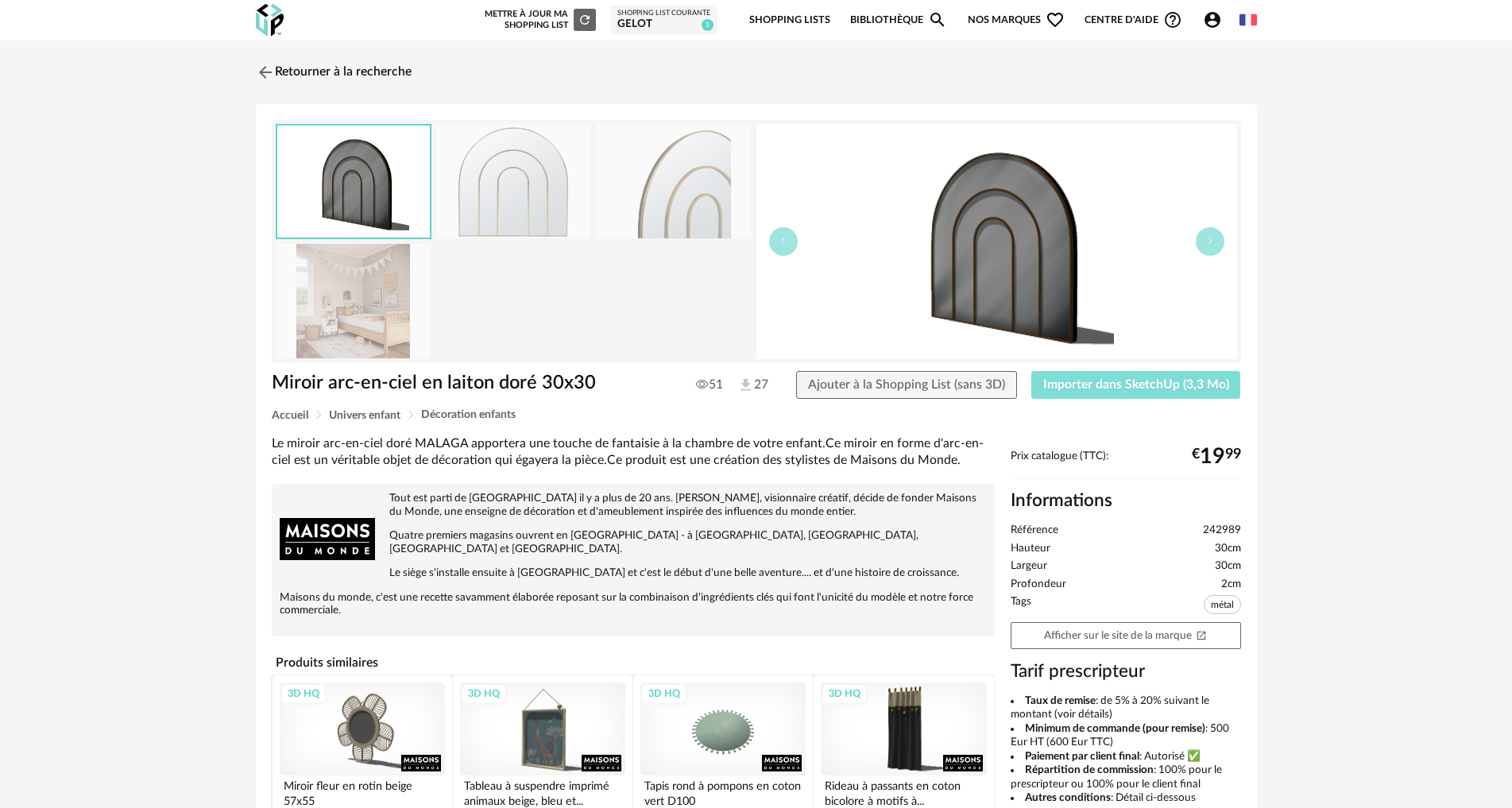
click at [1144, 376] on button "Importer dans SketchUp (3,3 Mo)" at bounding box center [1136, 385] width 210 height 29
click at [277, 78] on link "Retourner à la recherche" at bounding box center [329, 71] width 156 height 35
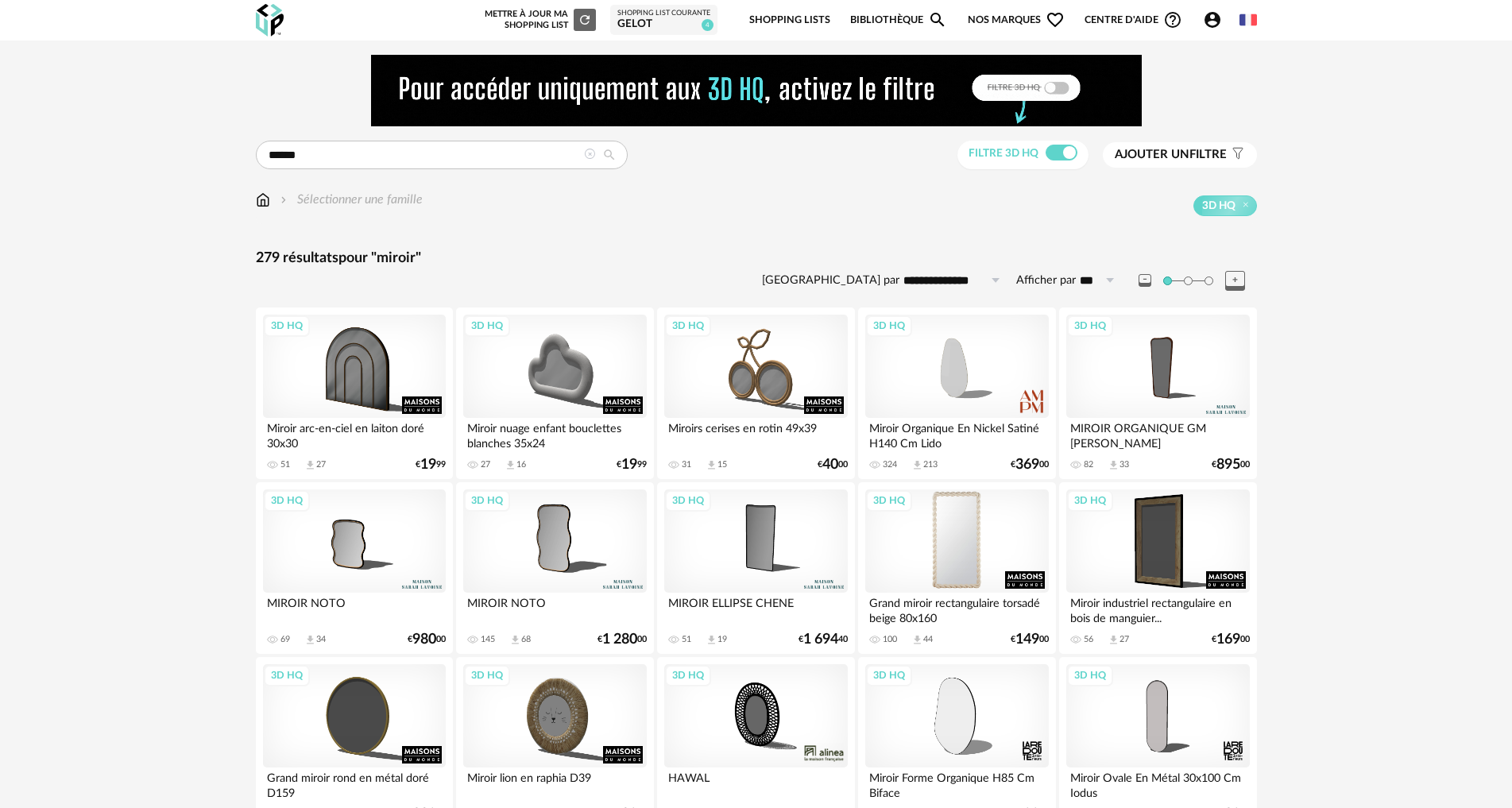
click at [964, 538] on div "3D HQ" at bounding box center [956, 541] width 183 height 103
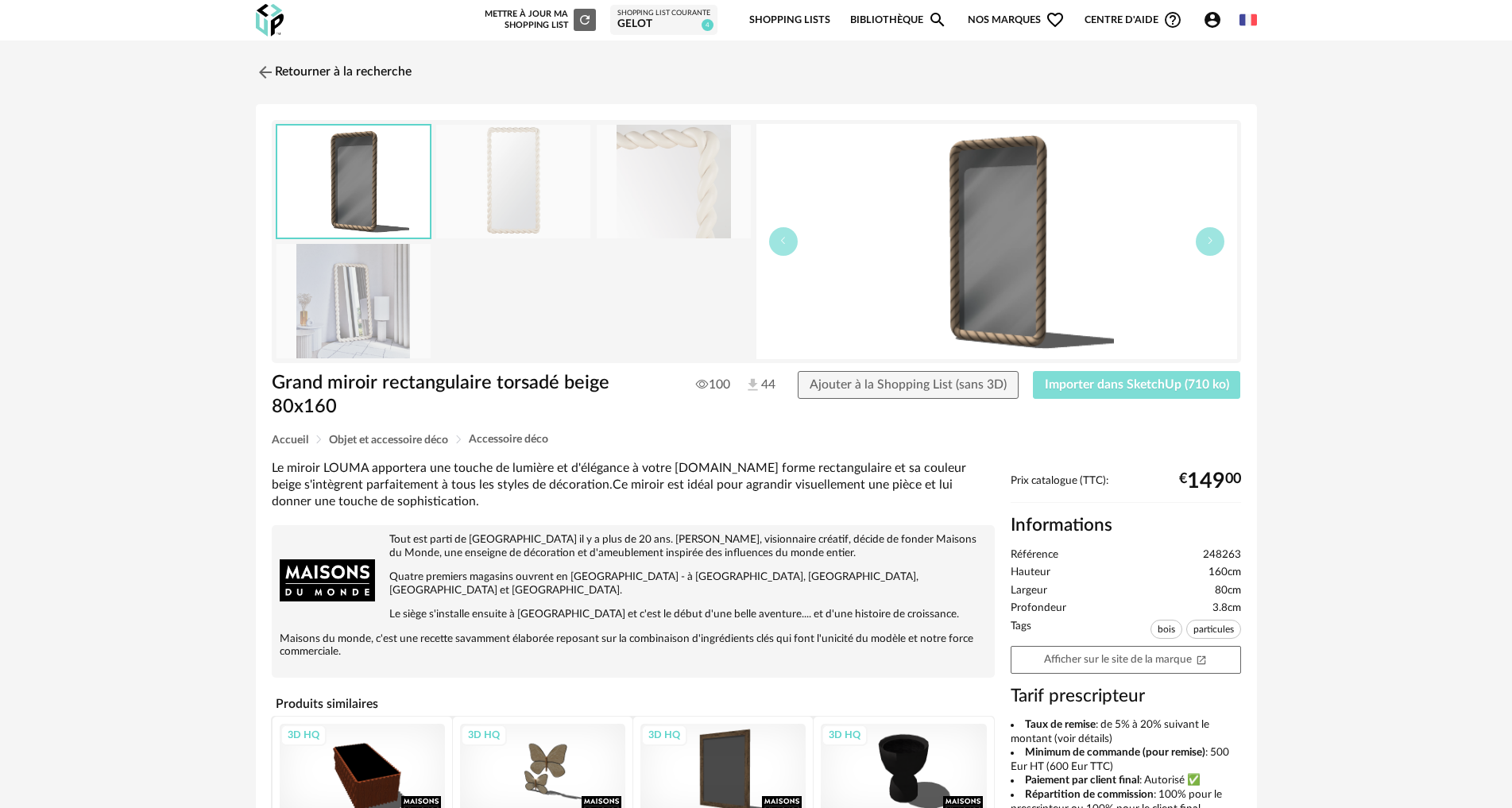
click at [1136, 391] on button "Importer dans SketchUp (710 ko)" at bounding box center [1136, 385] width 208 height 29
click at [277, 73] on link "Retourner à la recherche" at bounding box center [329, 71] width 156 height 35
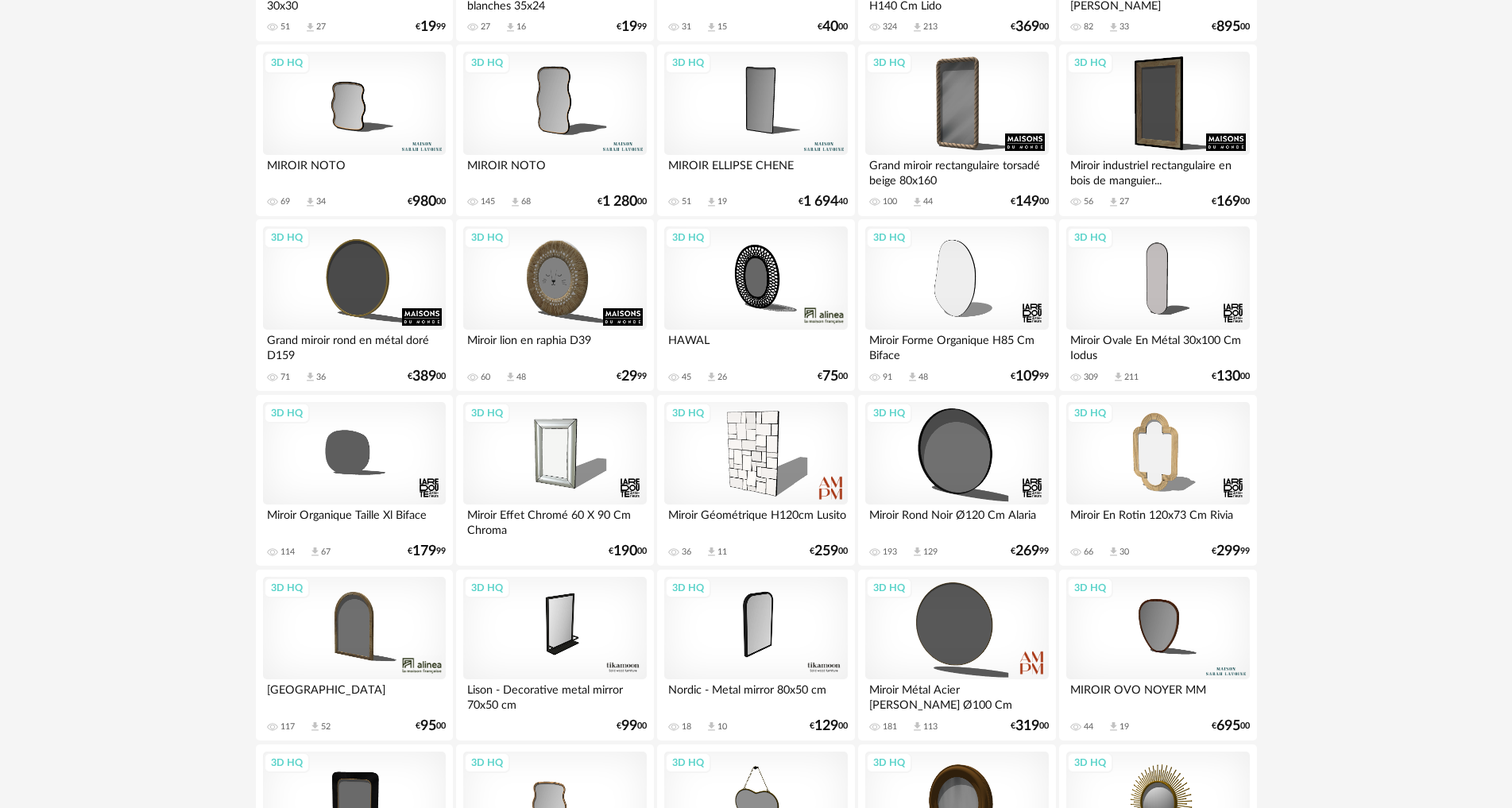
scroll to position [476, 0]
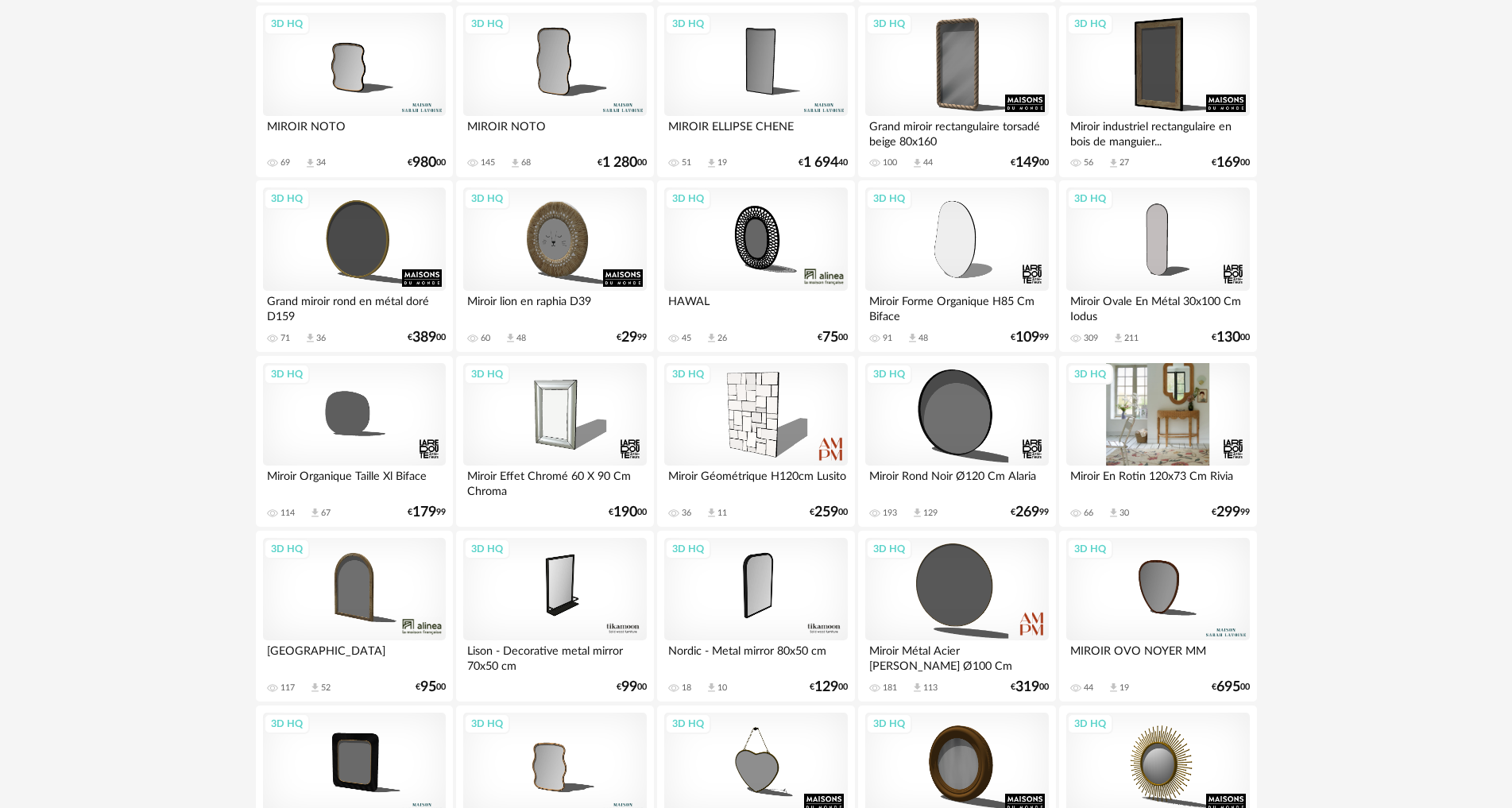
click at [1171, 429] on div "3D HQ" at bounding box center [1157, 415] width 183 height 103
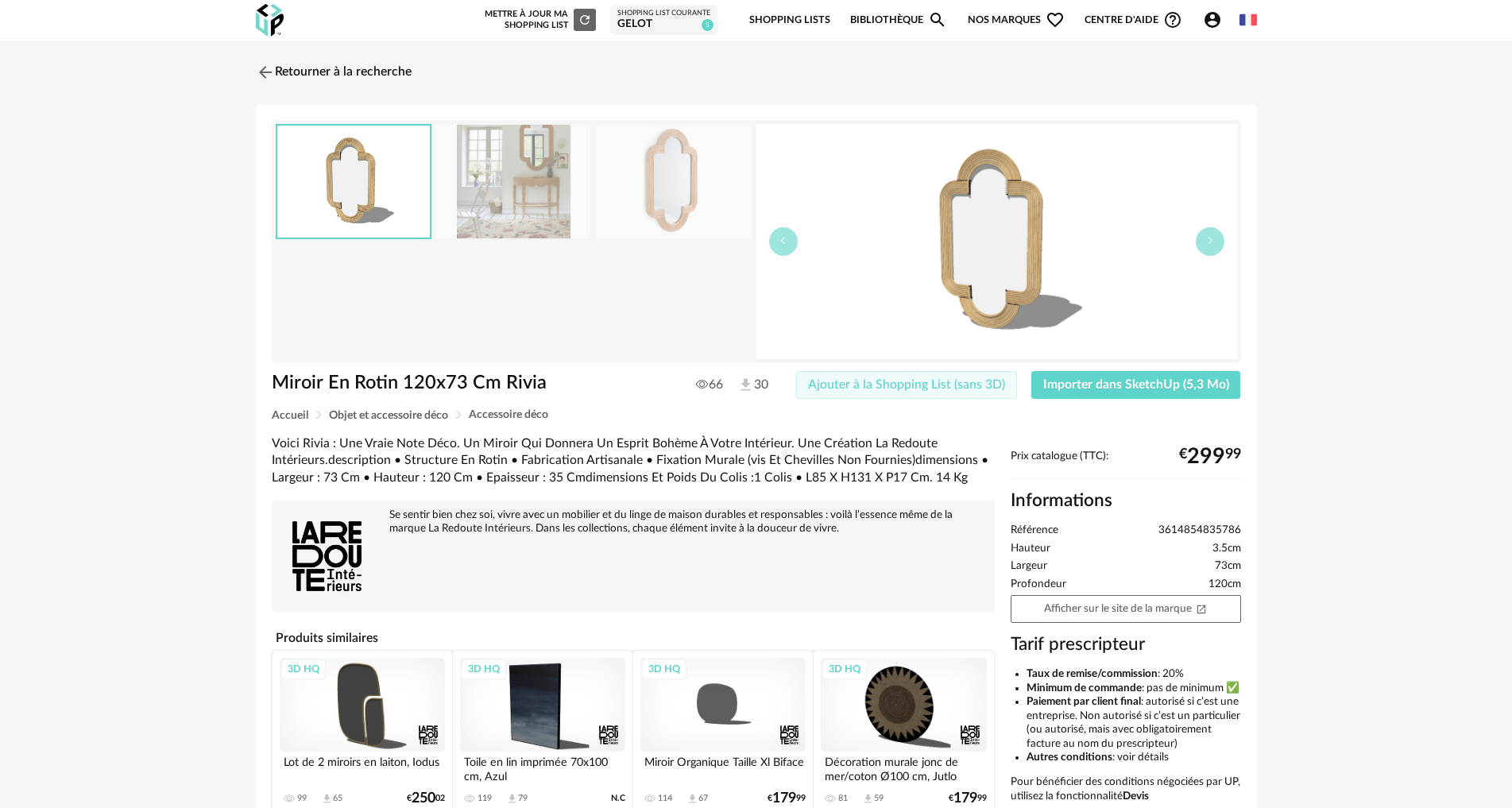
click at [934, 382] on span "Ajouter à la Shopping List (sans 3D)" at bounding box center [906, 384] width 197 height 12
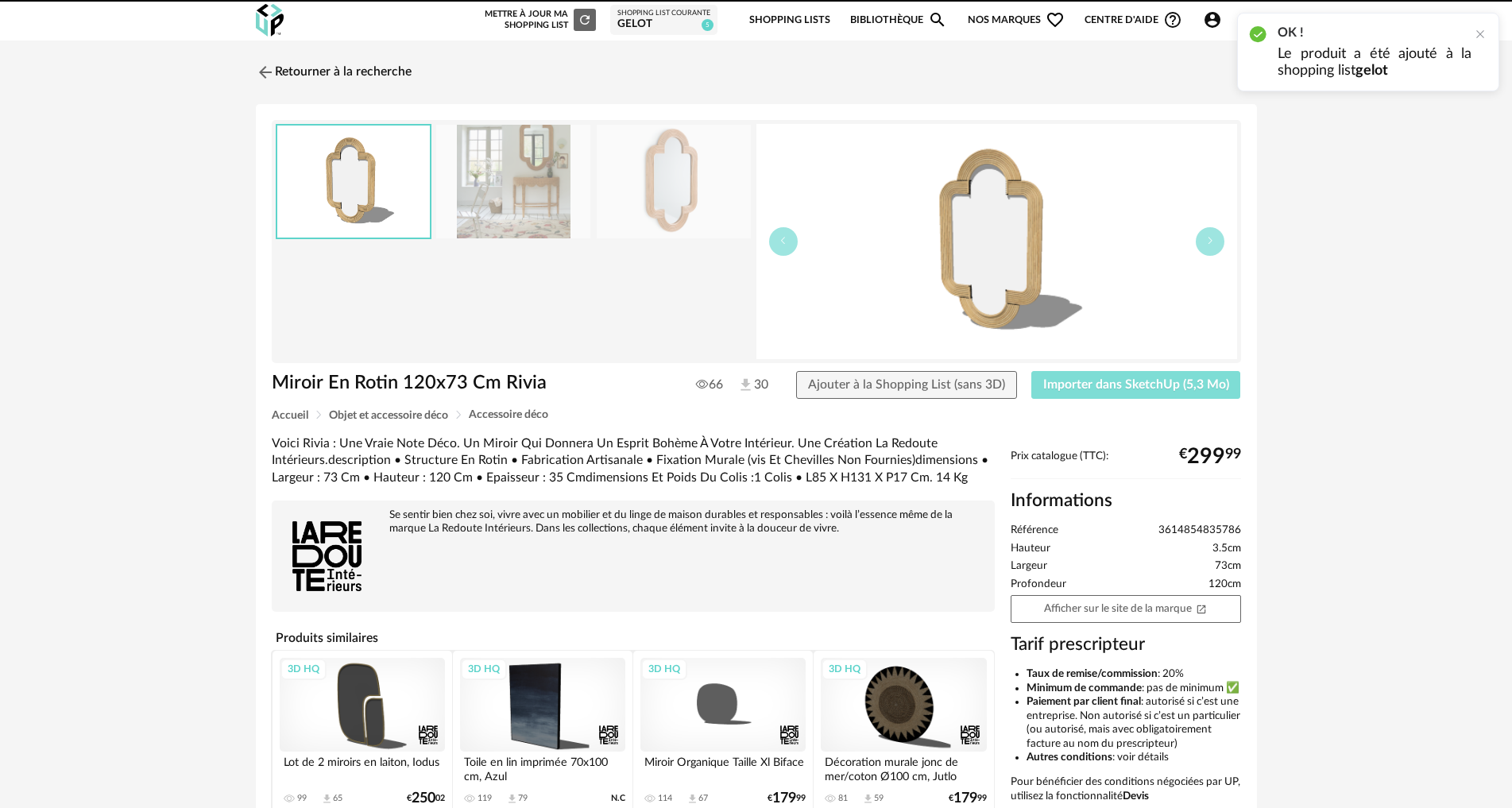
click at [1066, 375] on button "Importer dans SketchUp (5,3 Mo)" at bounding box center [1136, 385] width 210 height 29
click at [1031, 371] on button "Importer dans SketchUp (5,3 Mo)" at bounding box center [1136, 385] width 210 height 29
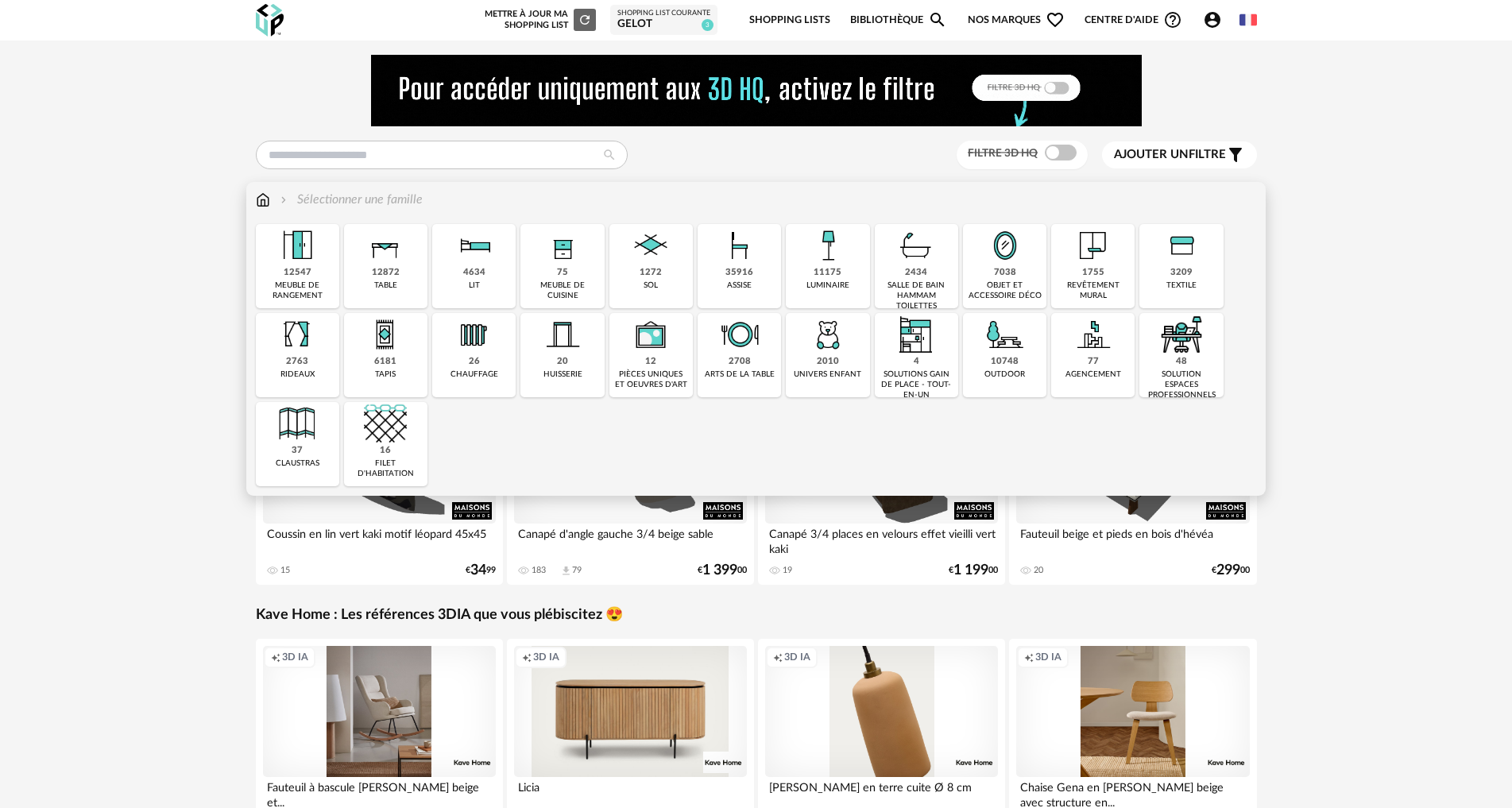
click at [1111, 267] on div "1755 revêtement mural" at bounding box center [1094, 266] width 84 height 84
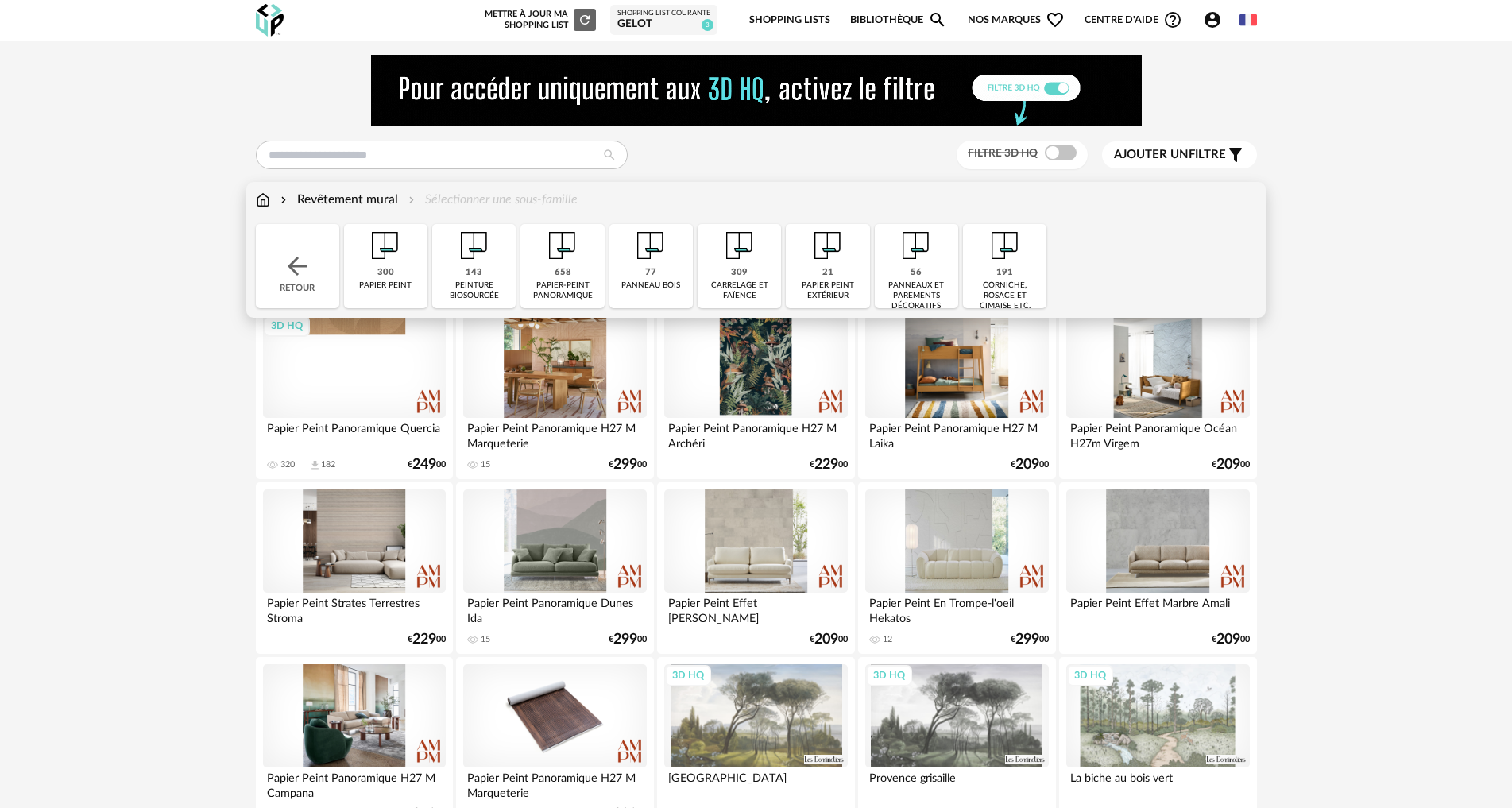
click at [742, 259] on img at bounding box center [739, 245] width 43 height 43
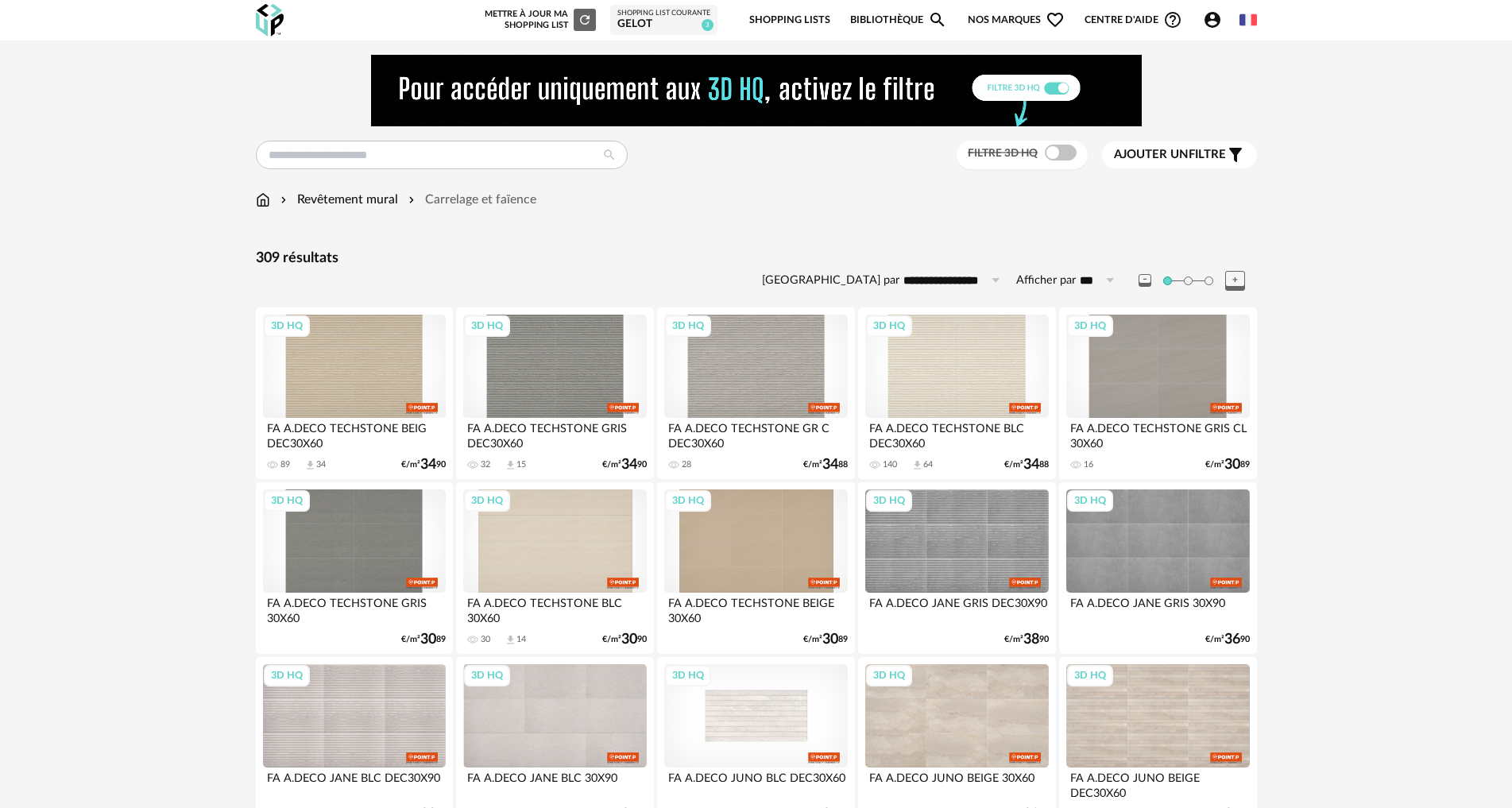
click at [762, 717] on div "3D HQ" at bounding box center [756, 716] width 183 height 103
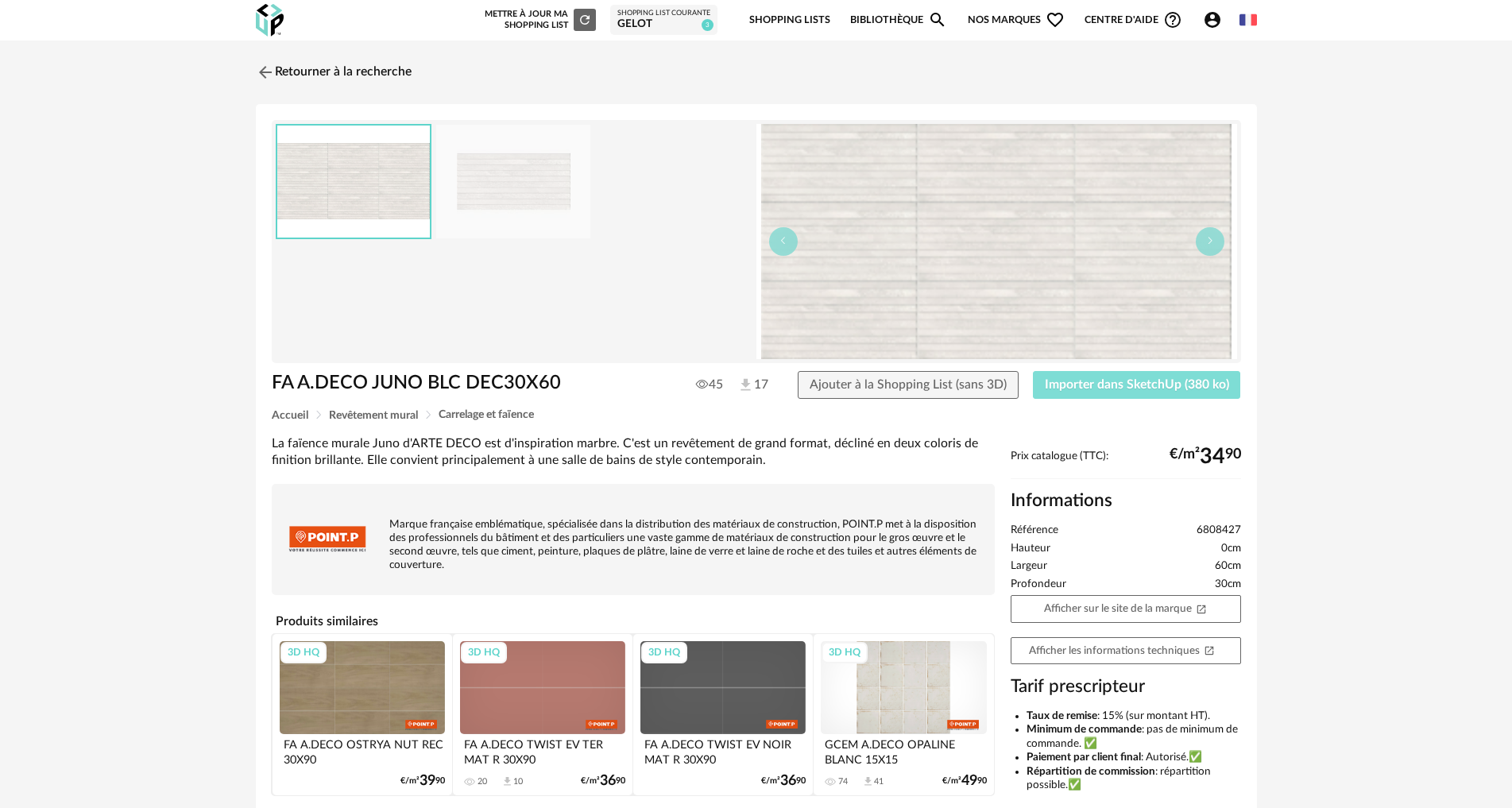
click at [1110, 383] on span "Importer dans SketchUp (380 ko)" at bounding box center [1136, 384] width 185 height 12
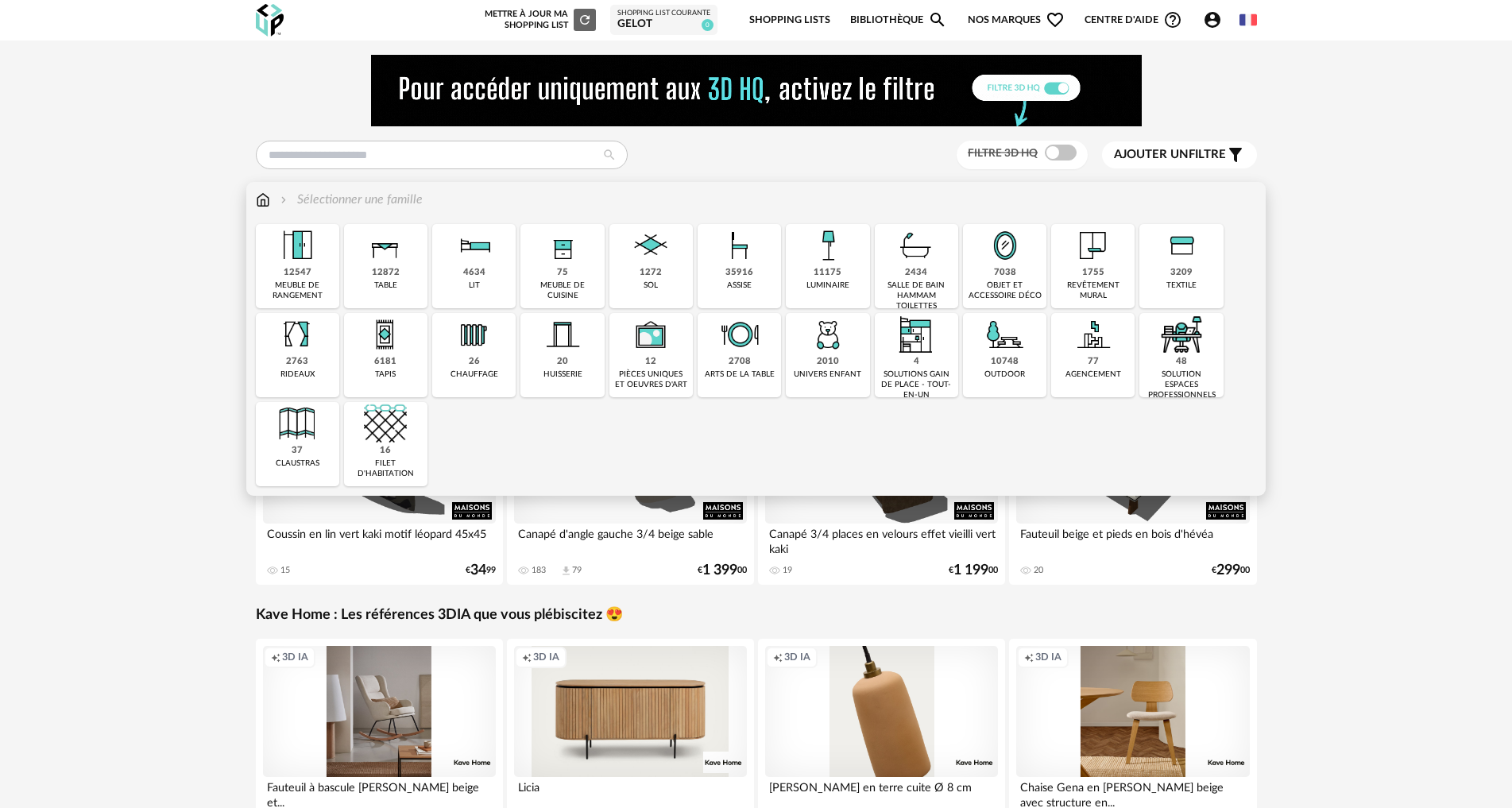
drag, startPoint x: 744, startPoint y: 269, endPoint x: 579, endPoint y: 427, distance: 228.4
click at [742, 269] on div "35916" at bounding box center [739, 272] width 28 height 12
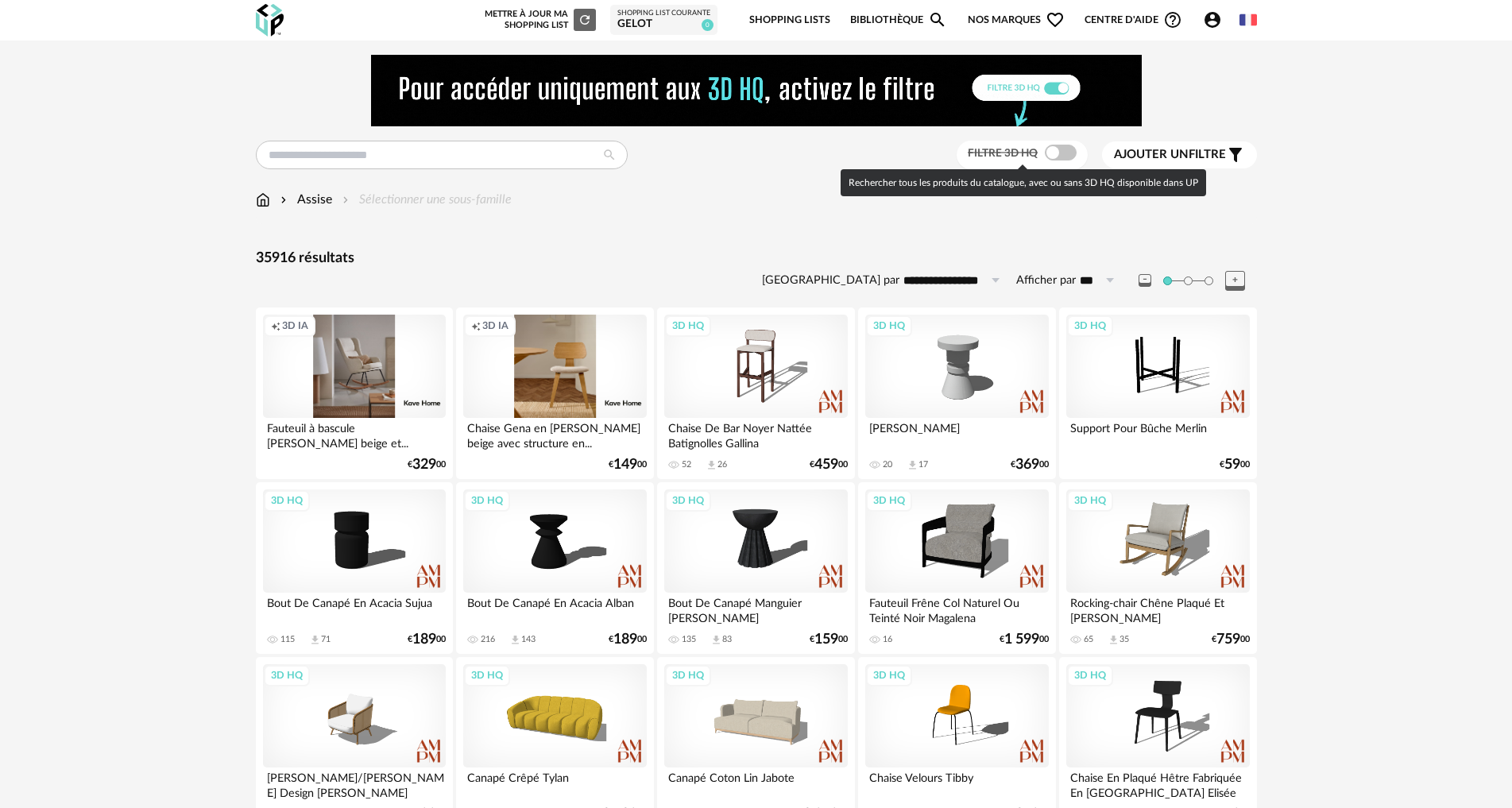
click at [1059, 151] on span at bounding box center [1061, 153] width 32 height 16
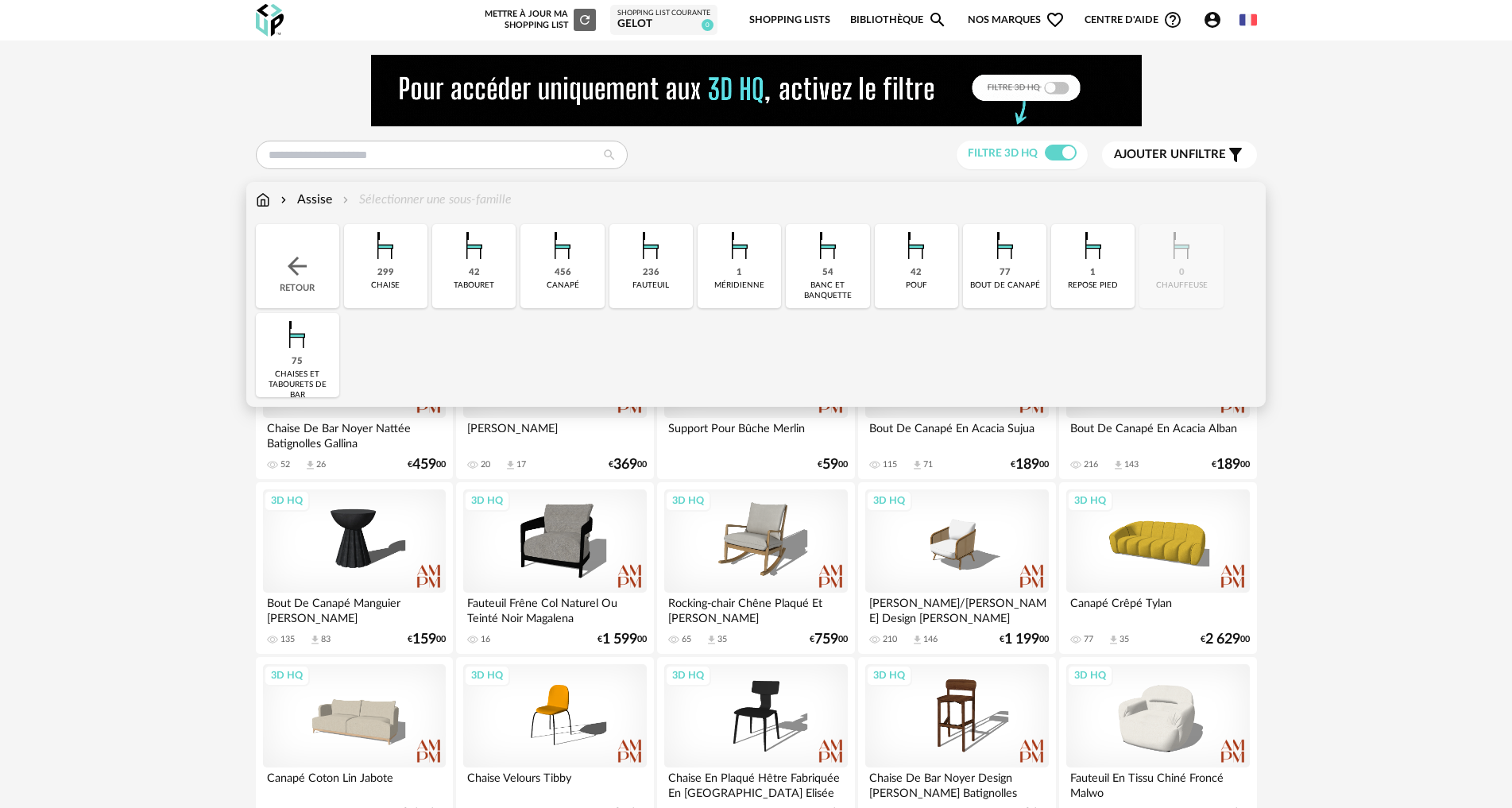
click at [564, 265] on img at bounding box center [563, 245] width 43 height 43
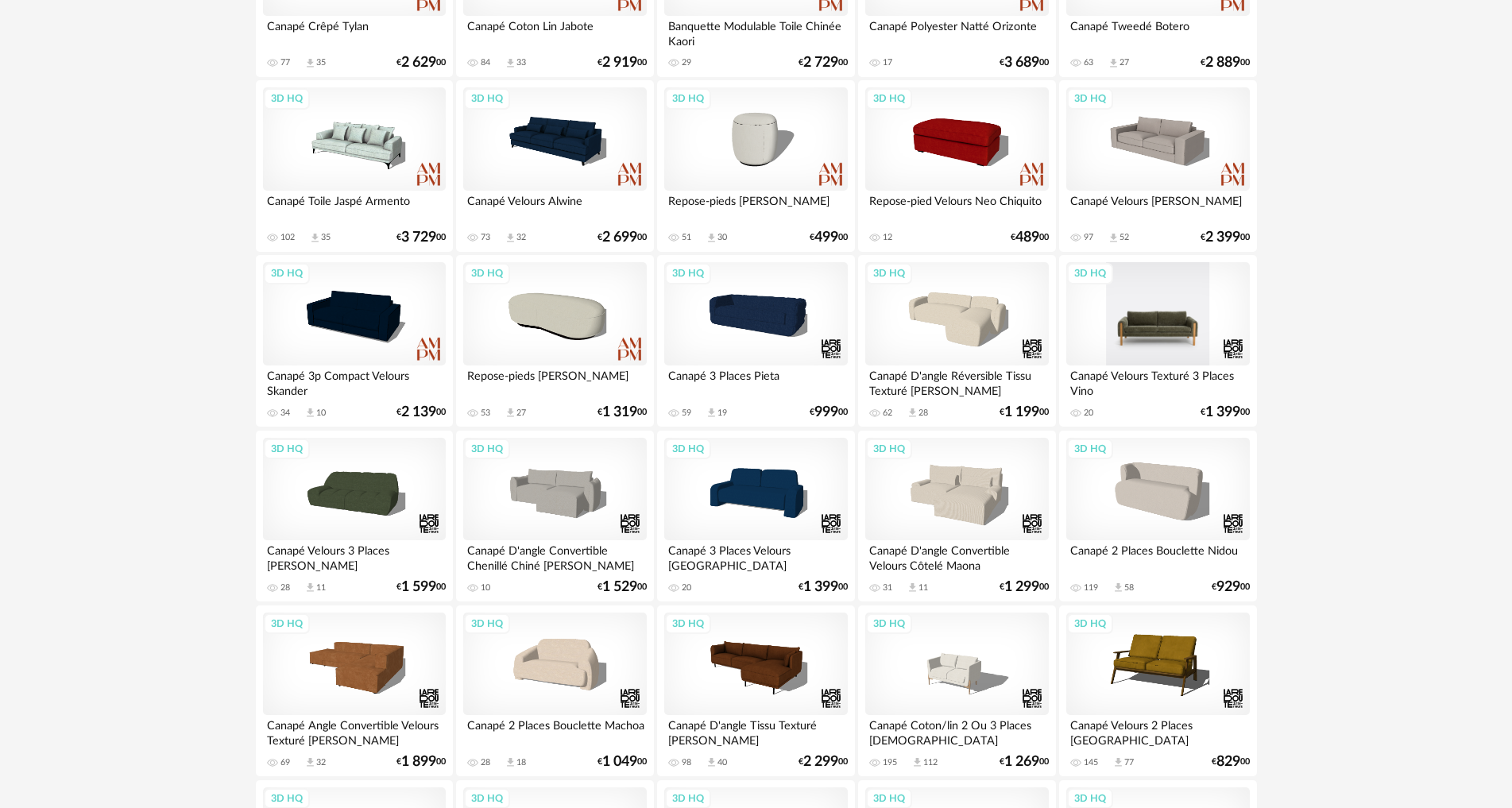
scroll to position [476, 0]
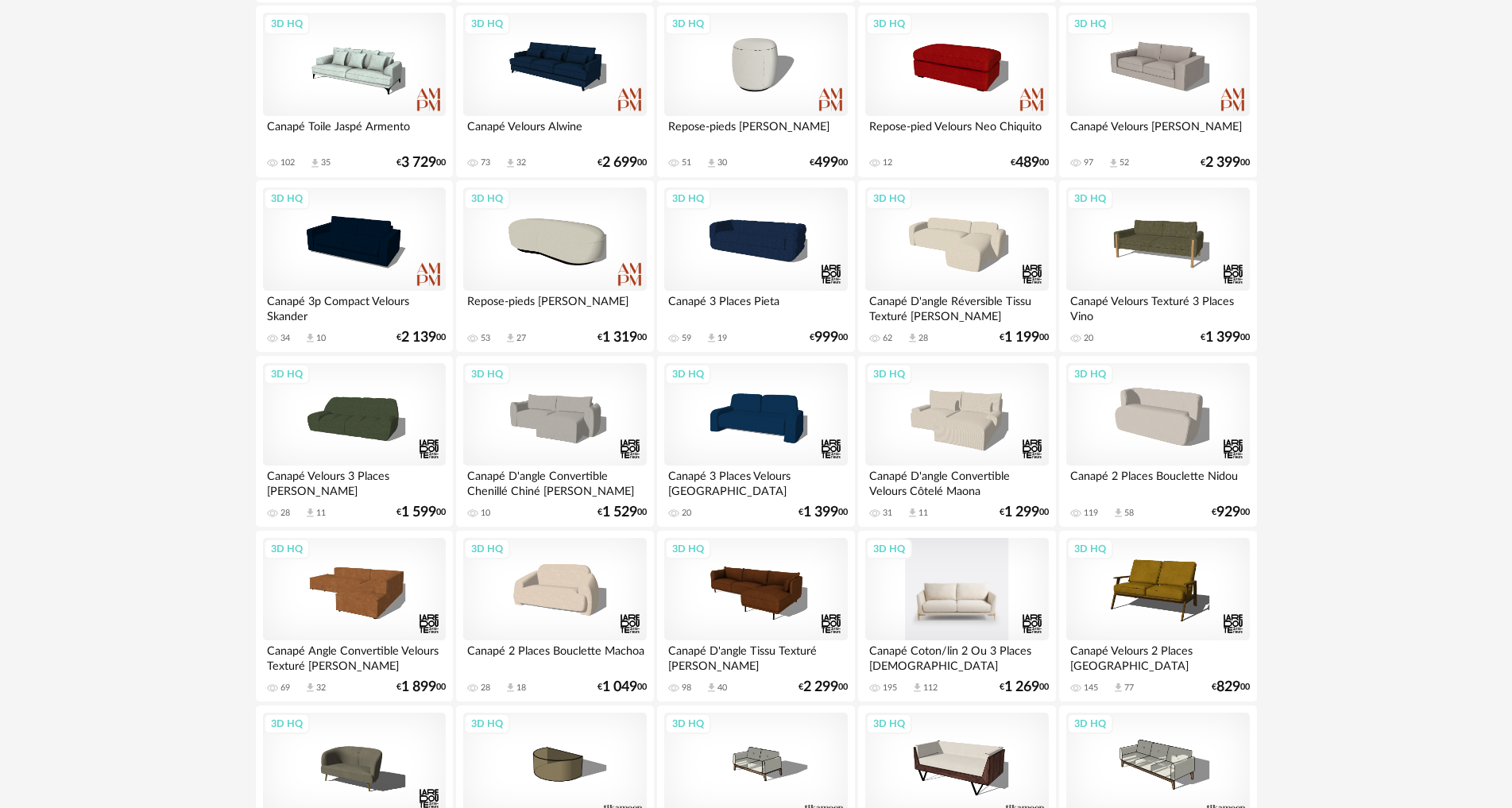
click at [969, 600] on div "3D HQ" at bounding box center [956, 590] width 183 height 103
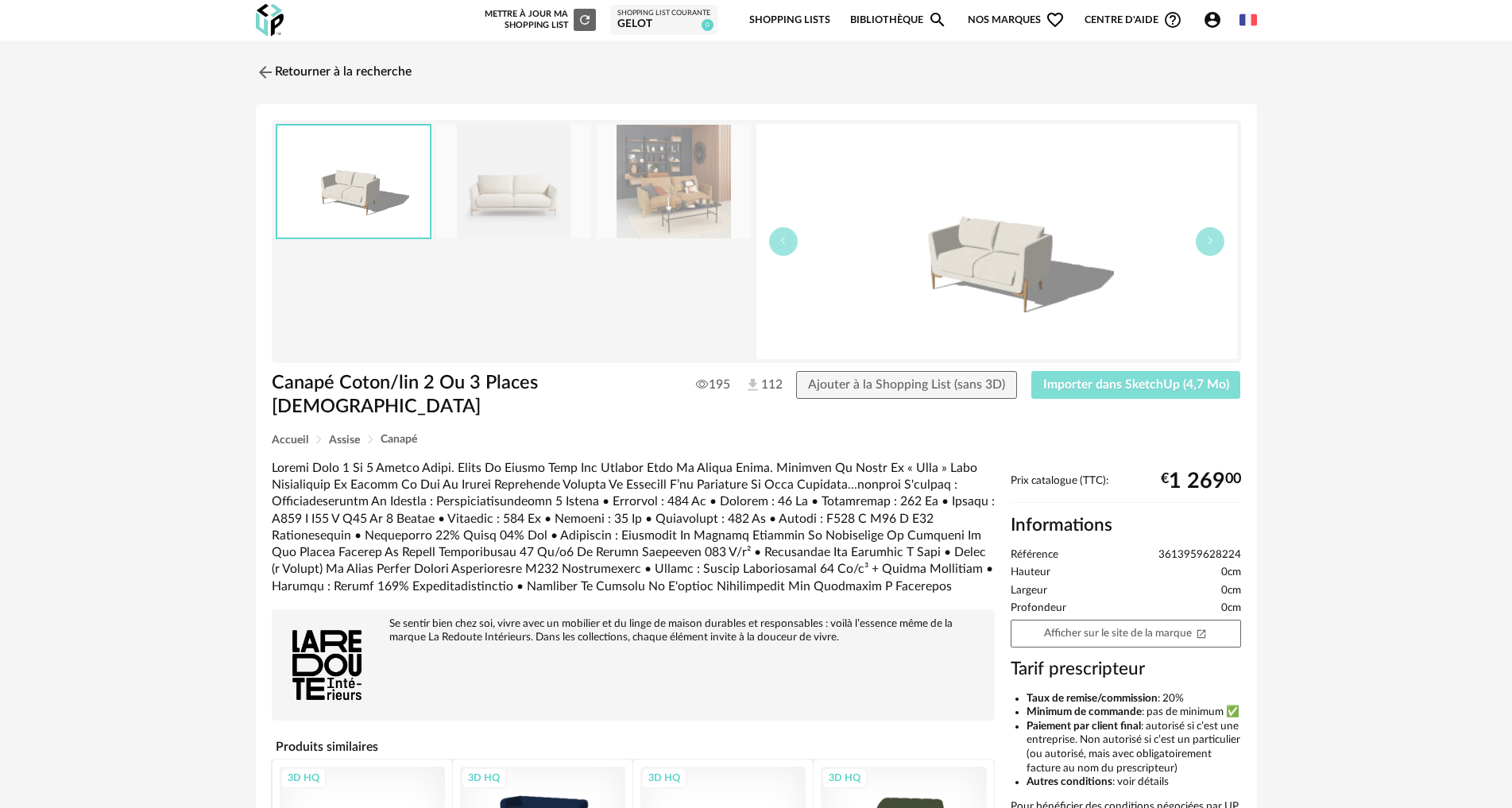
click at [1088, 394] on button "Importer dans SketchUp (4,7 Mo)" at bounding box center [1136, 385] width 210 height 29
click at [336, 69] on link "Retourner à la recherche" at bounding box center [329, 71] width 156 height 35
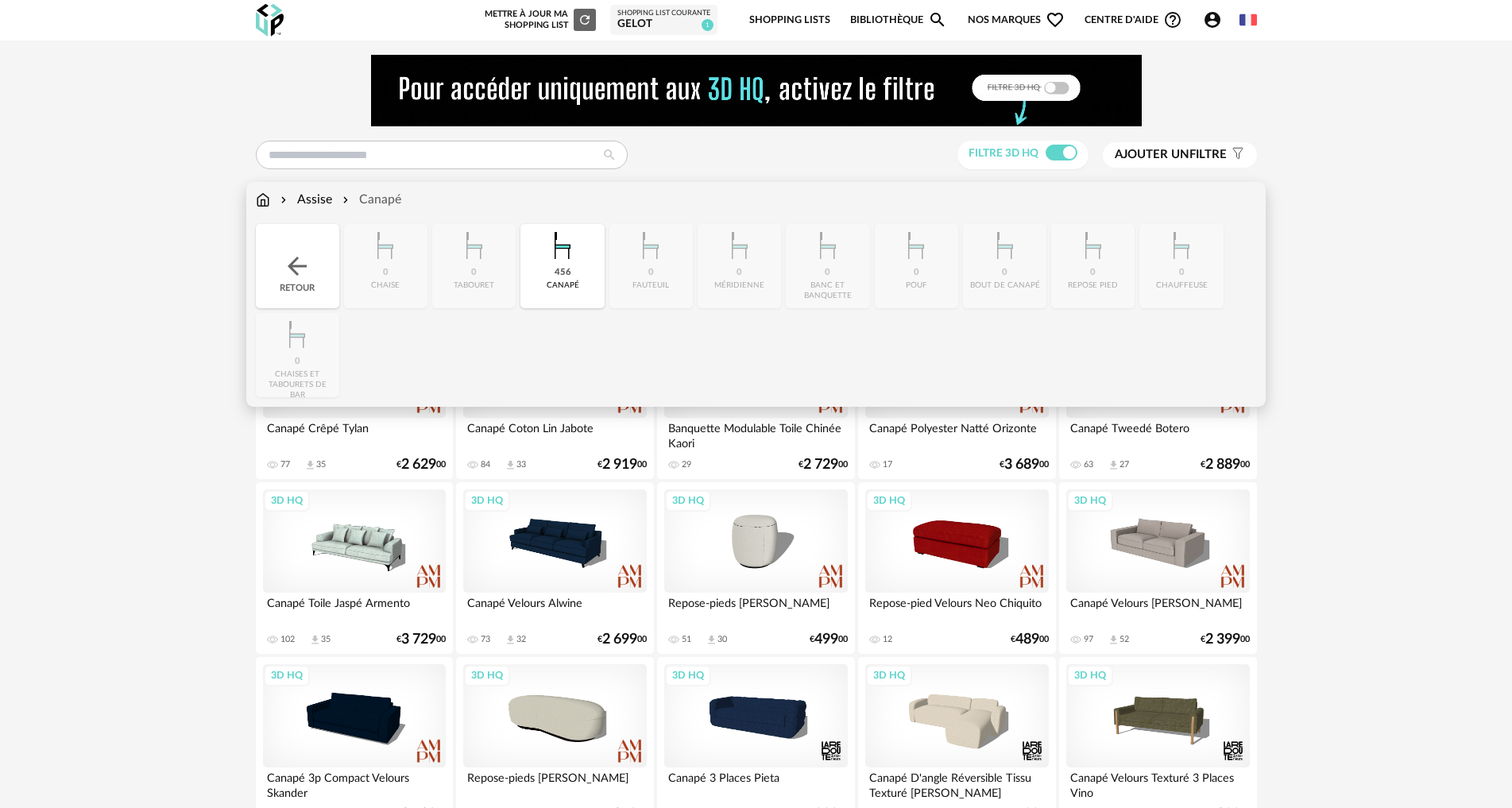
click at [263, 199] on img at bounding box center [263, 200] width 14 height 18
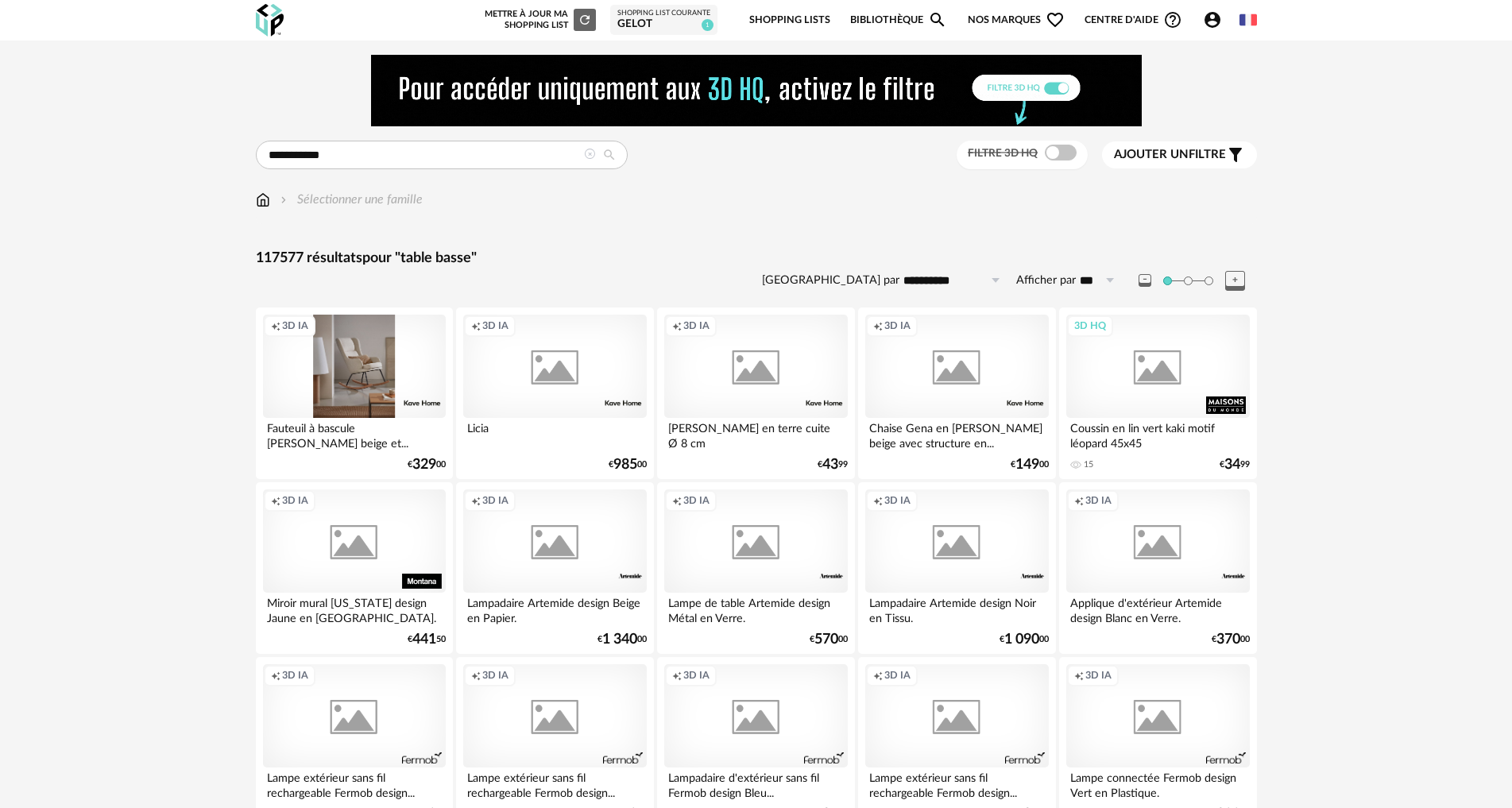
type input "**********"
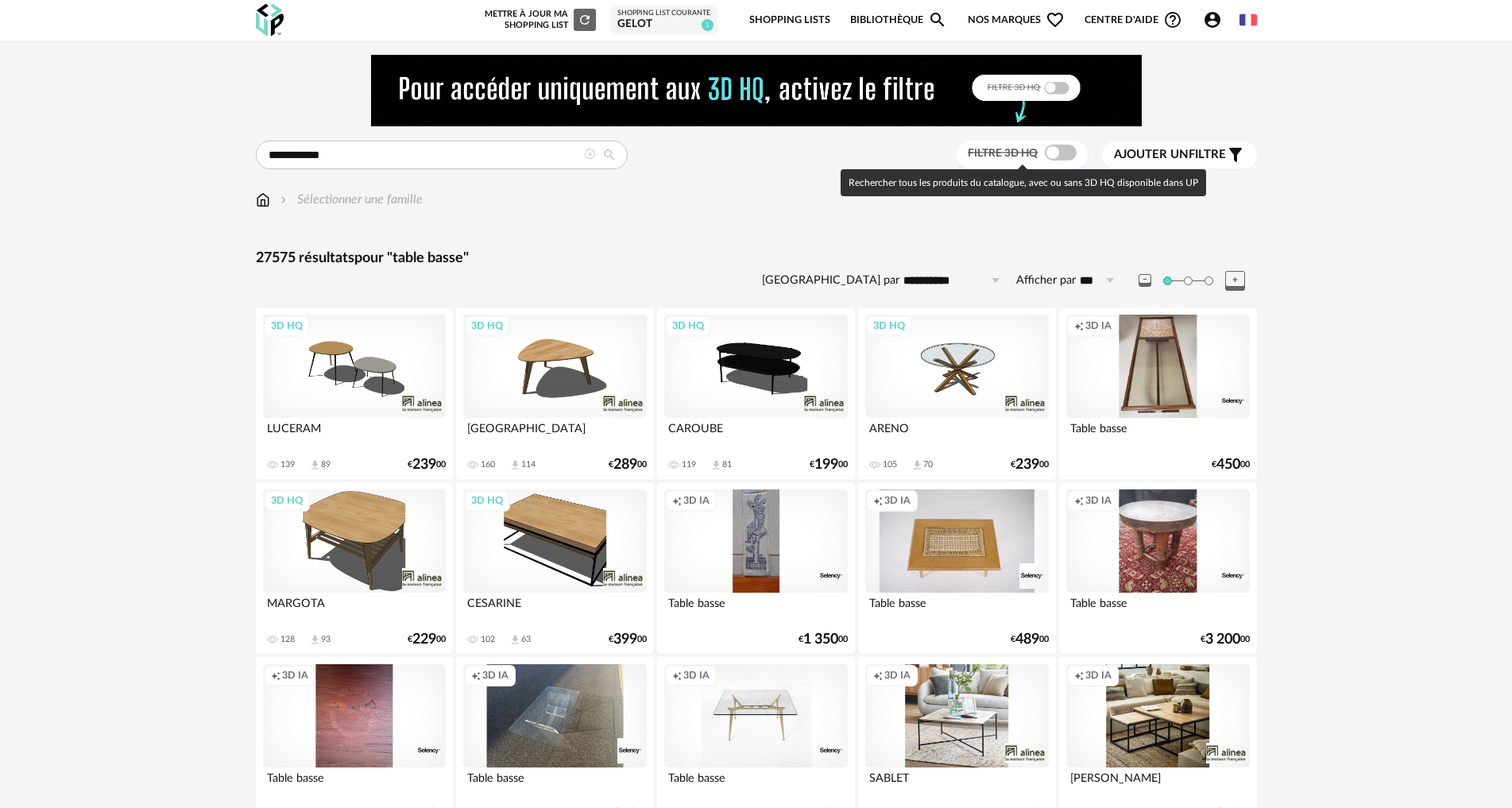
click at [1062, 153] on span at bounding box center [1061, 153] width 32 height 16
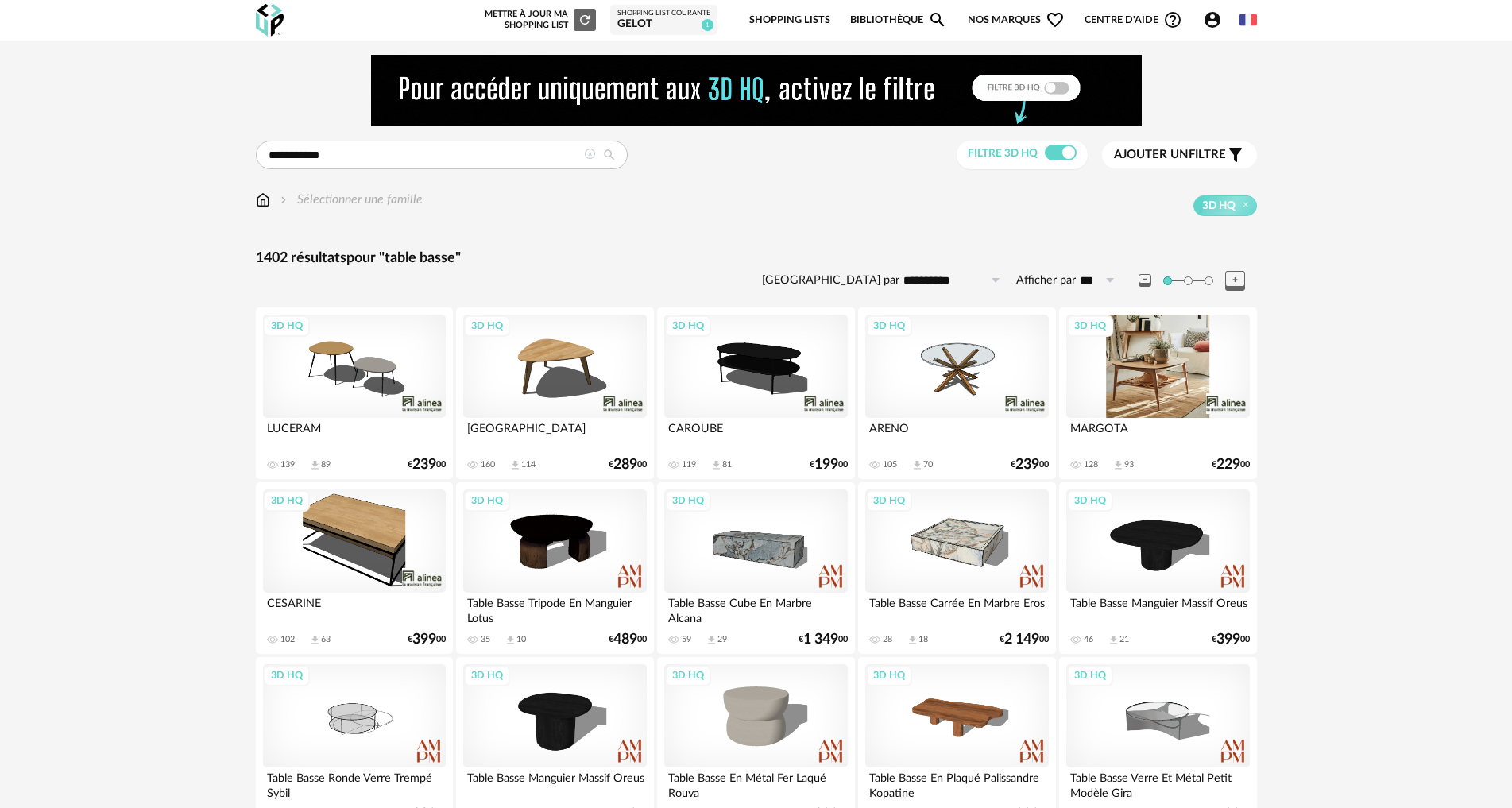
click at [1179, 365] on div "3D HQ" at bounding box center [1157, 367] width 183 height 103
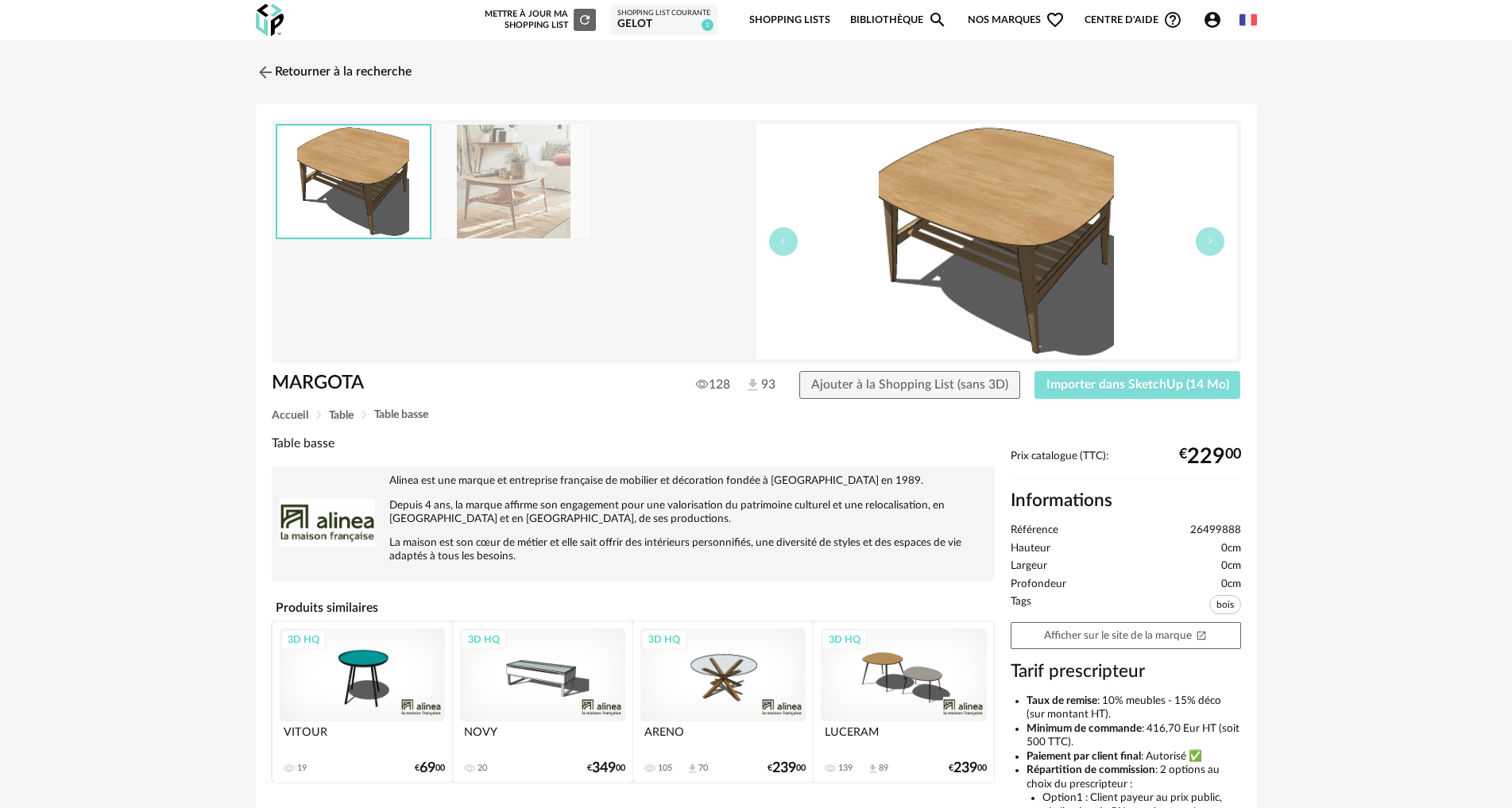
click at [1189, 390] on span "Importer dans SketchUp (14 Mo)" at bounding box center [1137, 384] width 183 height 12
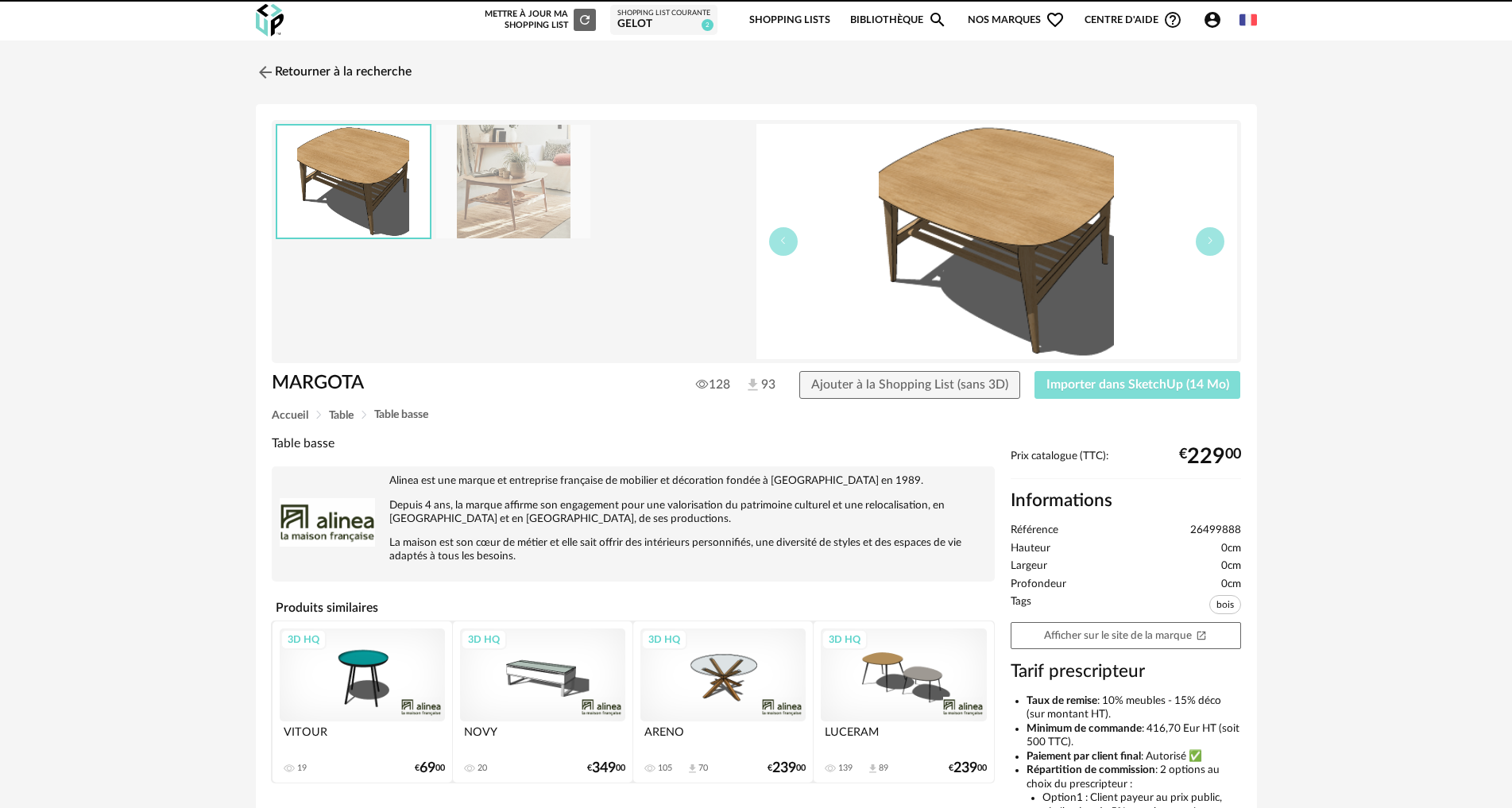
click at [1035, 371] on button "Importer dans SketchUp (14 Mo)" at bounding box center [1138, 385] width 207 height 29
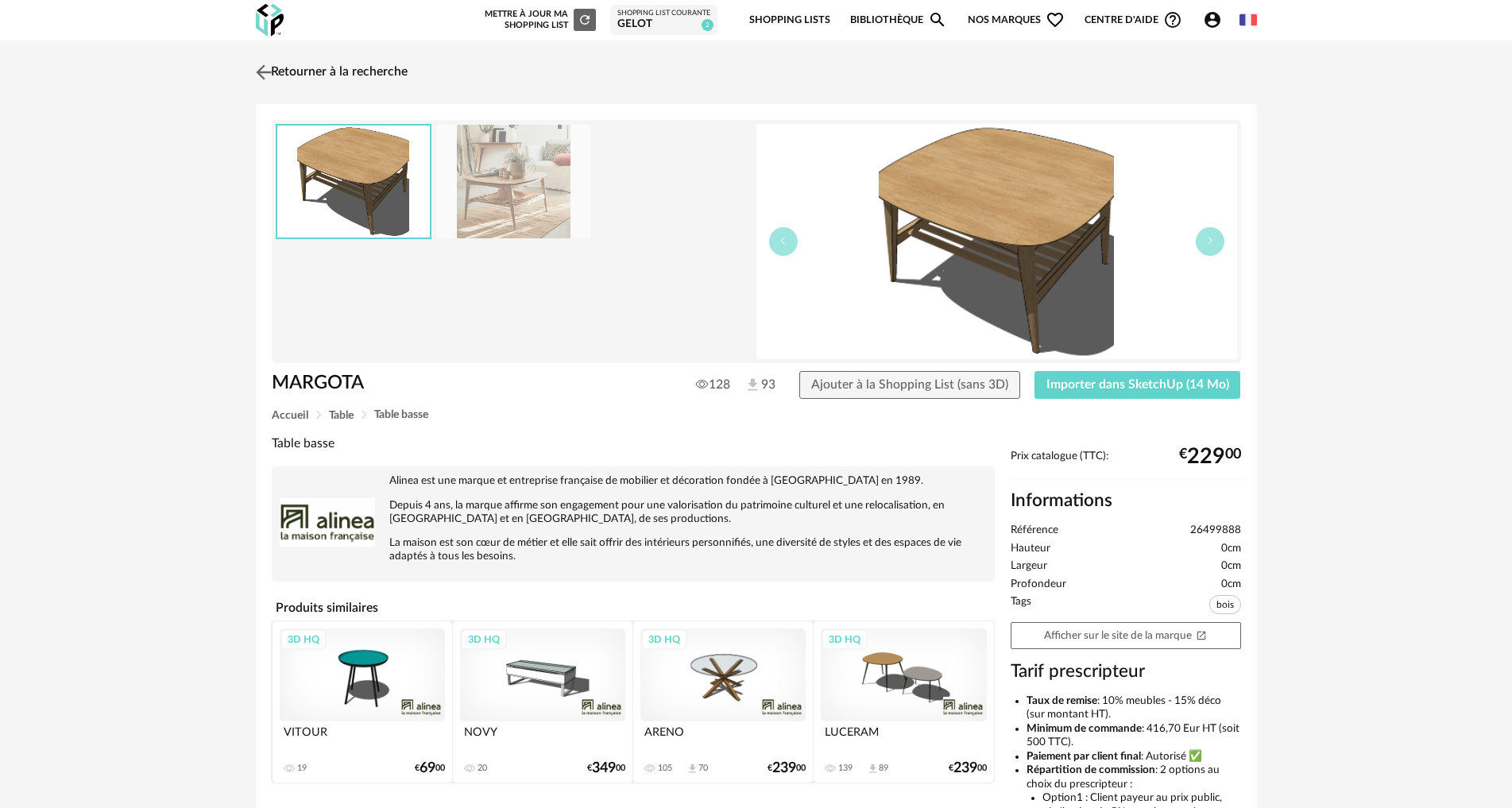
click at [311, 62] on link "Retourner à la recherche" at bounding box center [329, 71] width 156 height 35
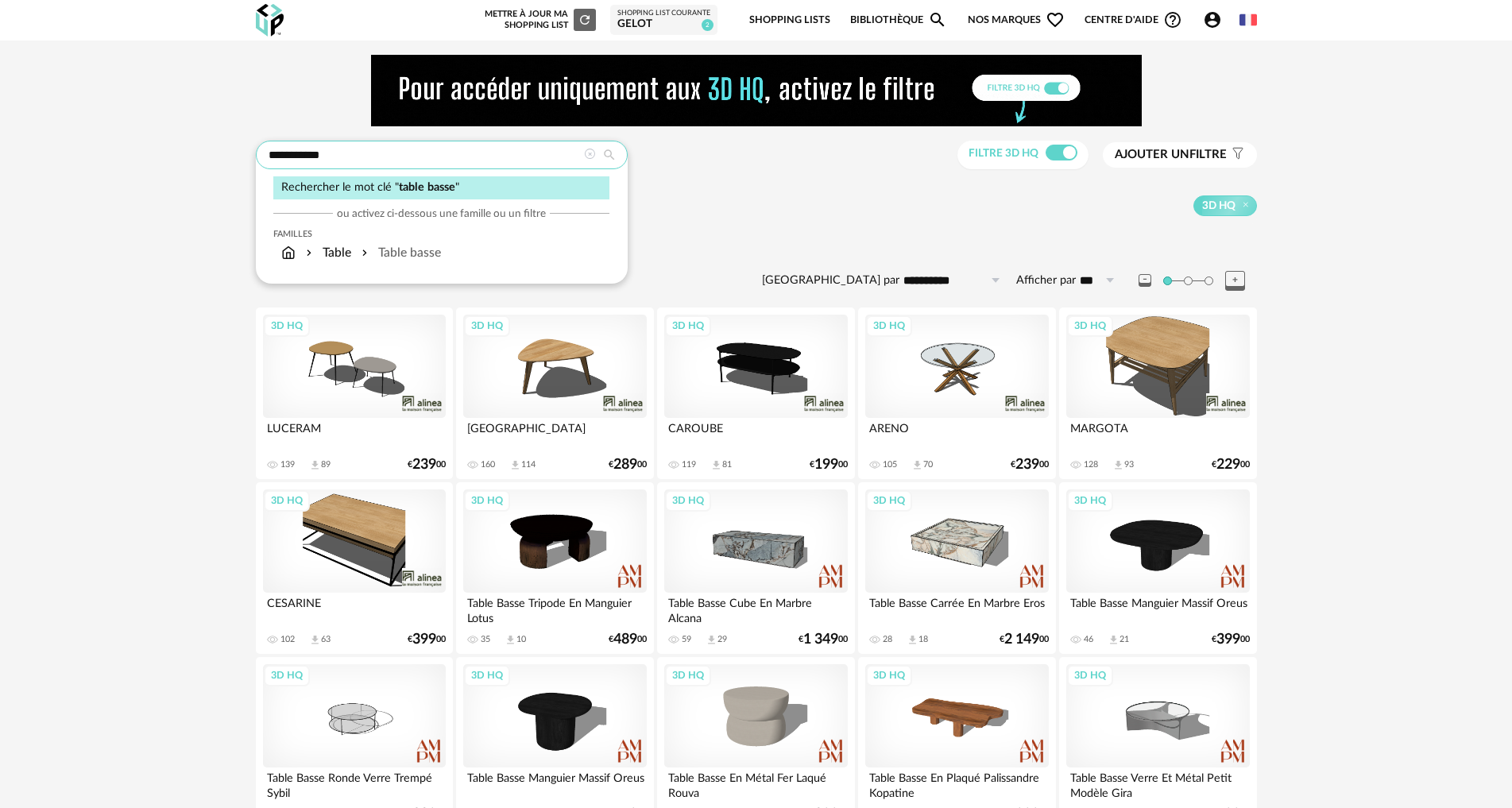
drag, startPoint x: 359, startPoint y: 155, endPoint x: 222, endPoint y: 159, distance: 137.1
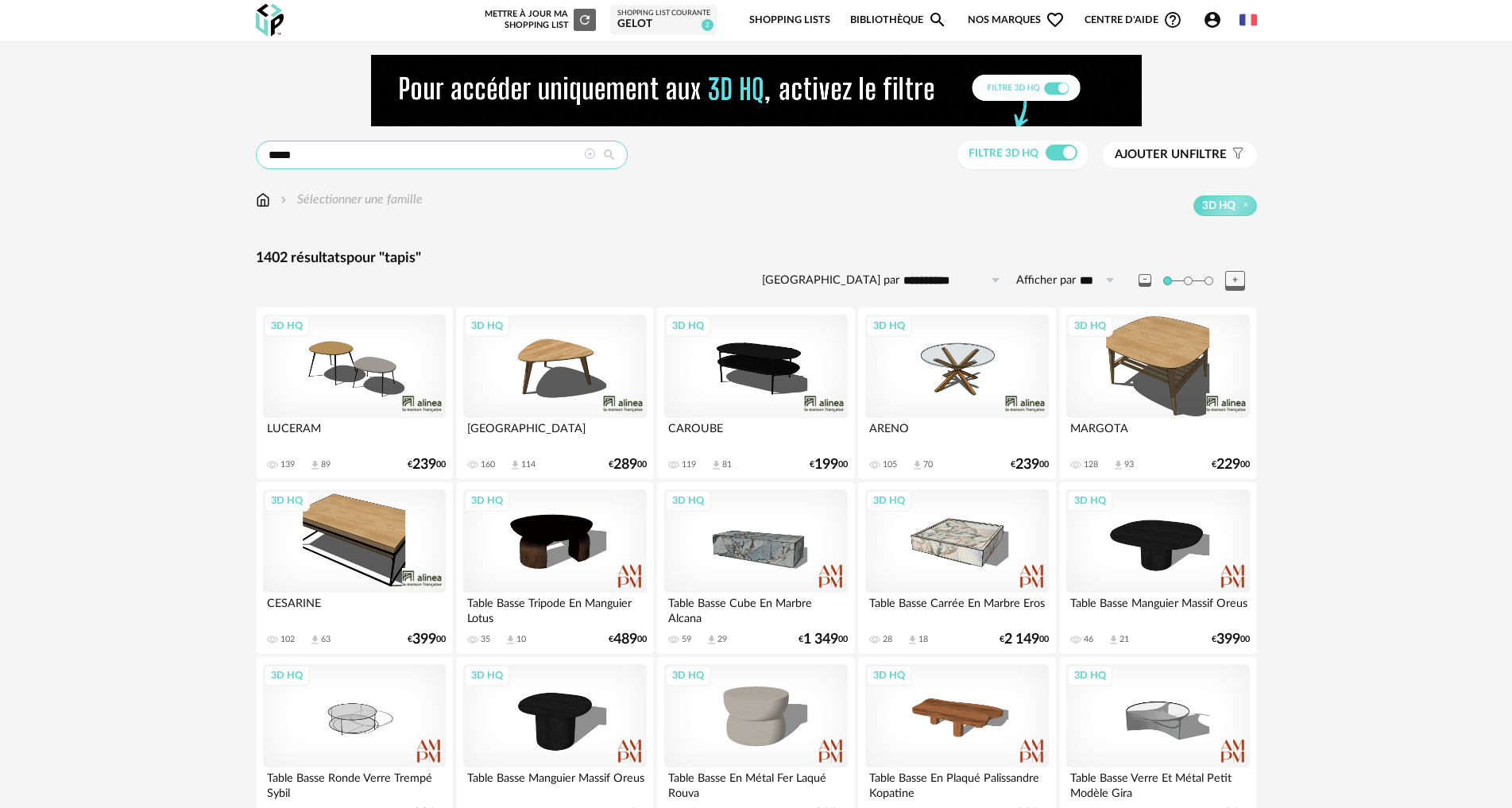
type input "*****"
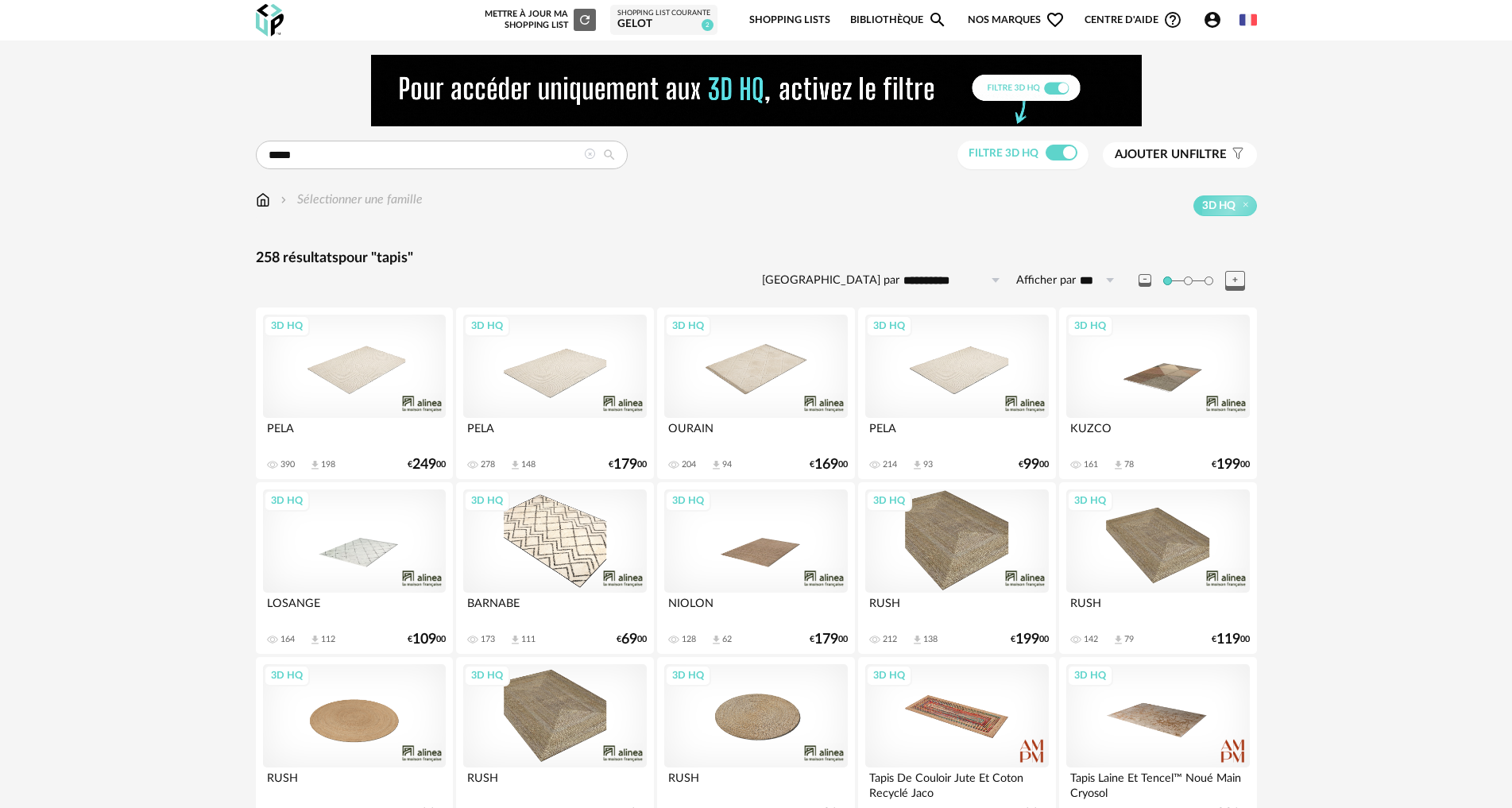
click at [775, 717] on div "3D HQ" at bounding box center [756, 716] width 183 height 103
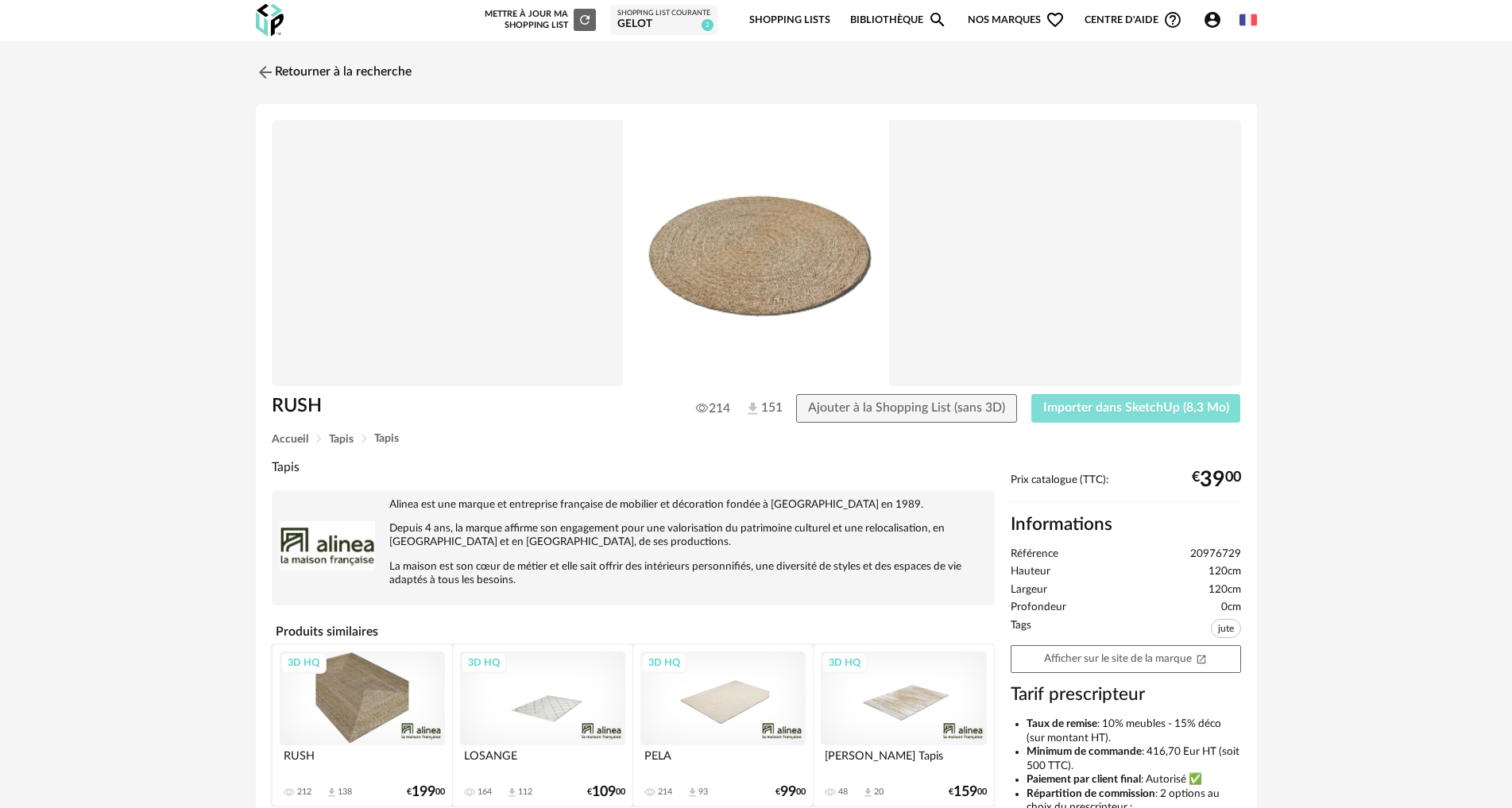
click at [1112, 408] on span "Importer dans SketchUp (8,3 Mo)" at bounding box center [1136, 408] width 186 height 12
click at [284, 72] on link "Retourner à la recherche" at bounding box center [329, 71] width 156 height 35
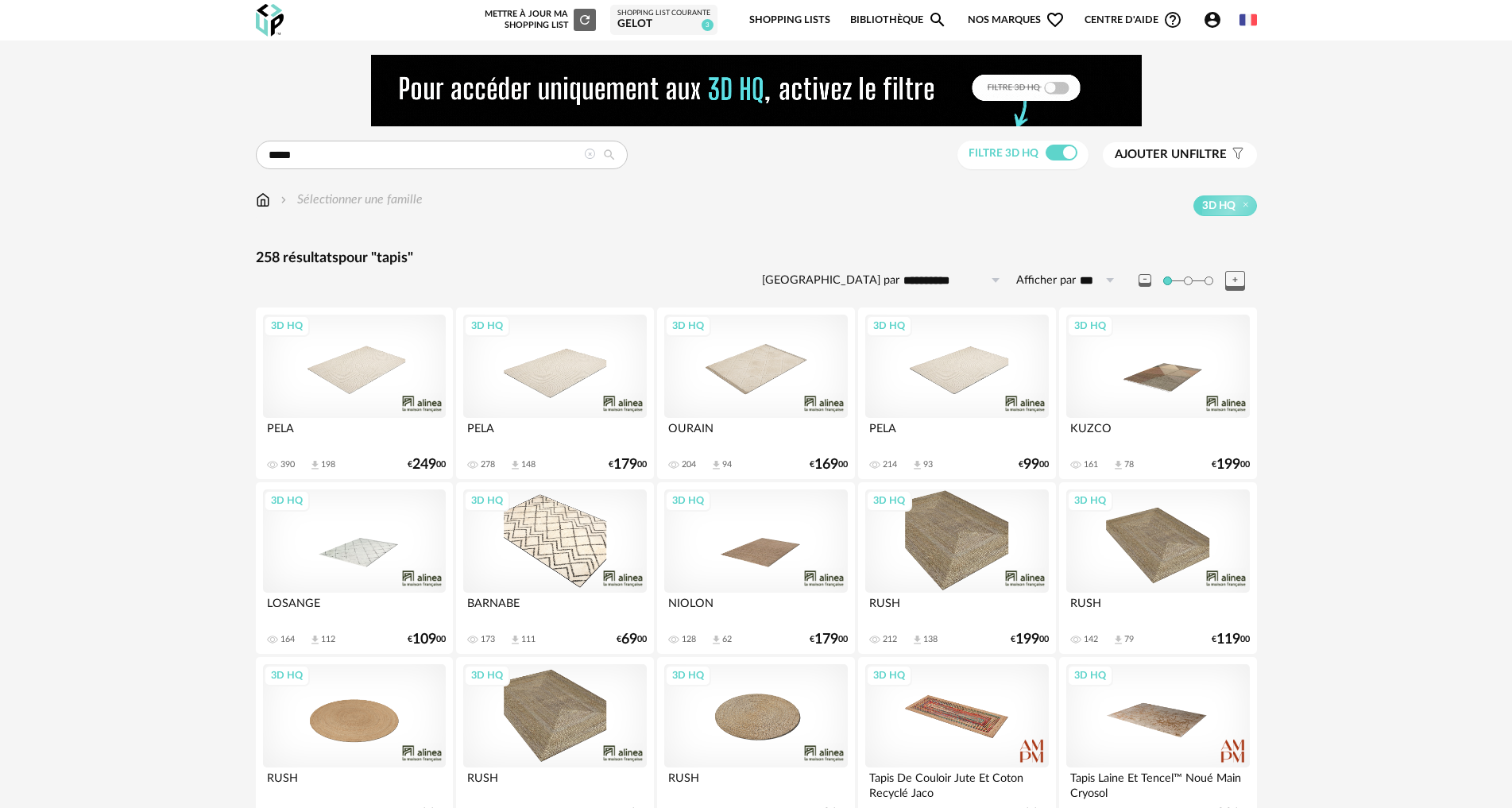
click at [978, 370] on div "3D HQ" at bounding box center [956, 367] width 183 height 103
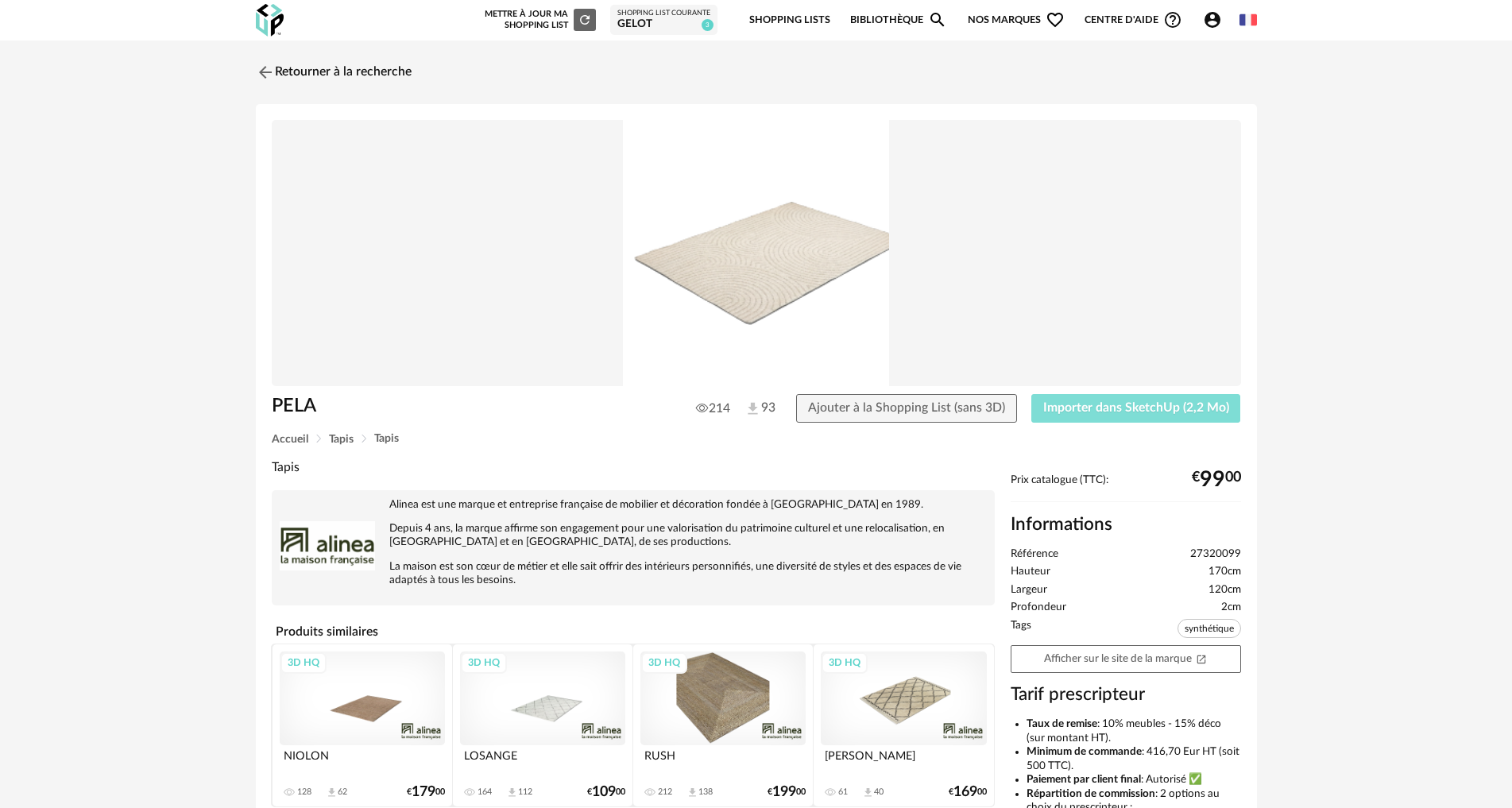
click at [1076, 408] on span "Importer dans SketchUp (2,2 Mo)" at bounding box center [1136, 408] width 186 height 12
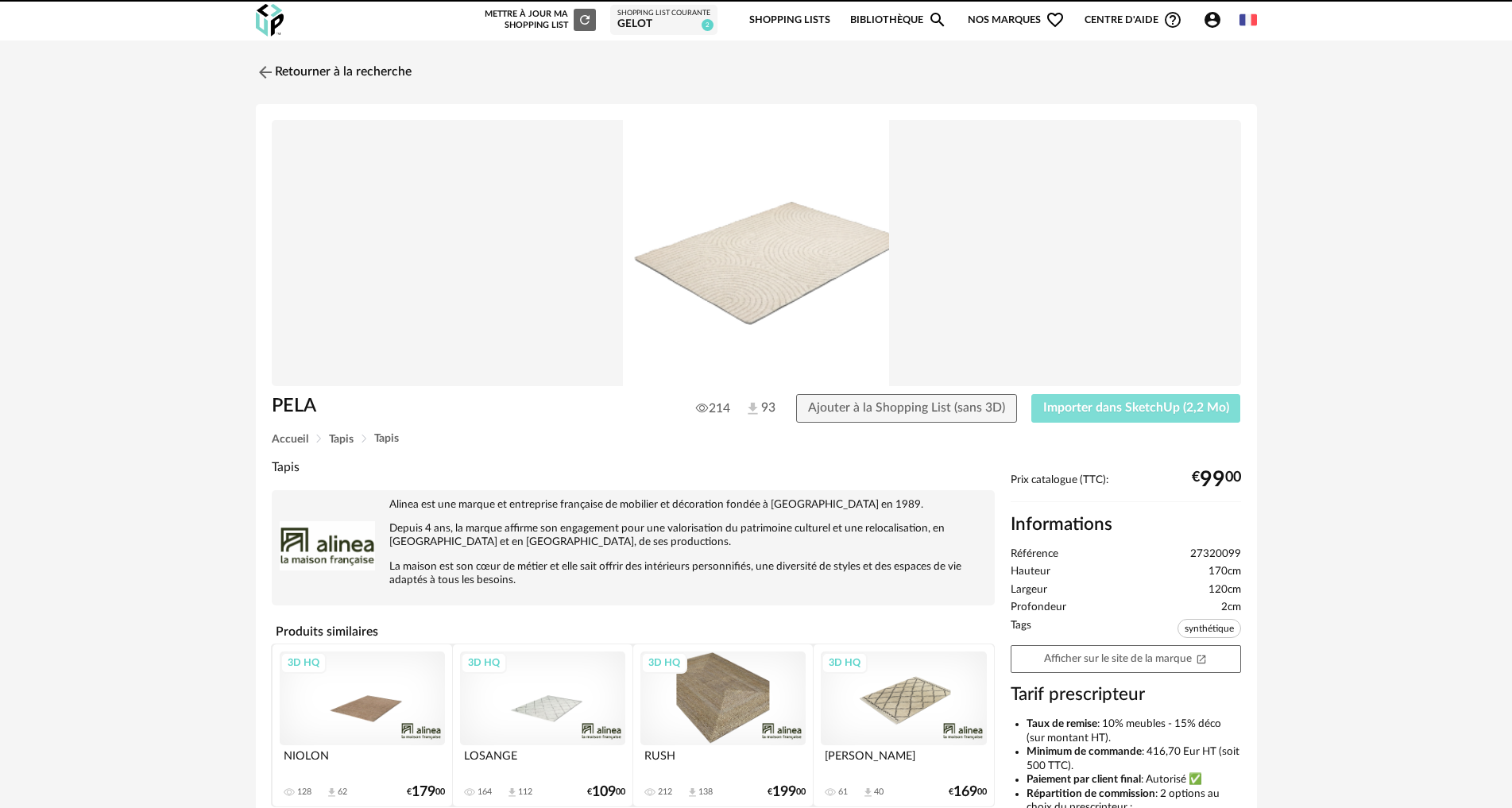
click at [1031, 394] on button "Importer dans SketchUp (2,2 Mo)" at bounding box center [1136, 408] width 210 height 29
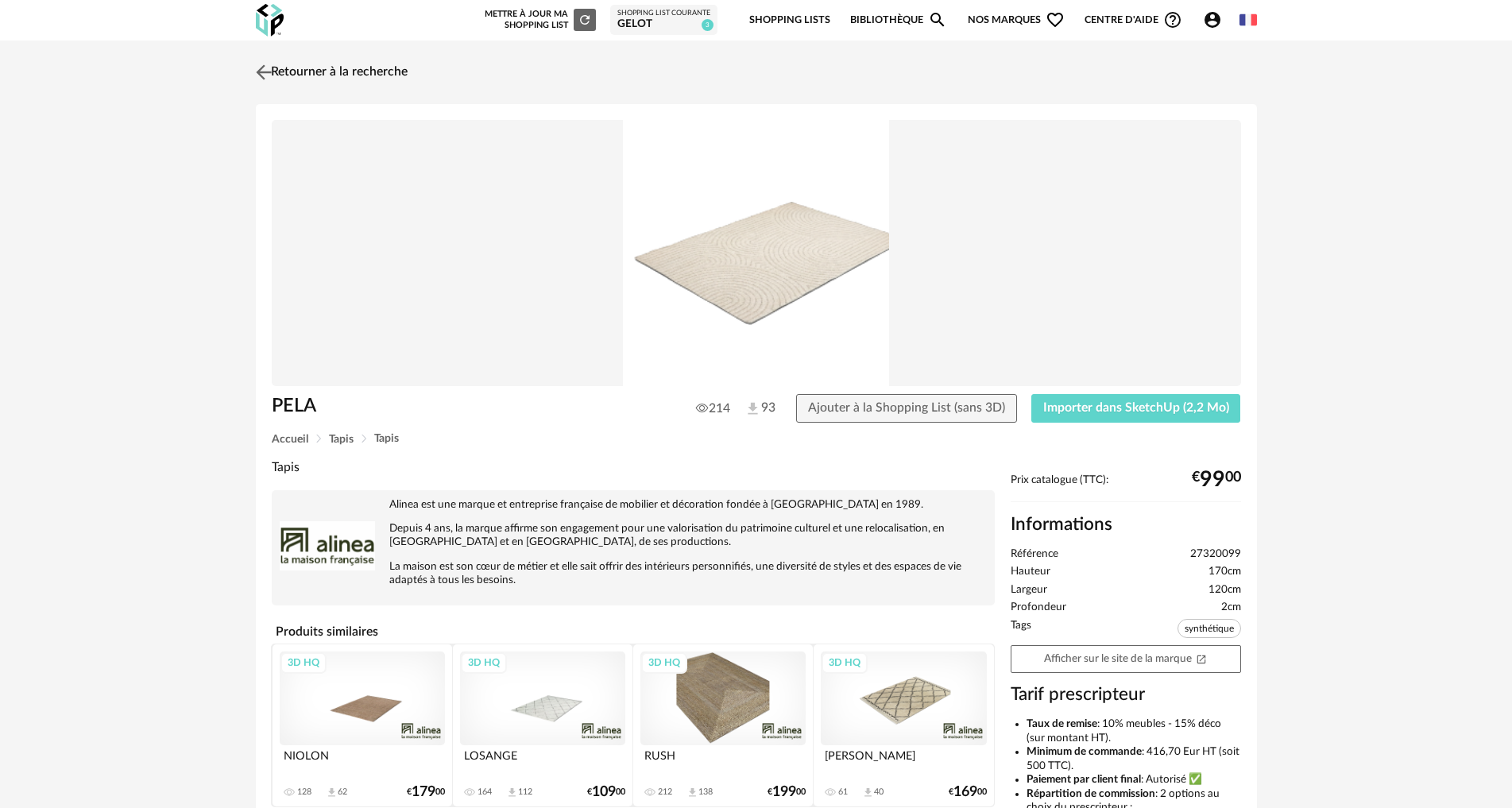
click at [268, 62] on img at bounding box center [263, 72] width 23 height 23
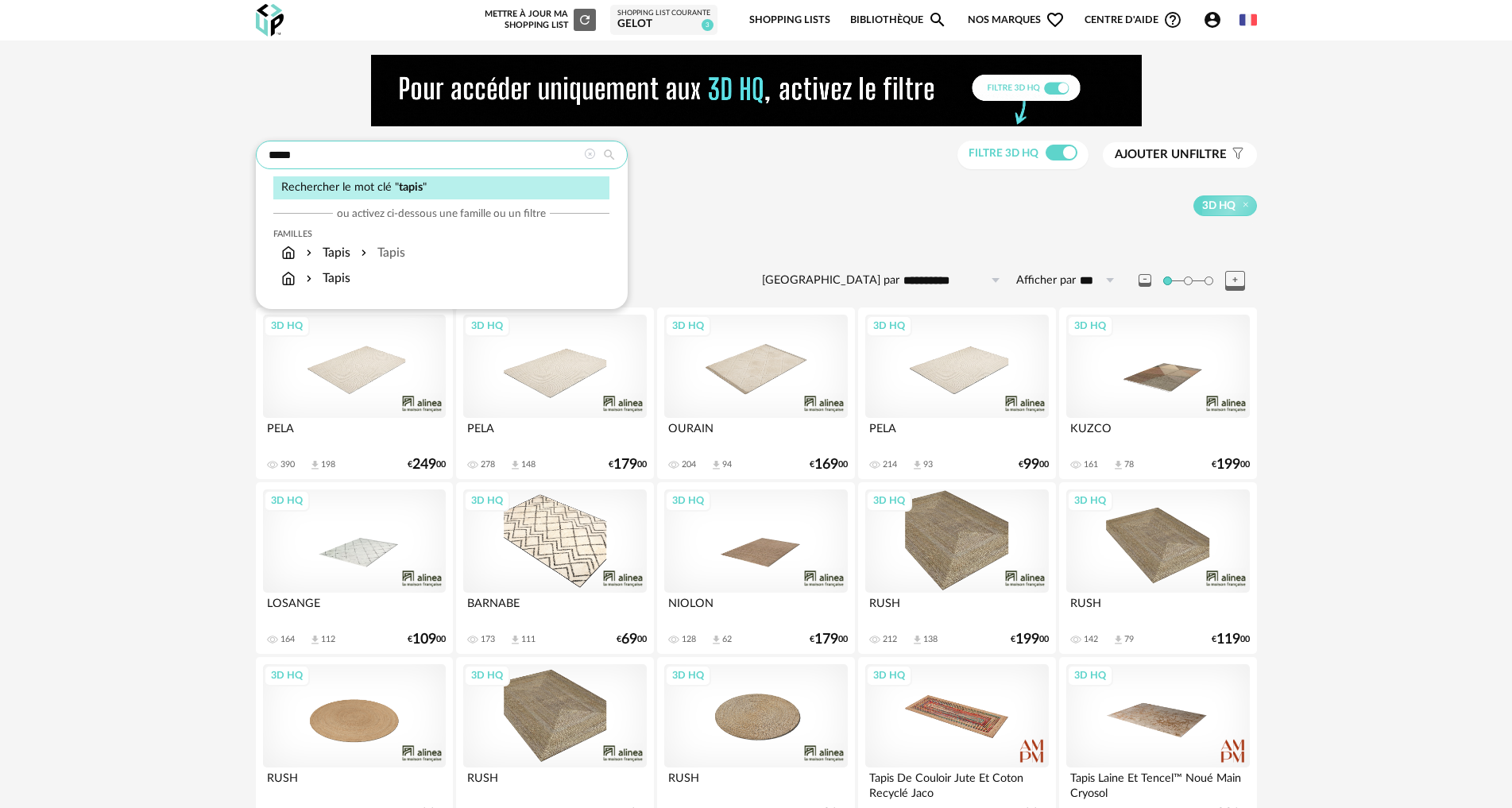
drag, startPoint x: 382, startPoint y: 152, endPoint x: 167, endPoint y: 120, distance: 217.4
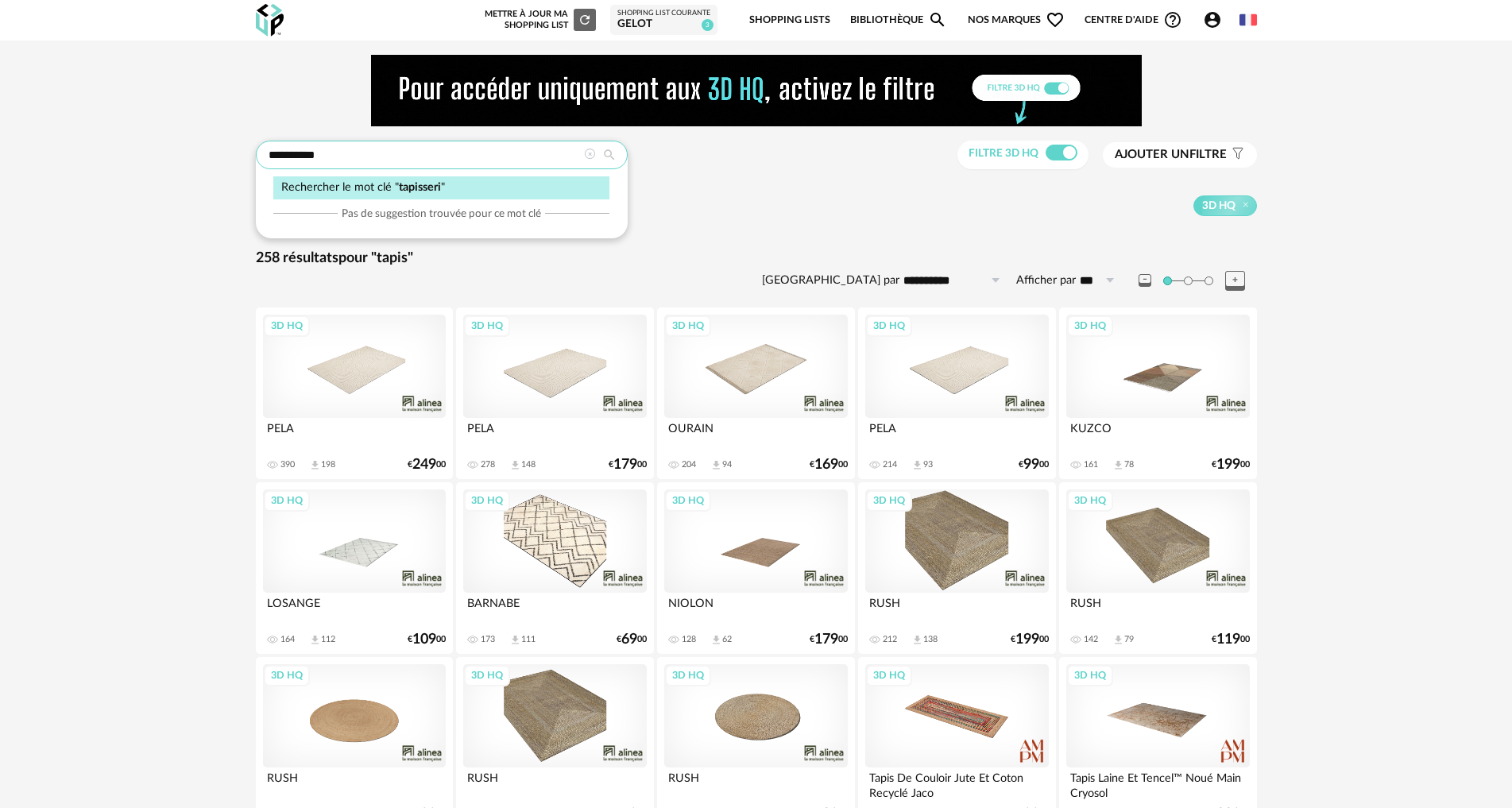
type input "**********"
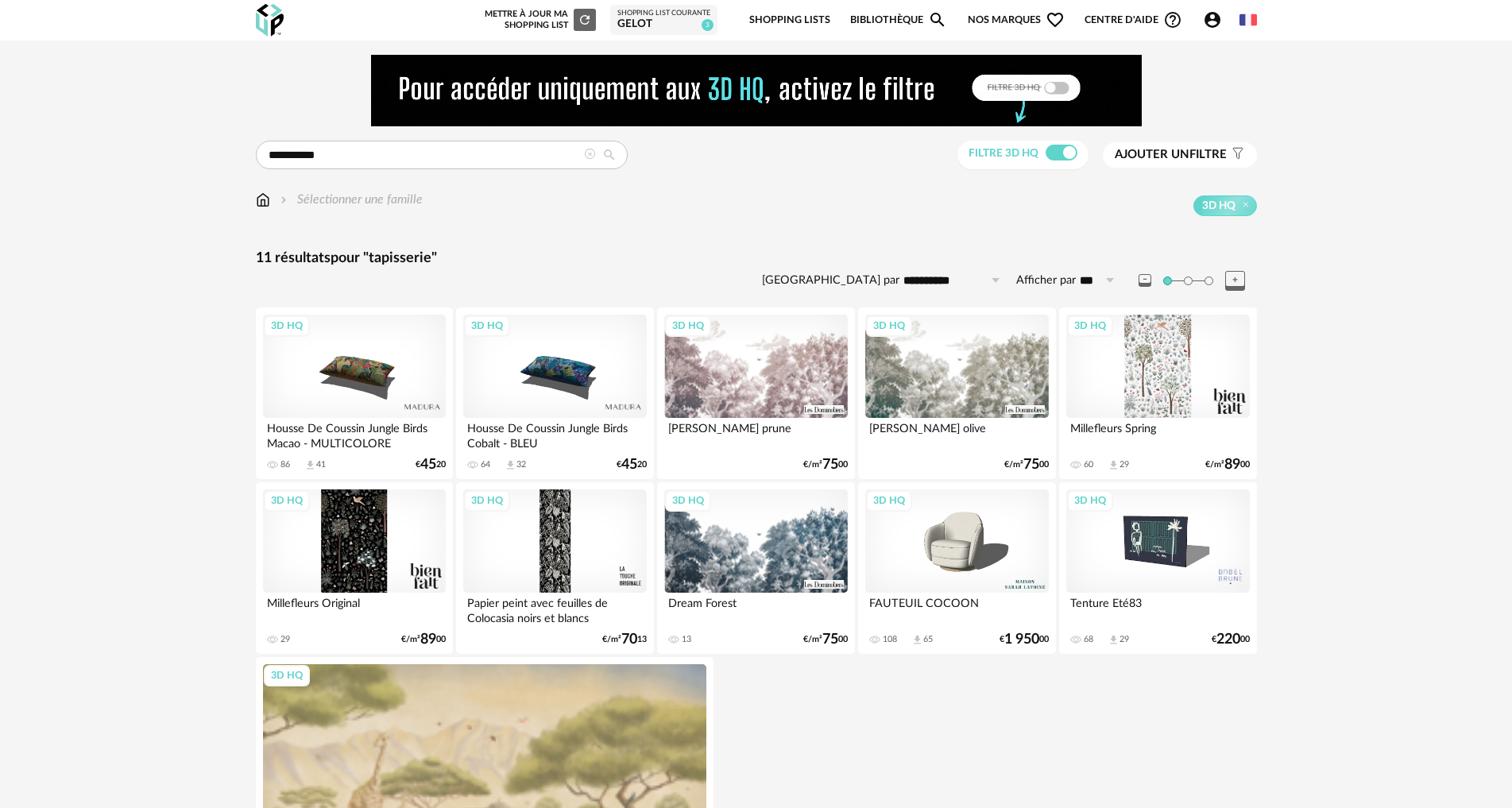
click at [952, 369] on div "3D HQ" at bounding box center [956, 367] width 183 height 103
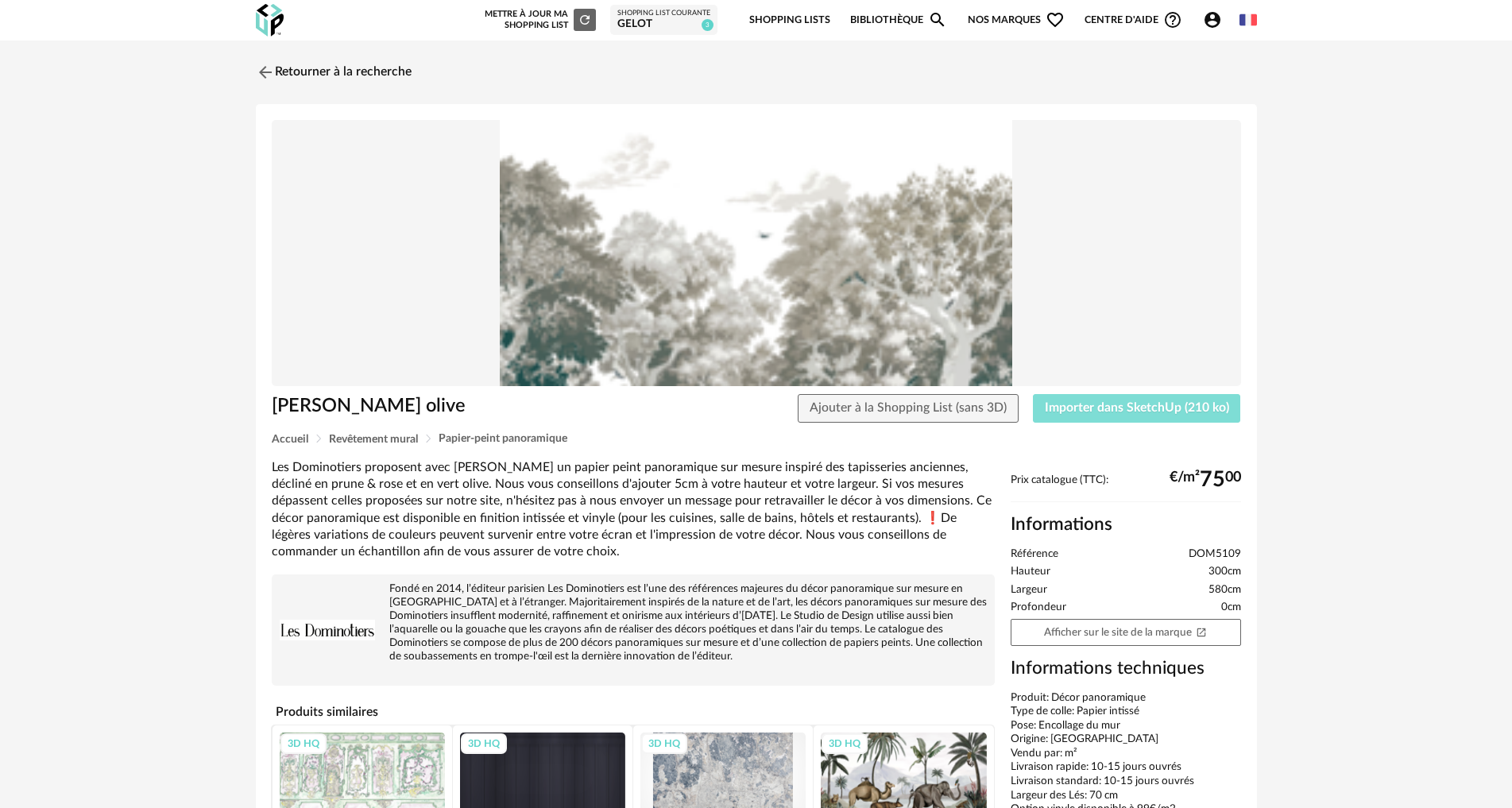
click at [1088, 417] on button "Importer dans SketchUp (210 ko)" at bounding box center [1136, 408] width 208 height 29
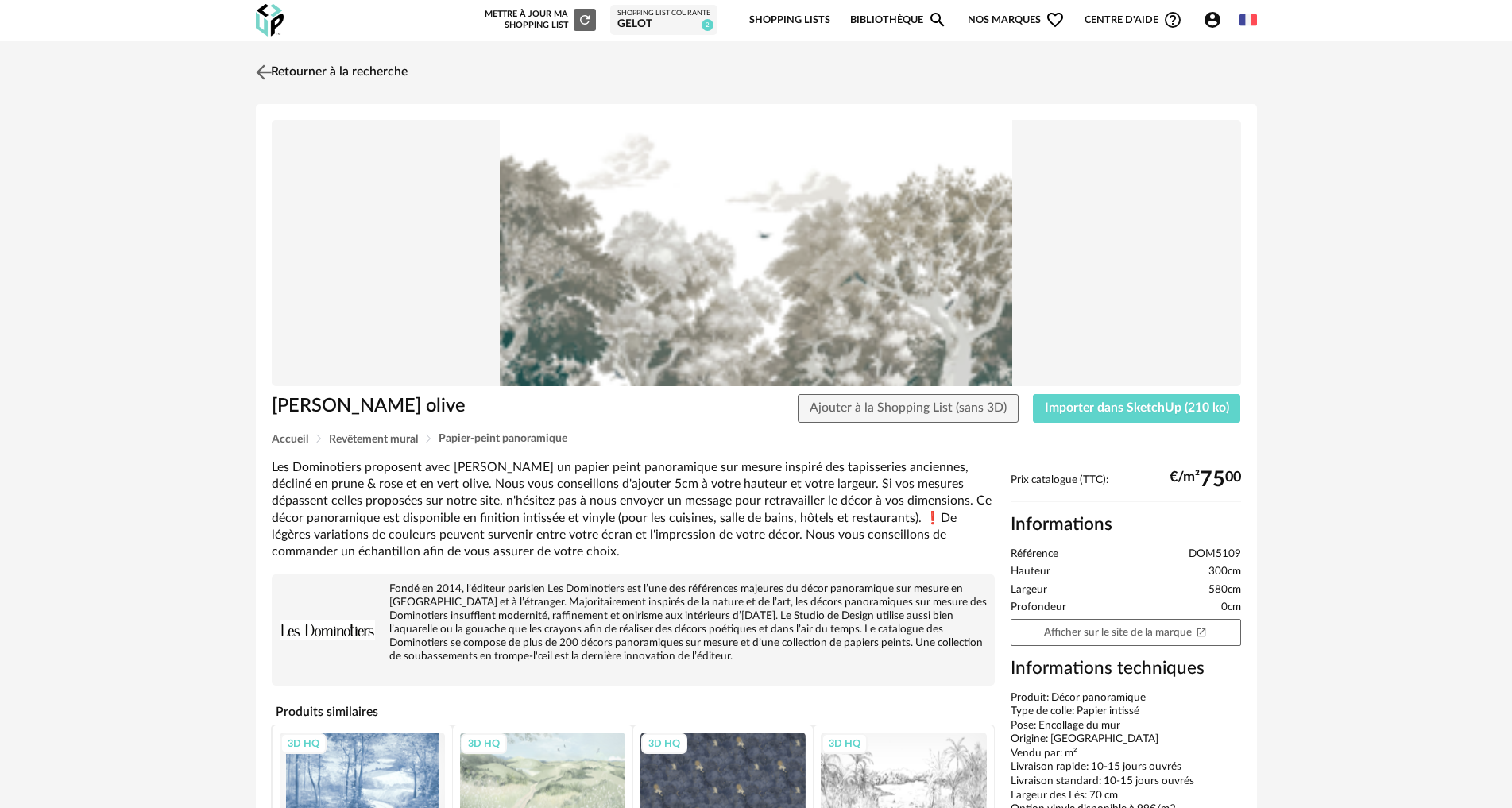
click at [335, 67] on link "Retourner à la recherche" at bounding box center [329, 71] width 156 height 35
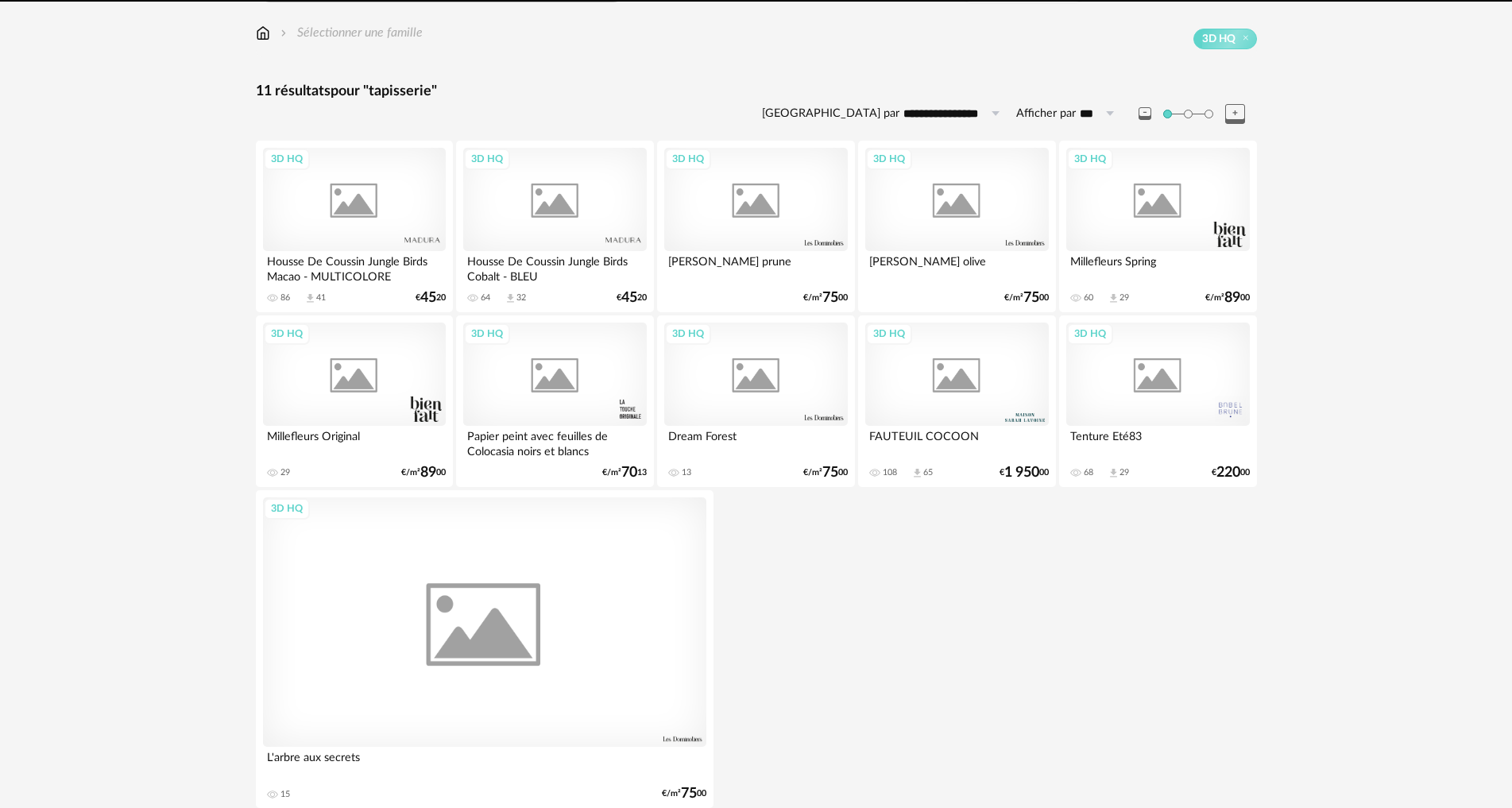
scroll to position [176, 0]
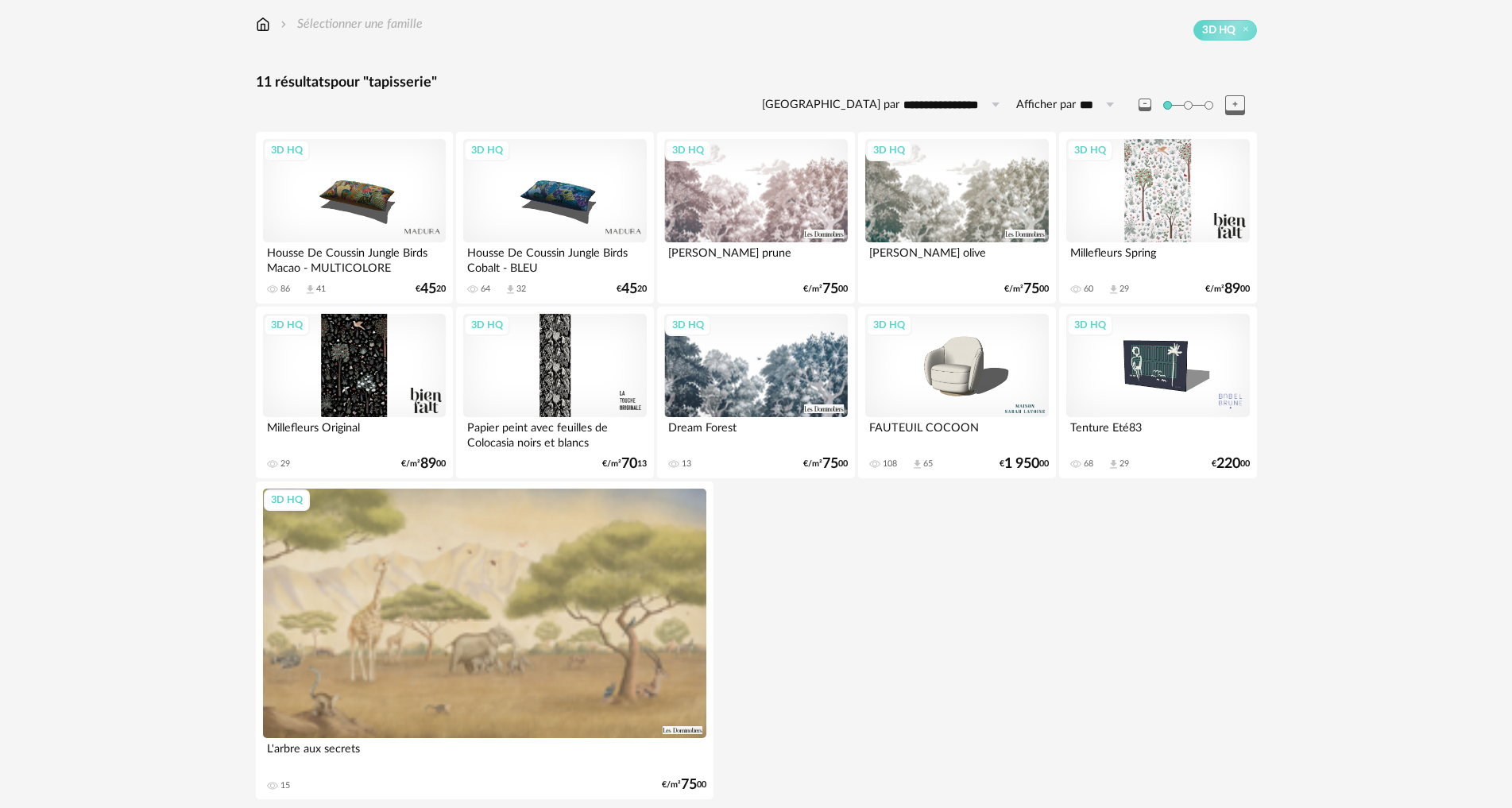
click at [318, 81] on div "11 résultats pour "tapisserie"" at bounding box center [756, 83] width 1001 height 18
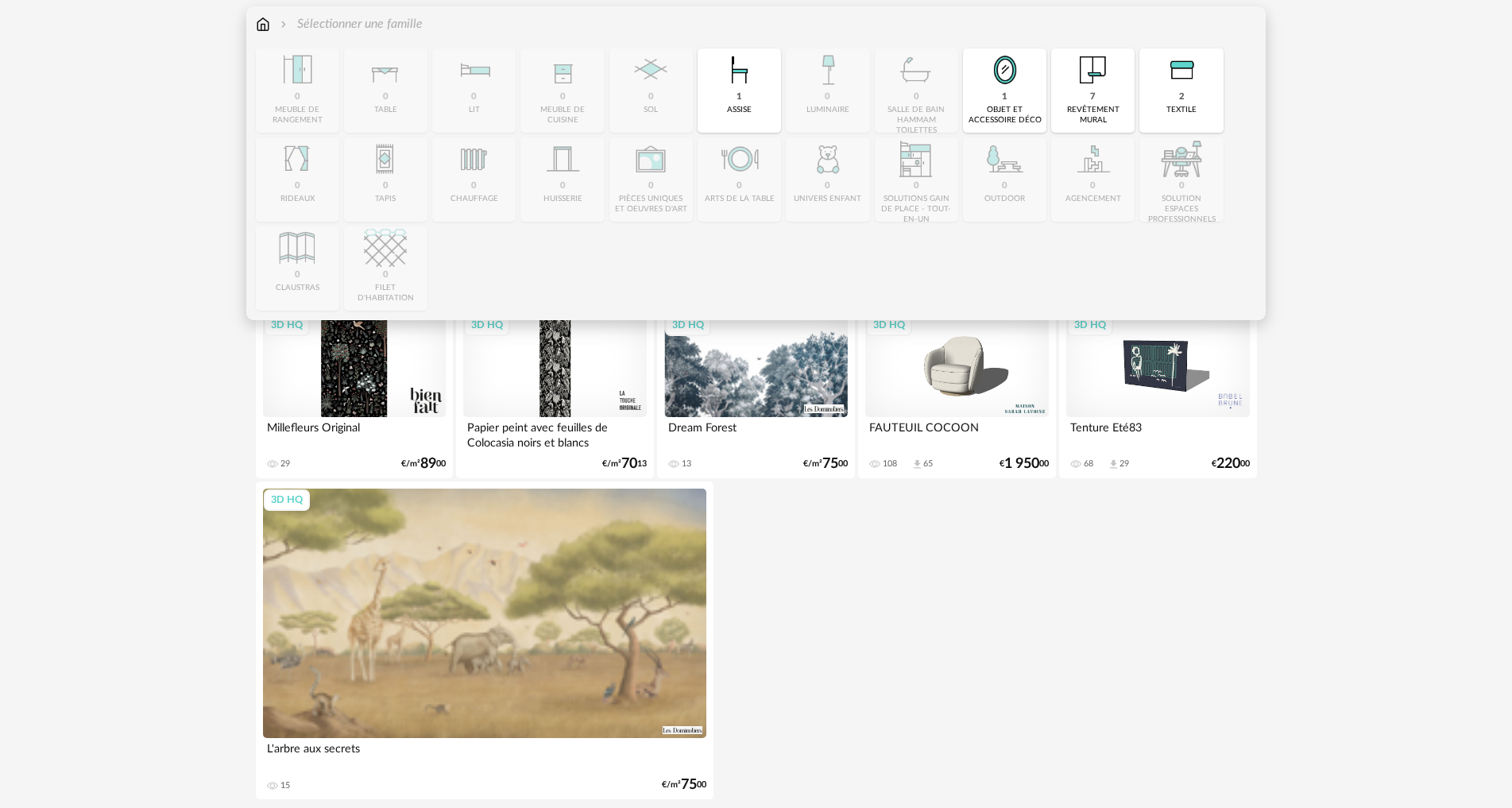
drag, startPoint x: 264, startPoint y: 26, endPoint x: 283, endPoint y: 36, distance: 21.5
click at [264, 25] on img at bounding box center [263, 24] width 14 height 18
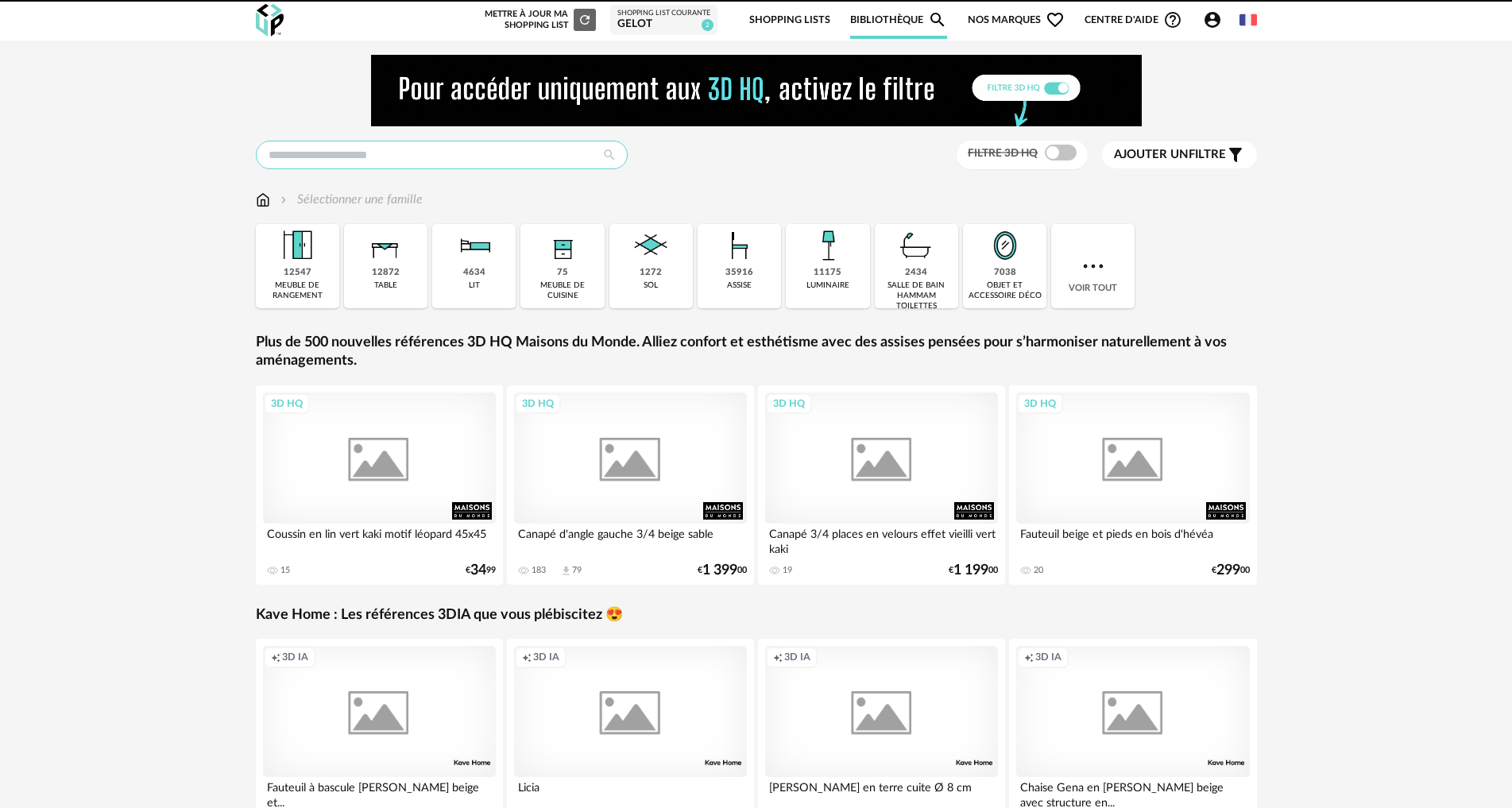
click at [364, 155] on input "text" at bounding box center [442, 155] width 372 height 29
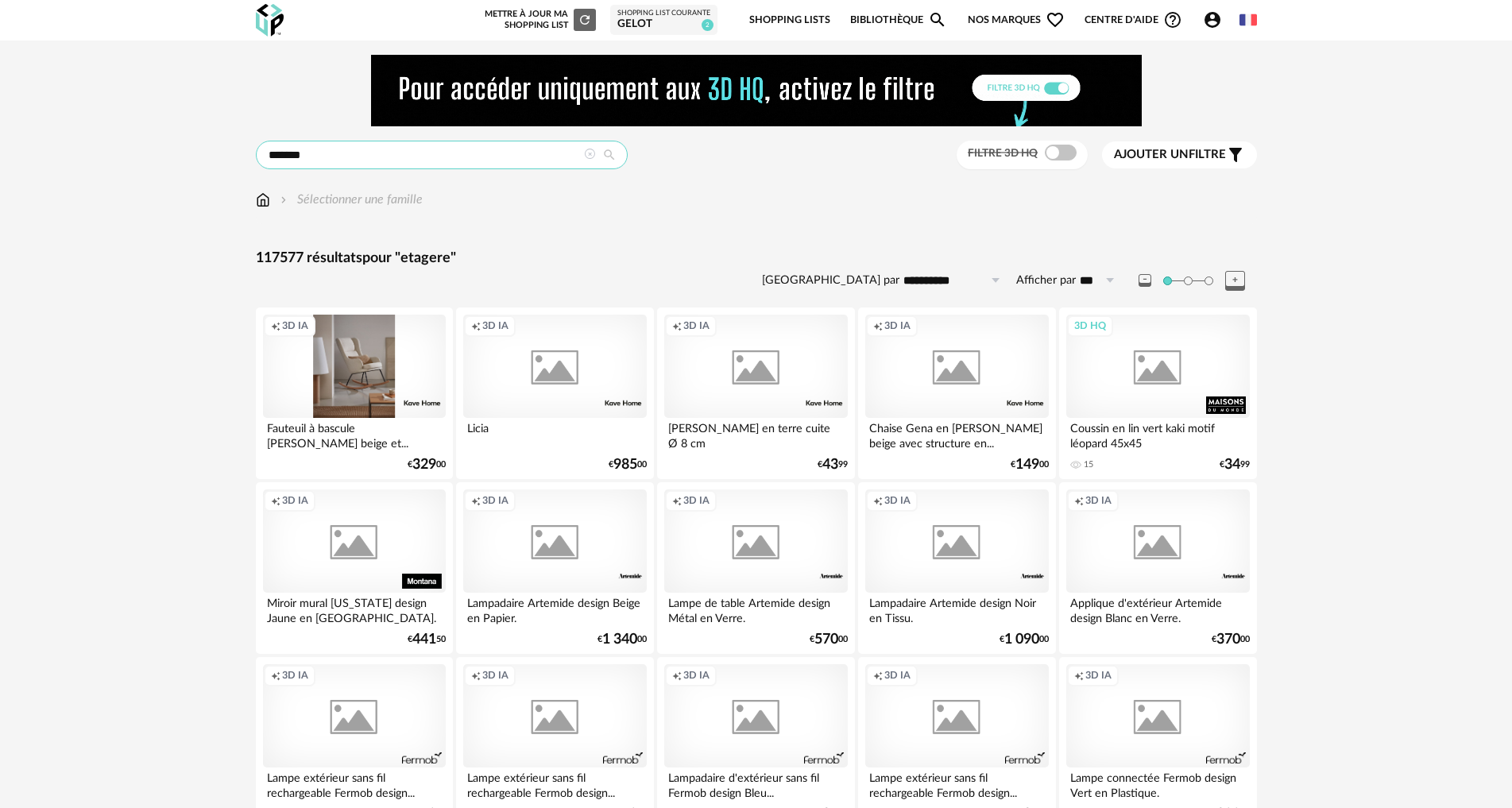
type input "*******"
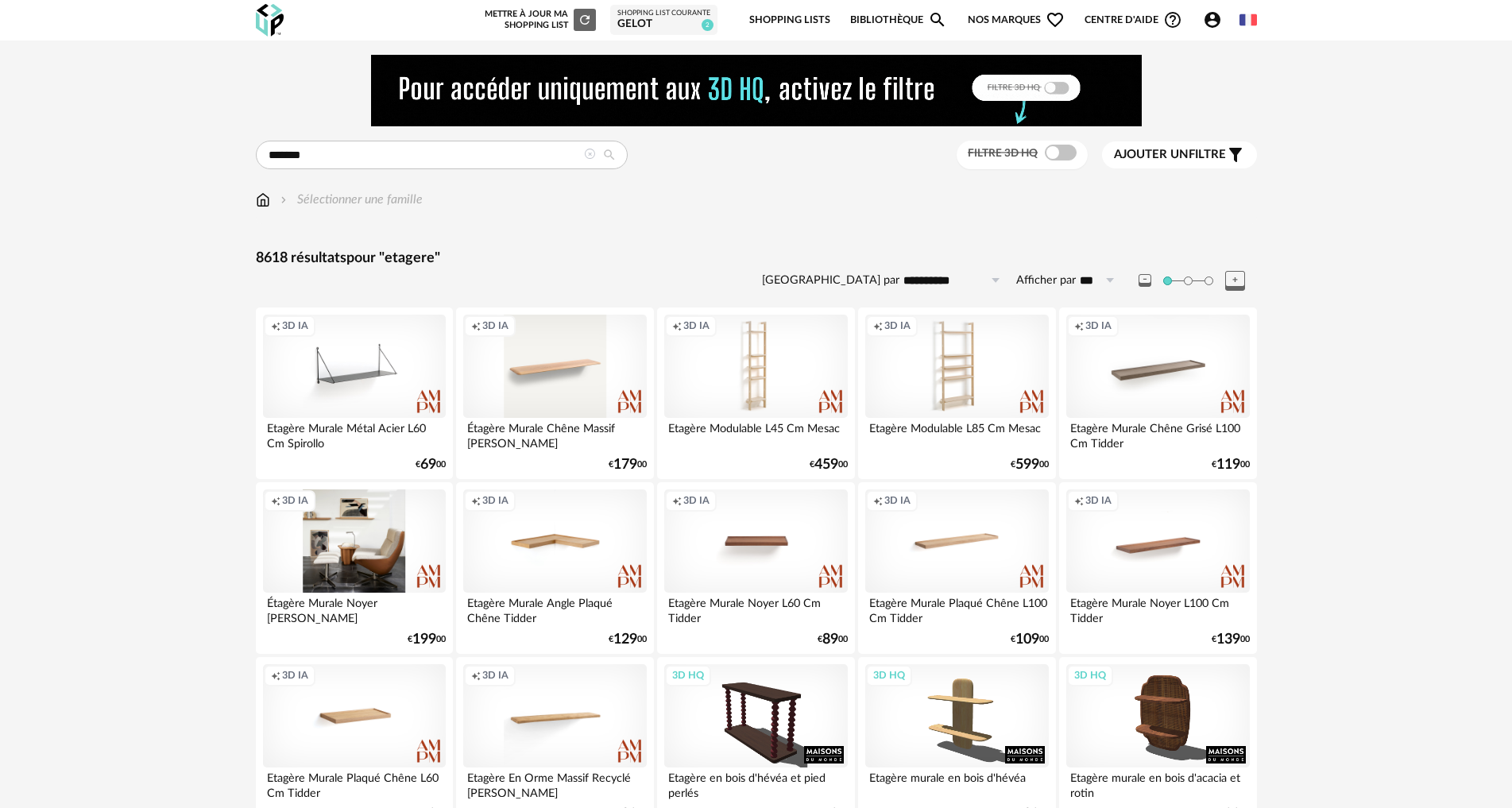
click at [371, 559] on div "Creation icon 3D IA" at bounding box center [354, 541] width 183 height 103
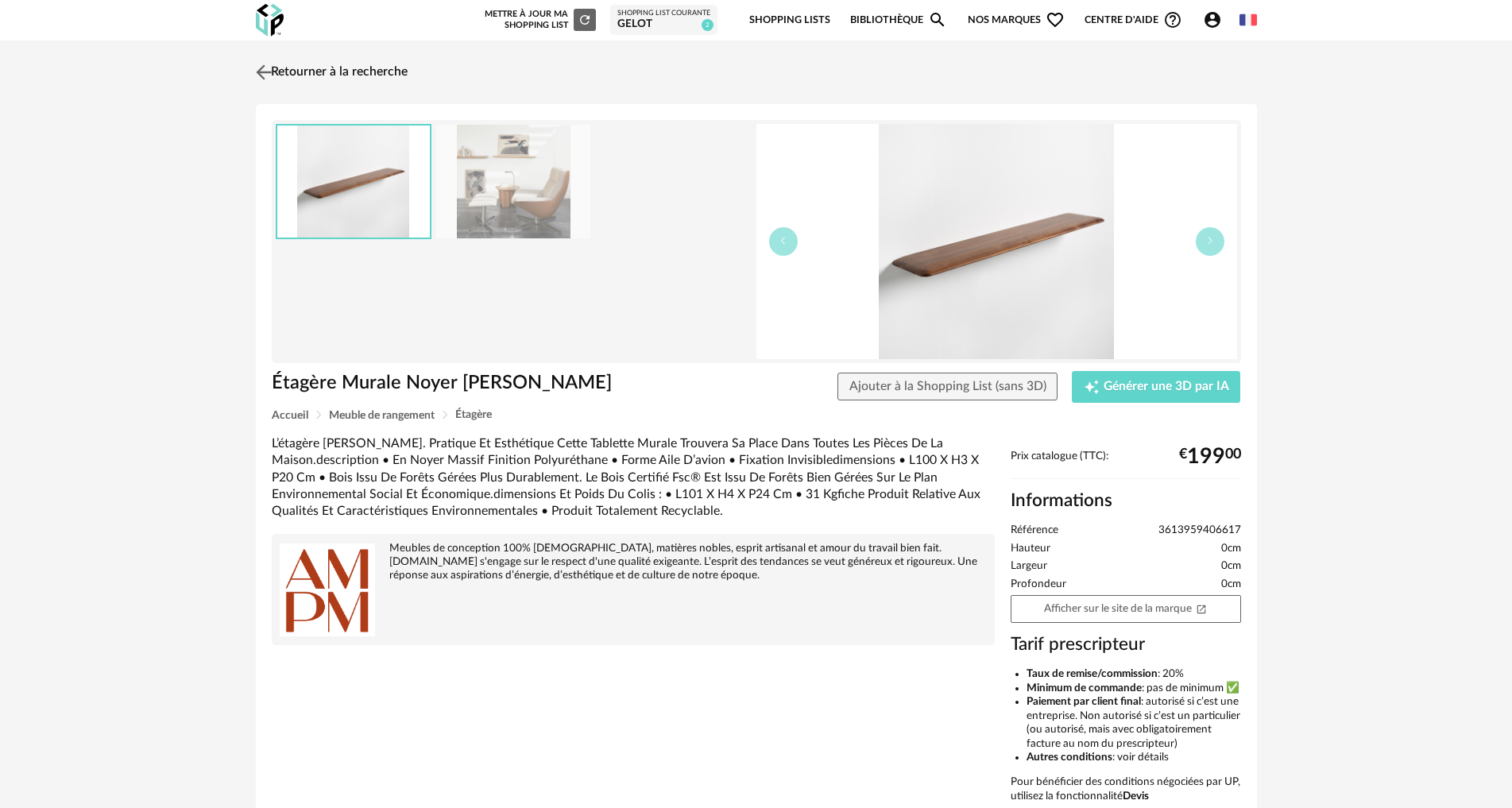
click at [292, 55] on link "Retourner à la recherche" at bounding box center [329, 71] width 156 height 35
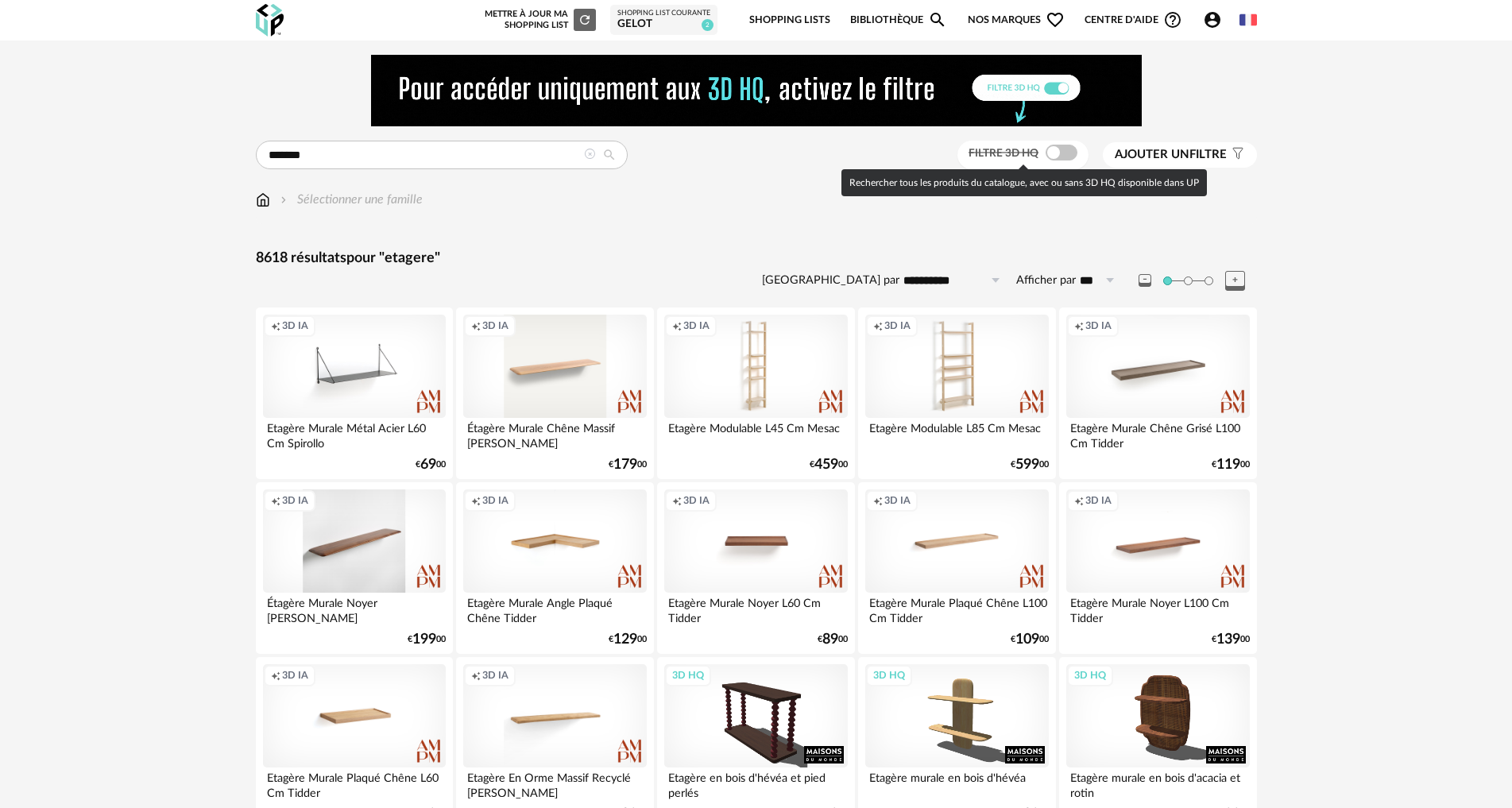
click at [1046, 155] on span at bounding box center [1062, 153] width 32 height 16
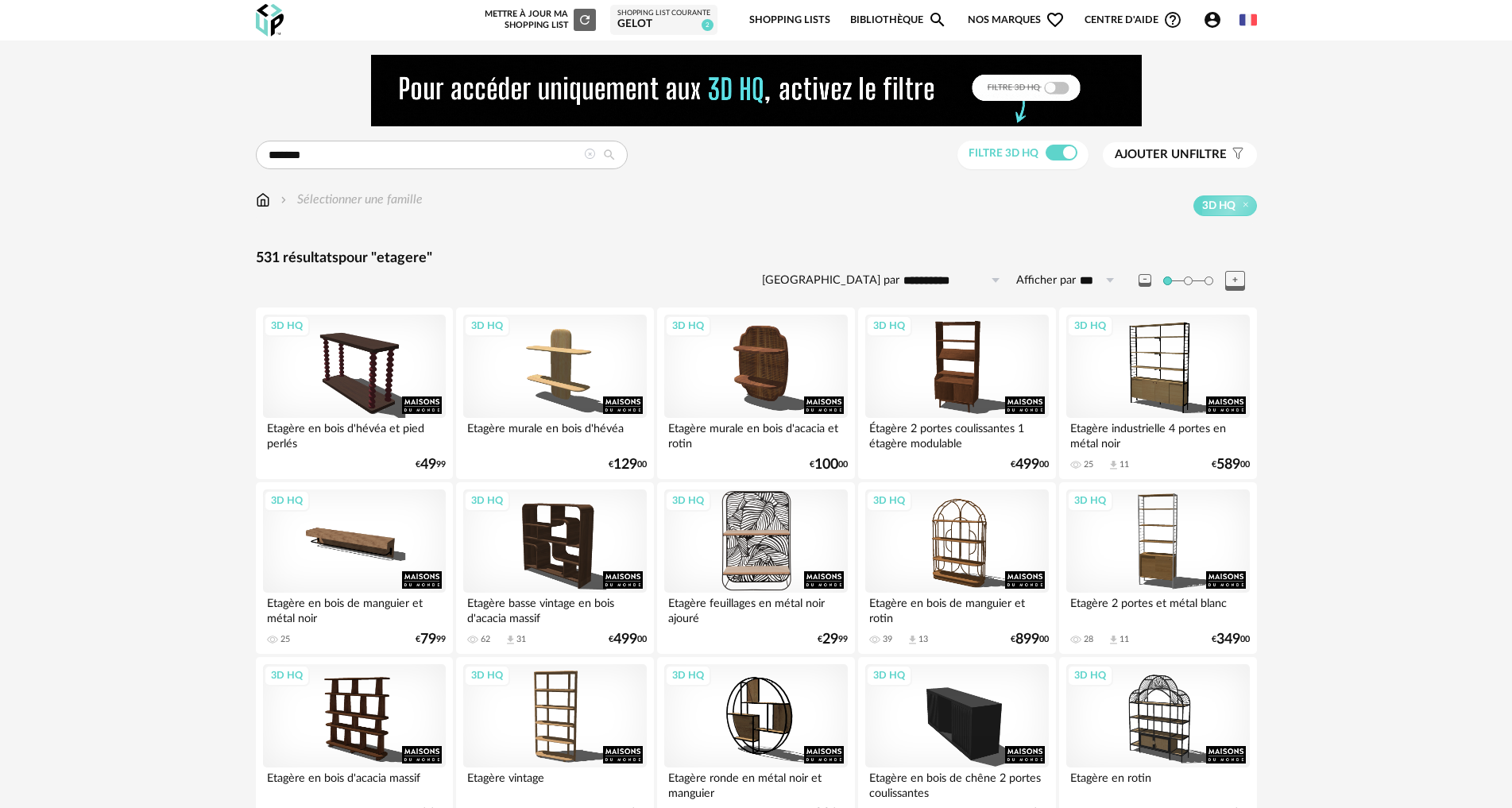
click at [748, 548] on div "3D HQ" at bounding box center [756, 541] width 183 height 103
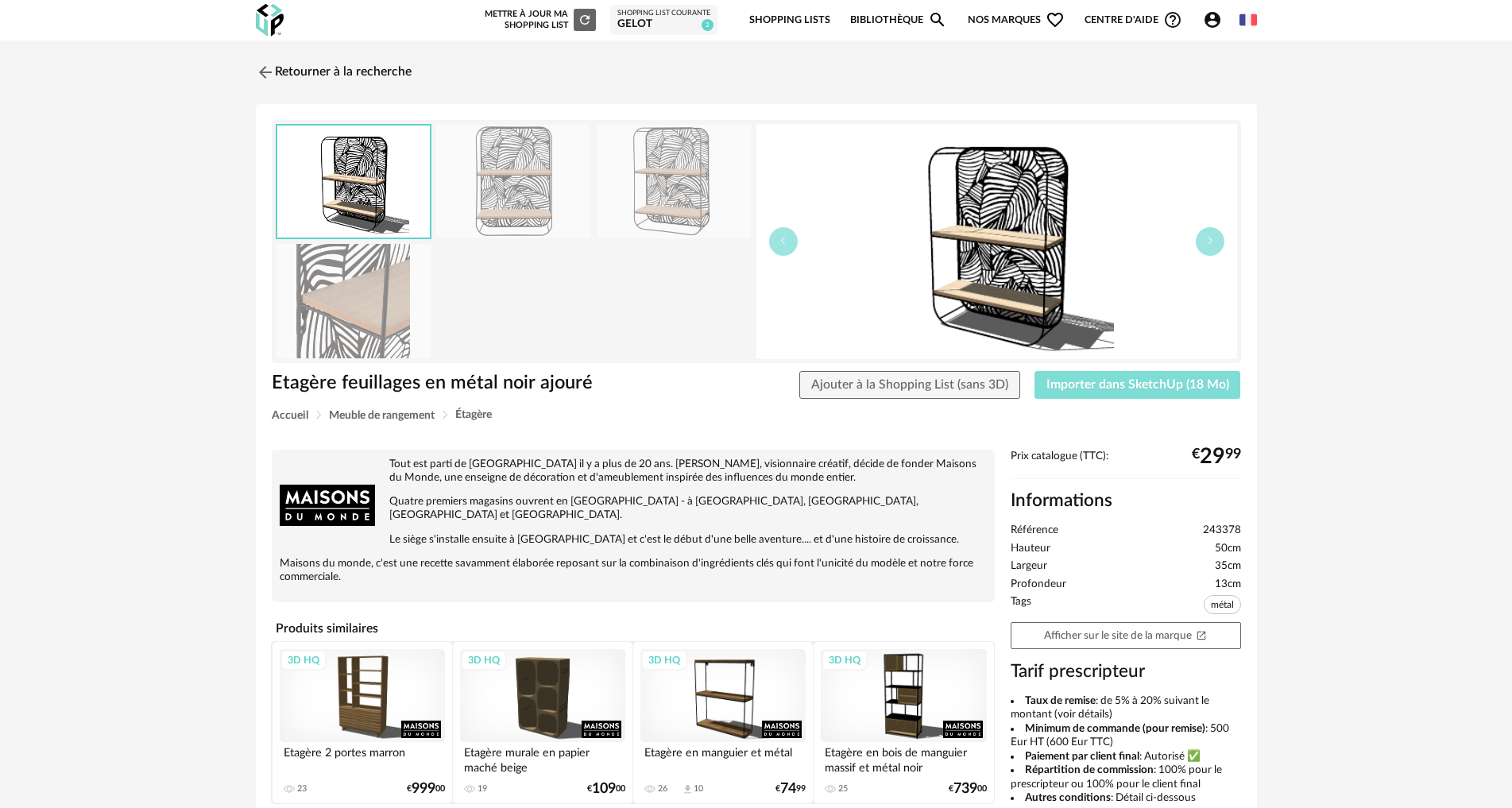
click at [1146, 383] on span "Importer dans SketchUp (18 Mo)" at bounding box center [1137, 384] width 183 height 12
drag, startPoint x: 286, startPoint y: 70, endPoint x: 317, endPoint y: 125, distance: 63.1
click at [286, 70] on link "Retourner à la recherche" at bounding box center [334, 71] width 156 height 35
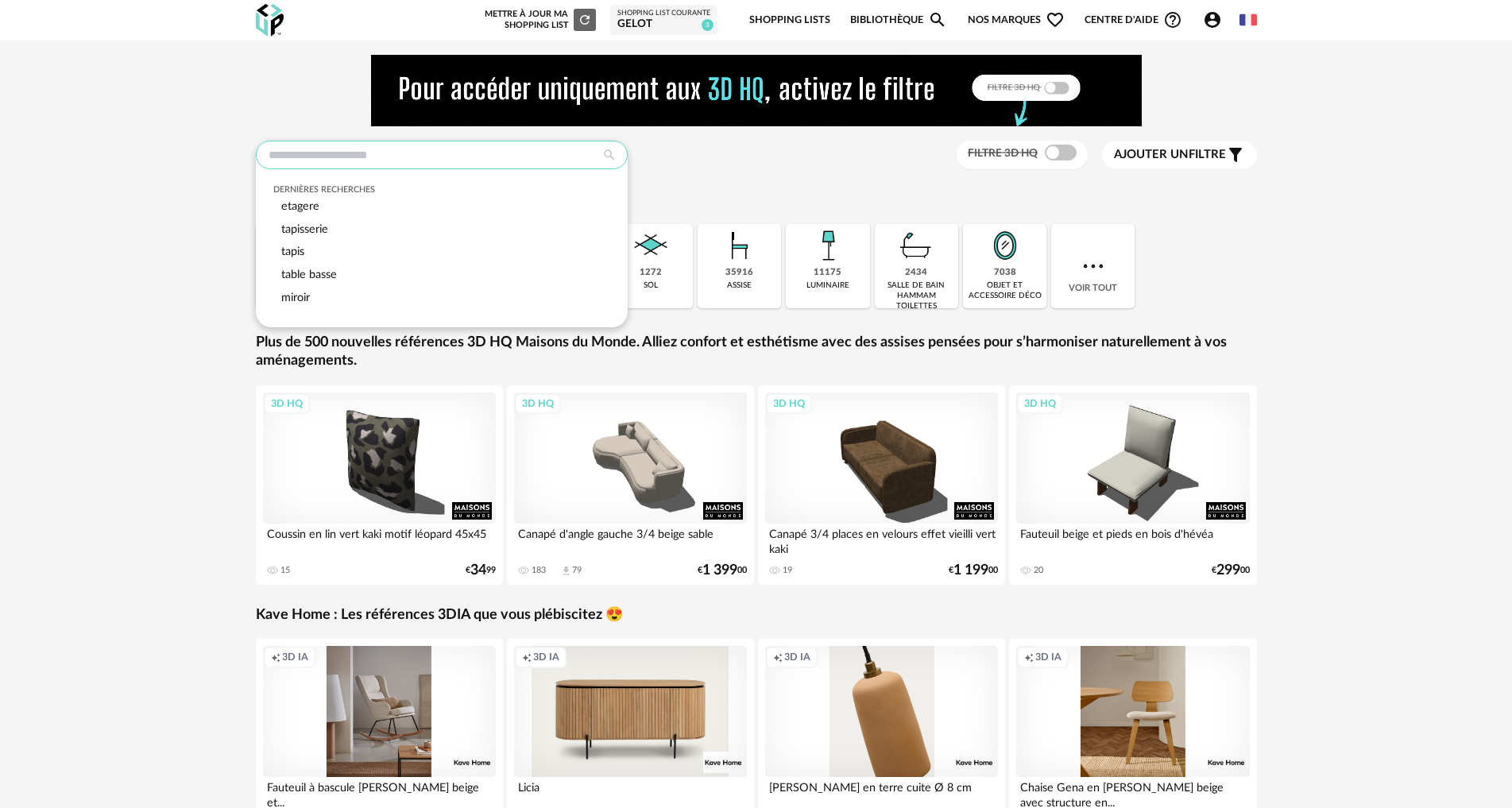
click at [447, 152] on input "text" at bounding box center [442, 155] width 372 height 29
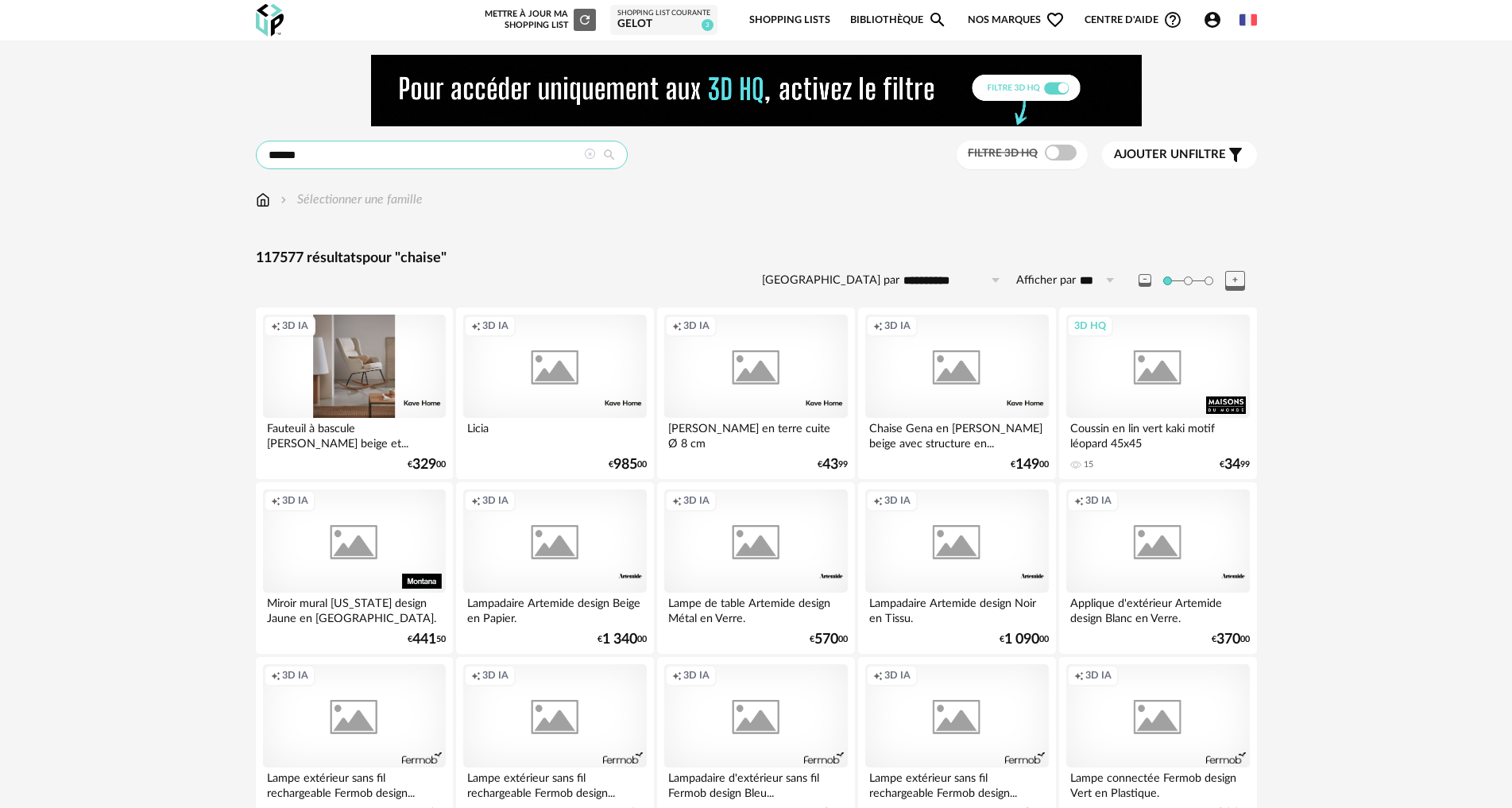
type input "******"
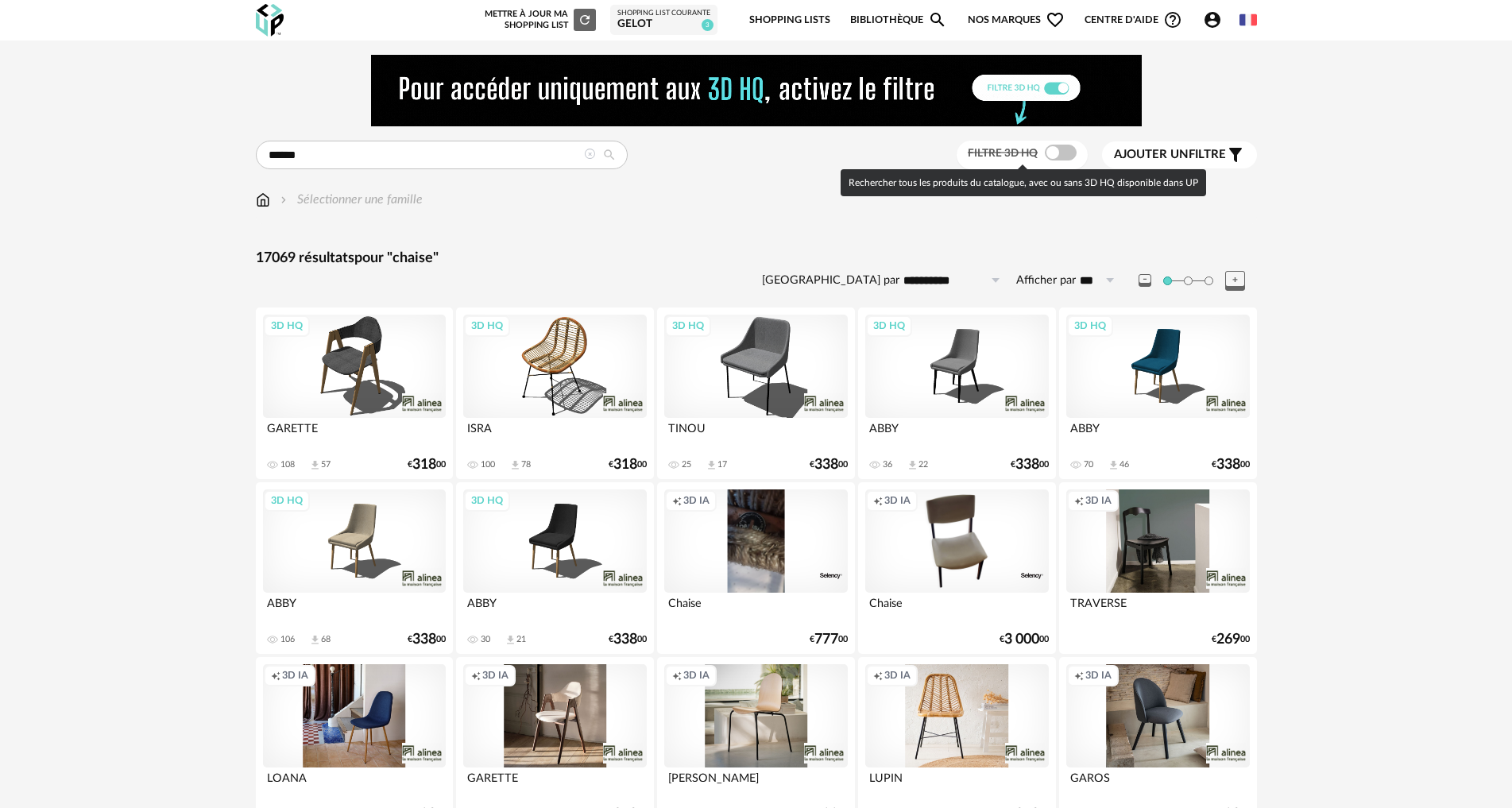
click at [1064, 154] on span at bounding box center [1061, 153] width 32 height 16
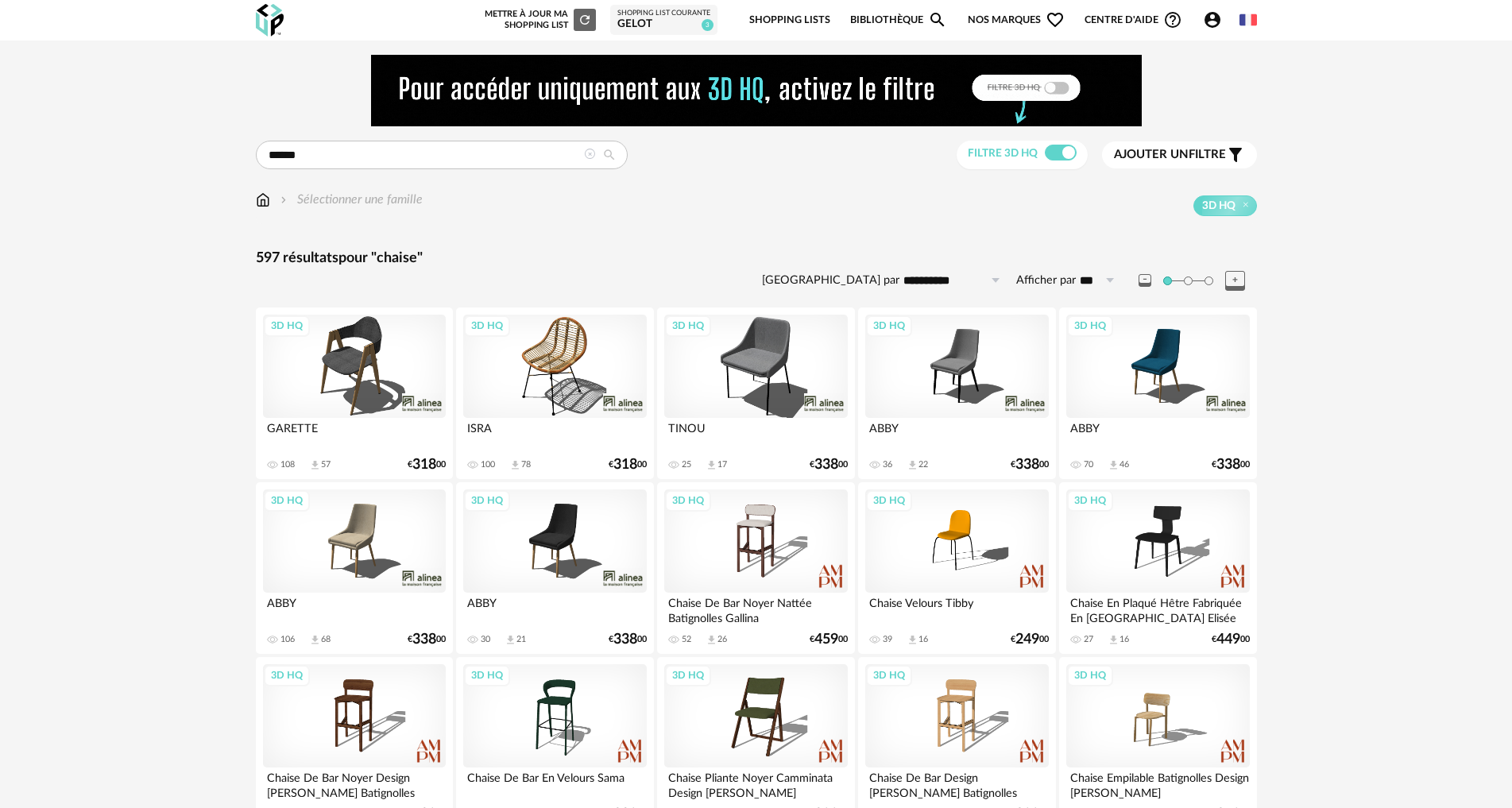
click at [344, 520] on div "3D HQ" at bounding box center [354, 541] width 183 height 103
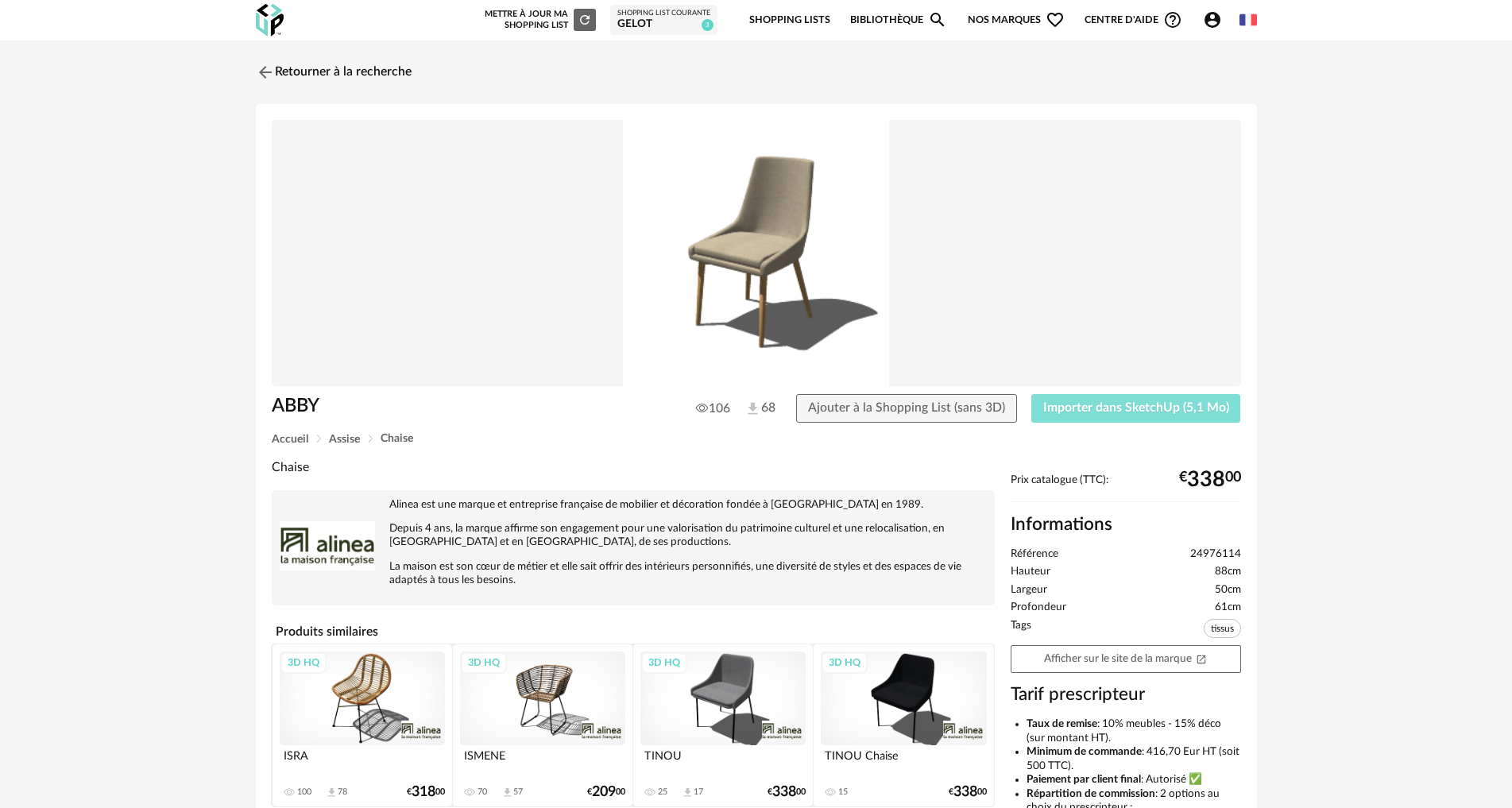
click at [1175, 404] on span "Importer dans SketchUp (5,1 Mo)" at bounding box center [1136, 408] width 186 height 12
click at [302, 70] on link "Retourner à la recherche" at bounding box center [329, 71] width 156 height 35
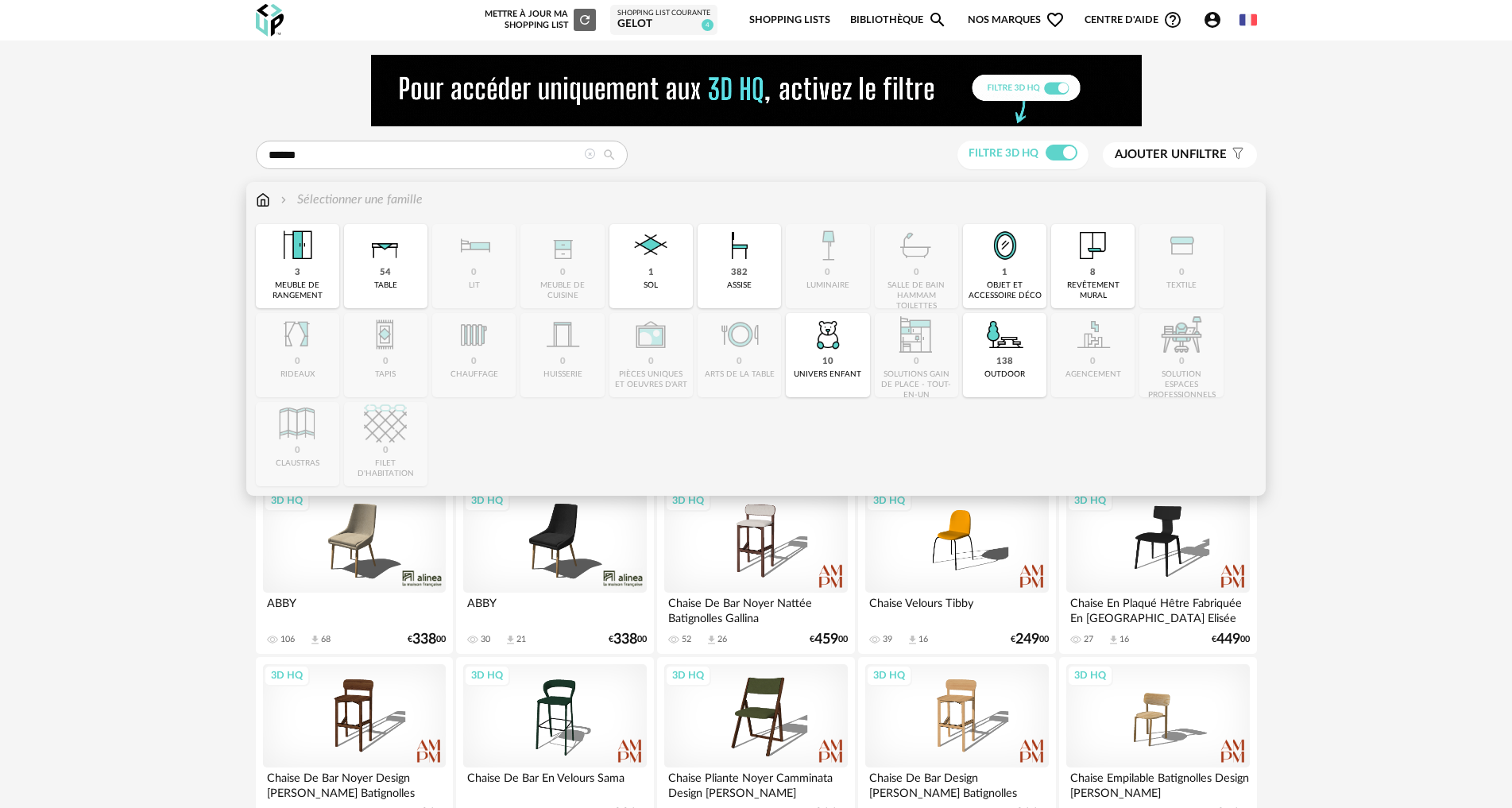
click at [262, 200] on img at bounding box center [263, 200] width 14 height 18
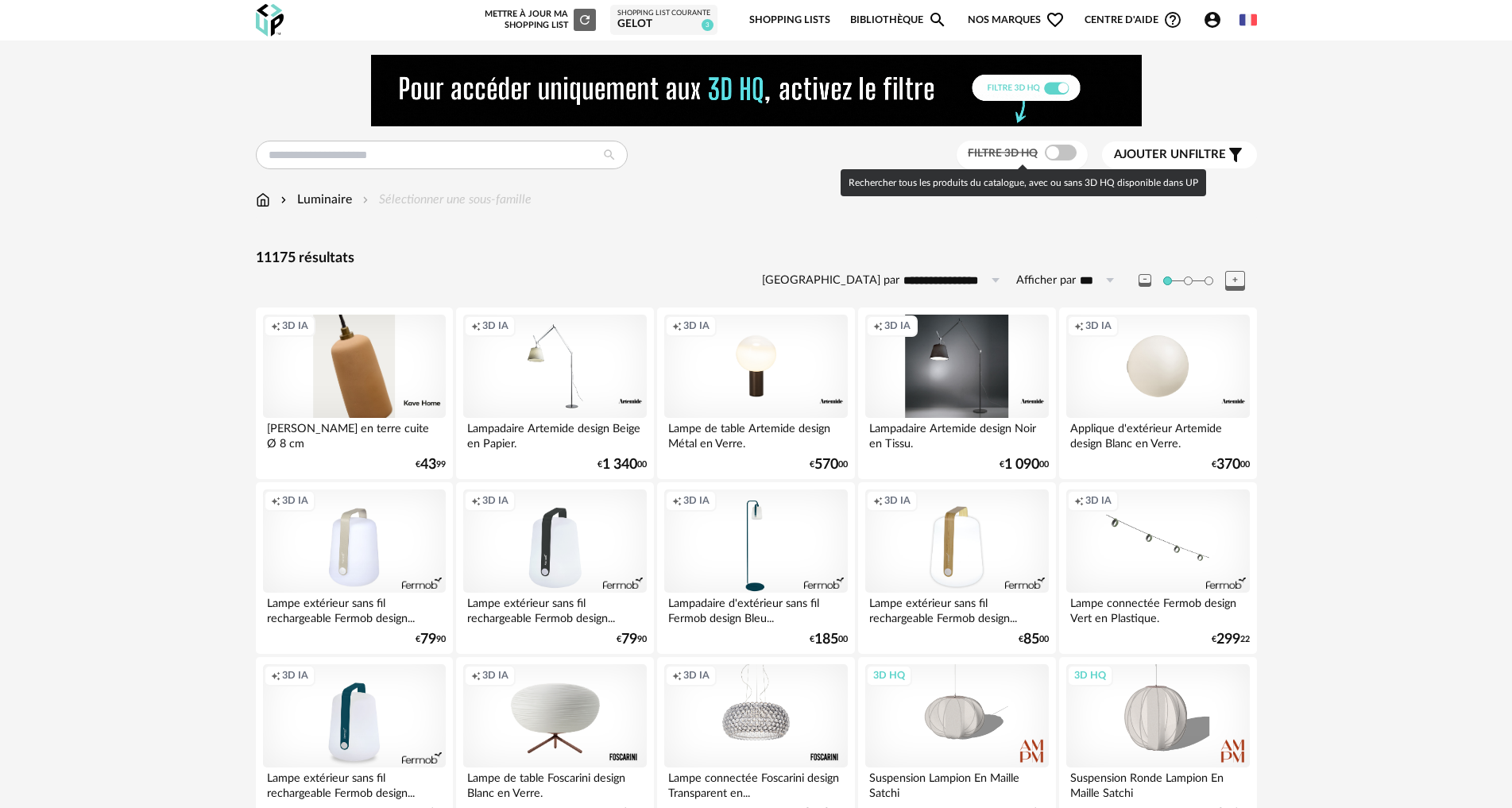
click at [1065, 151] on span at bounding box center [1061, 153] width 32 height 16
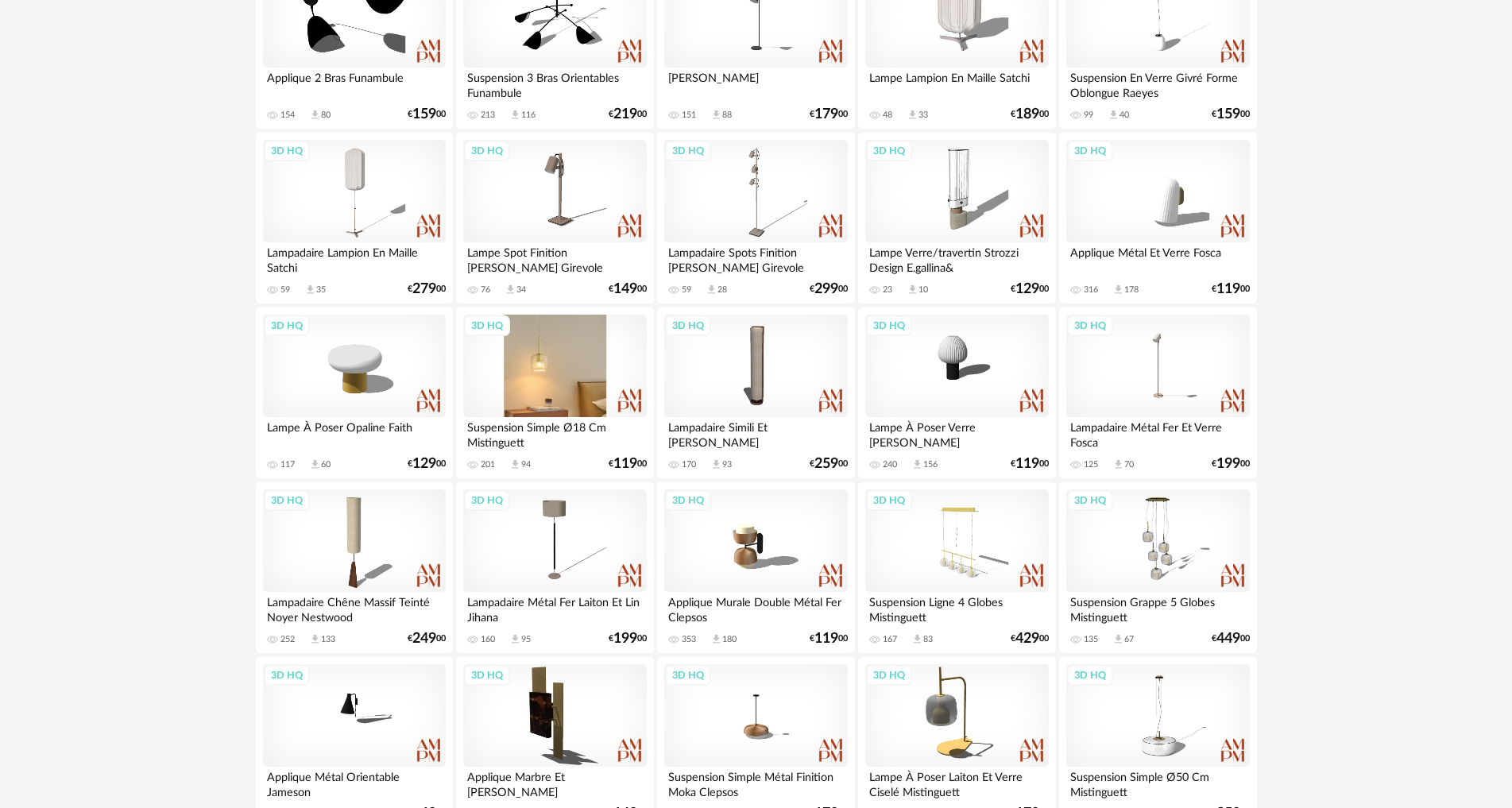
scroll to position [715, 0]
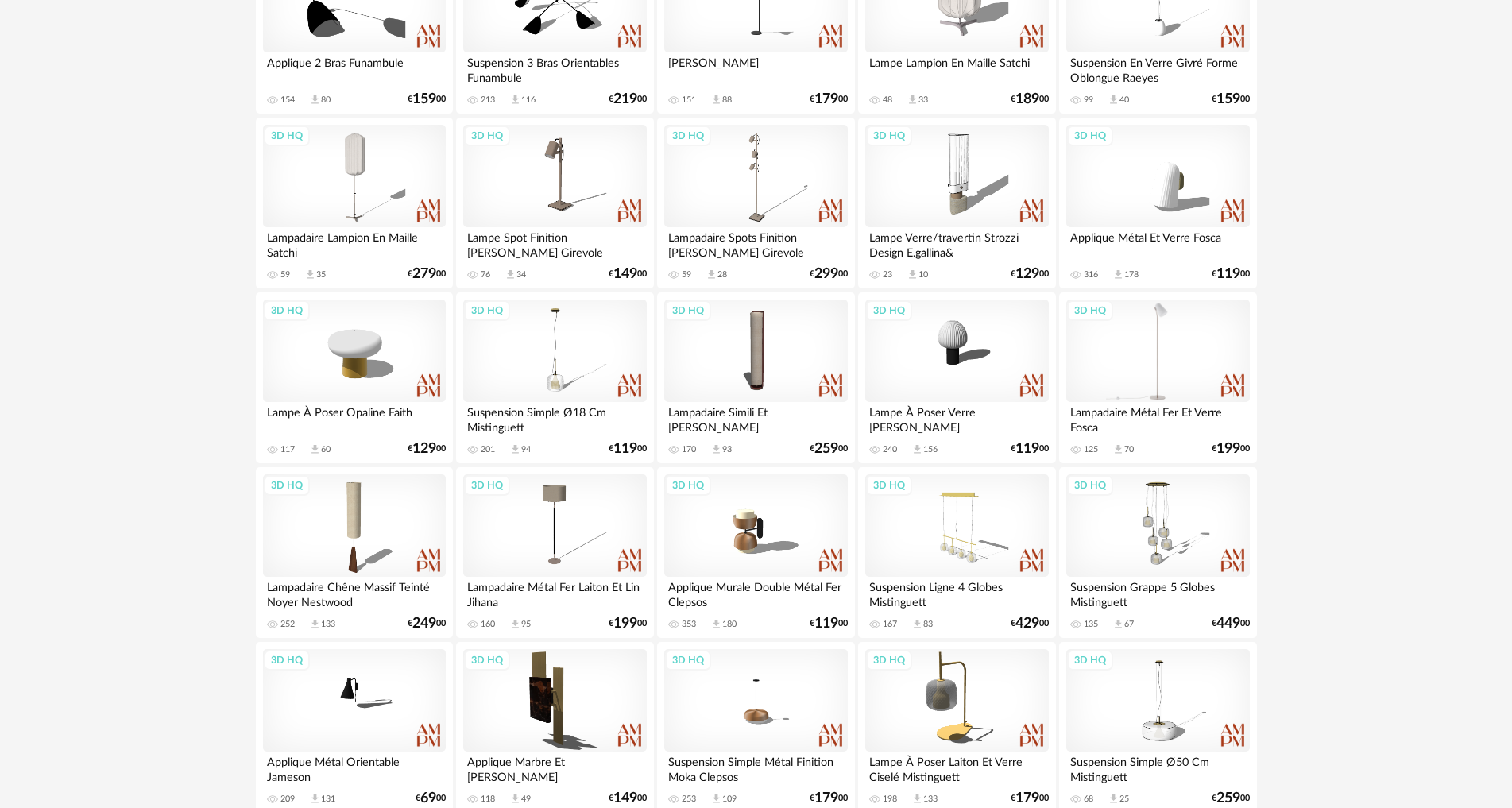
click at [1177, 365] on div "3D HQ" at bounding box center [1157, 351] width 183 height 103
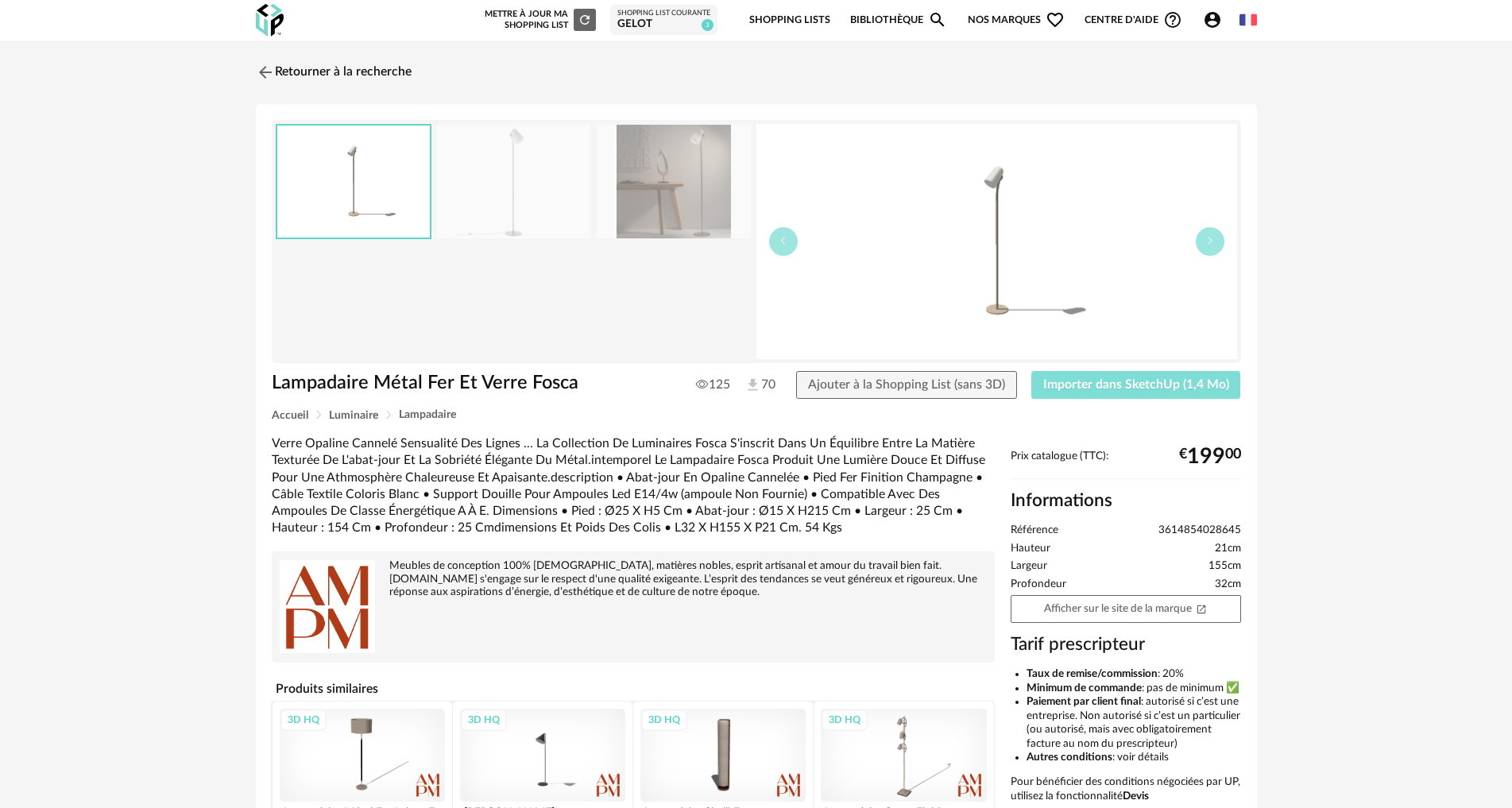
drag, startPoint x: 1099, startPoint y: 384, endPoint x: 1052, endPoint y: 396, distance: 48.5
click at [1098, 384] on span "Importer dans SketchUp (1,4 Mo)" at bounding box center [1136, 384] width 186 height 12
